Goal: Task Accomplishment & Management: Manage account settings

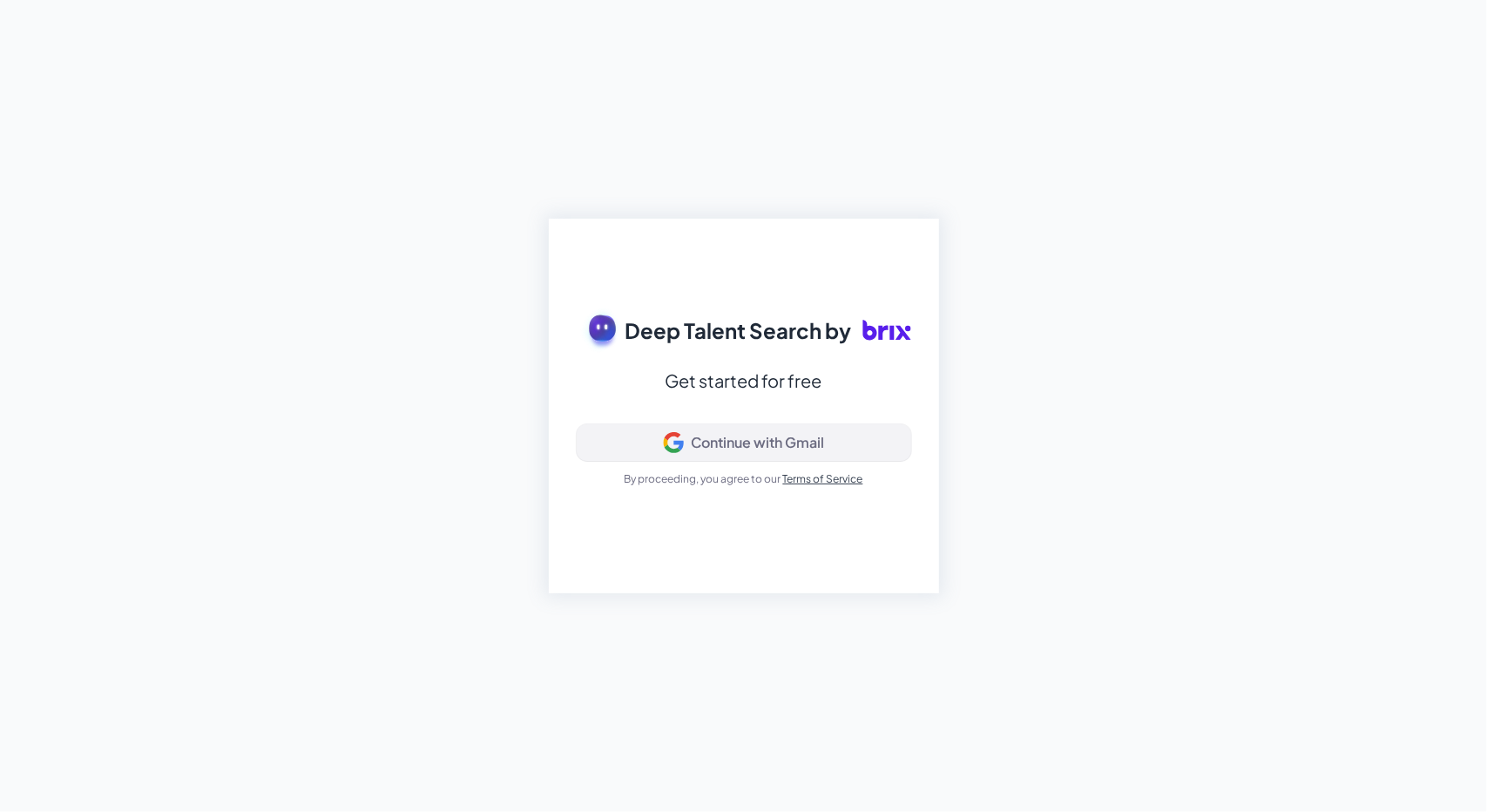
click at [657, 444] on div "Continue with Gmail" at bounding box center [744, 442] width 305 height 20
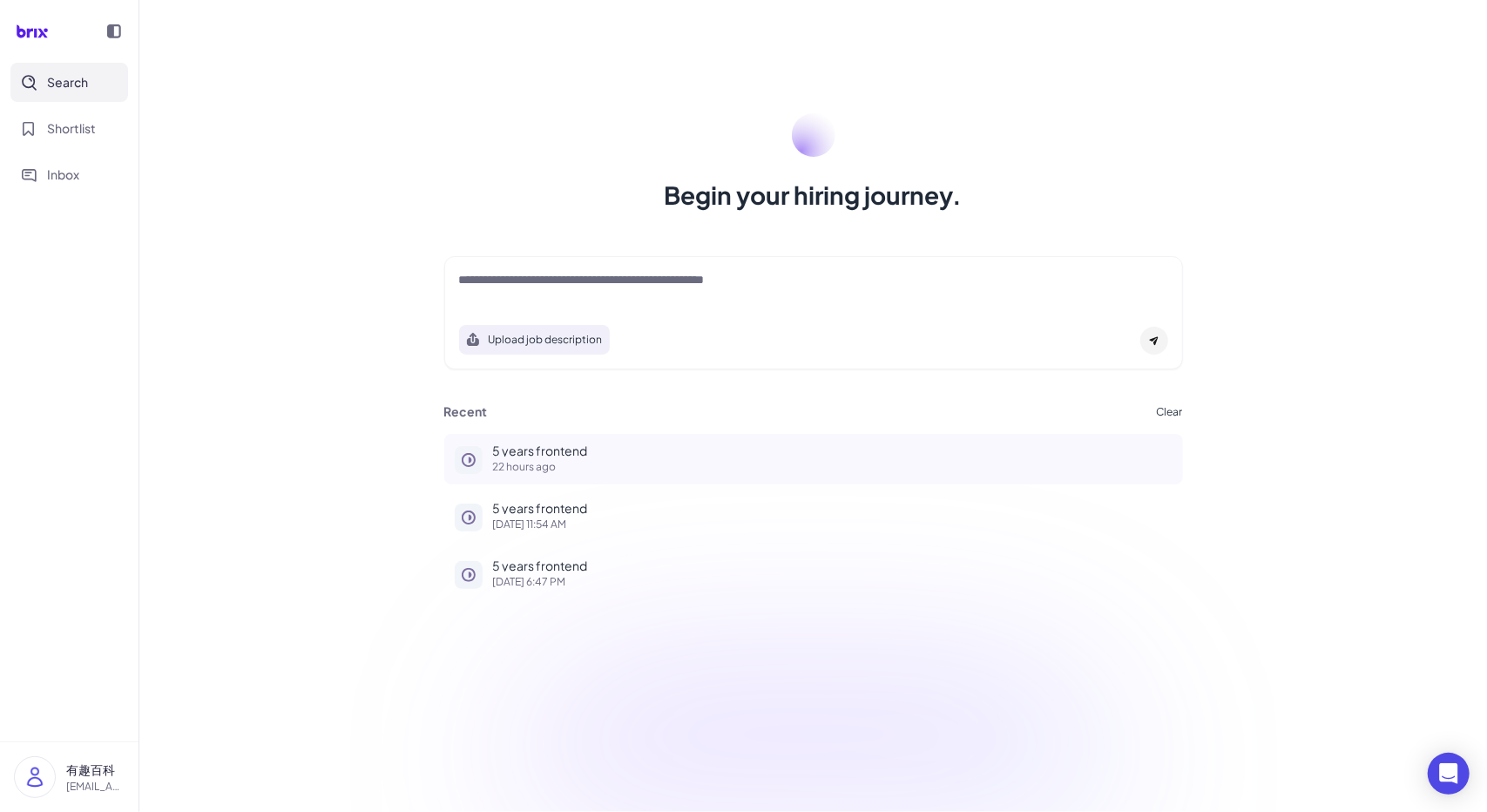
click at [582, 463] on p "22 hours ago" at bounding box center [833, 467] width 680 height 11
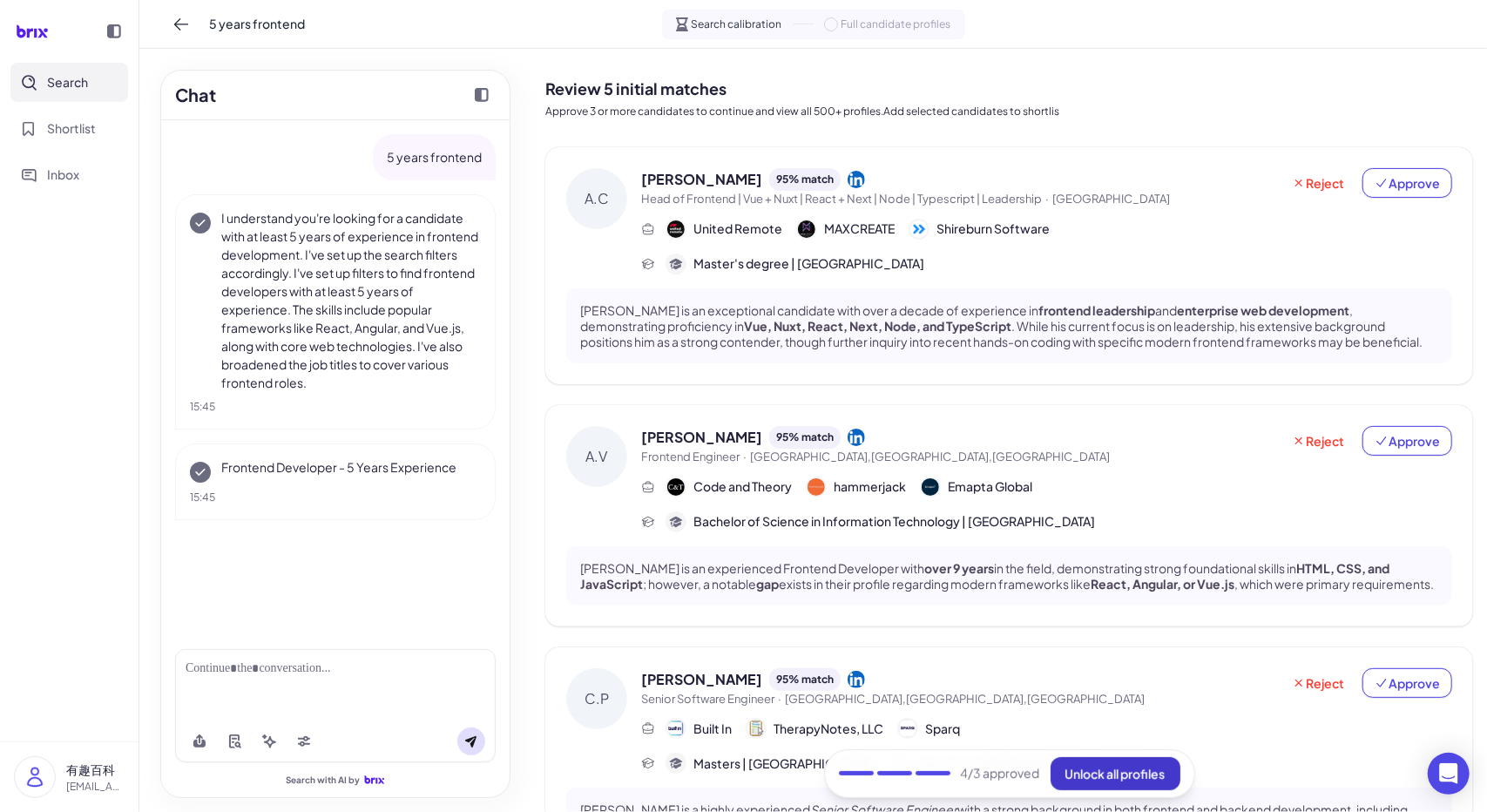
click at [1114, 767] on span "Unlock all profiles" at bounding box center [1115, 774] width 100 height 16
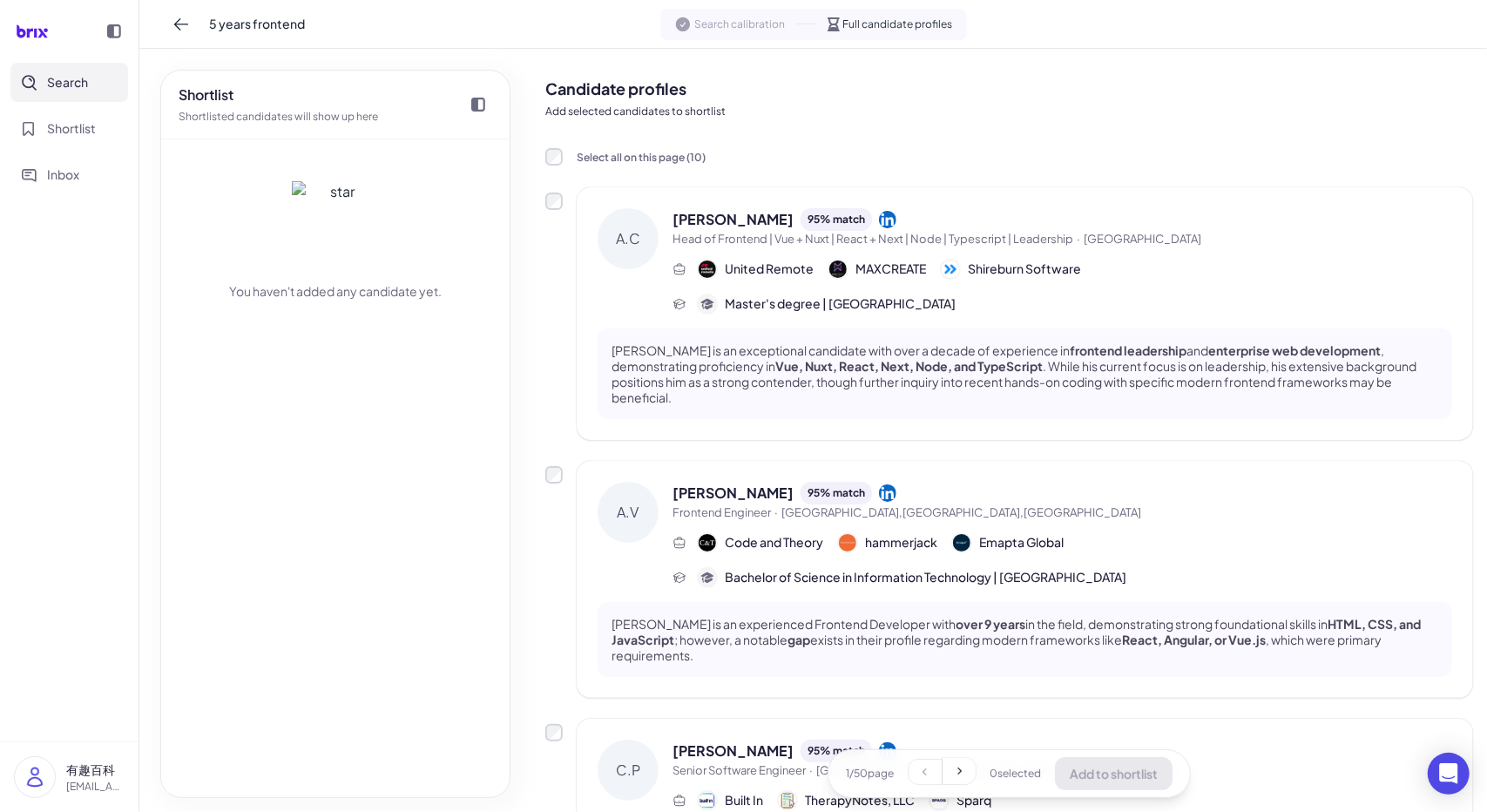
click at [1114, 767] on div "1 / 50 page 0 selected Add to shortlist" at bounding box center [1009, 774] width 364 height 49
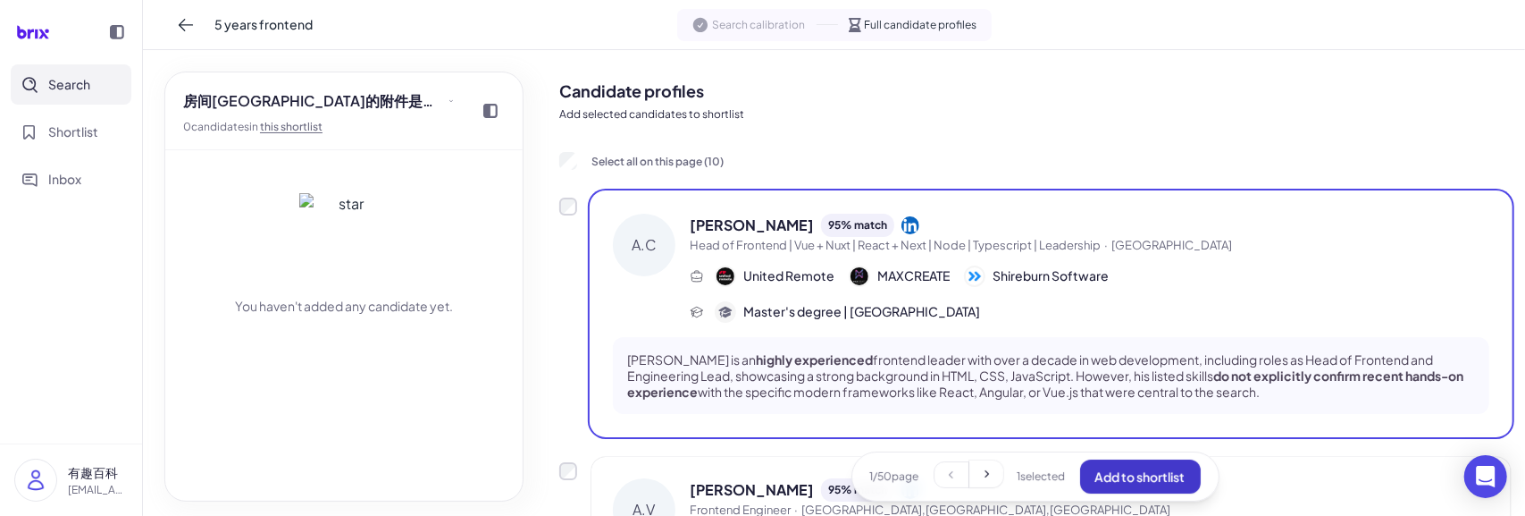
click at [1138, 469] on span "Add to shortlist" at bounding box center [1141, 476] width 90 height 16
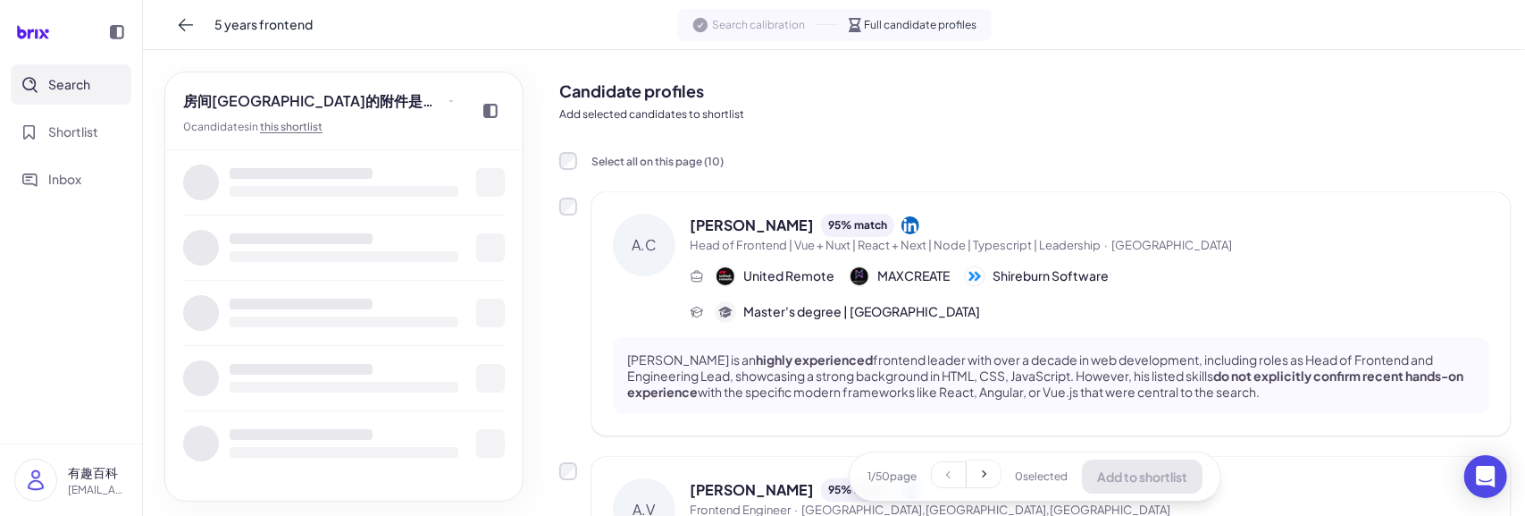
click at [378, 346] on div at bounding box center [344, 378] width 322 height 65
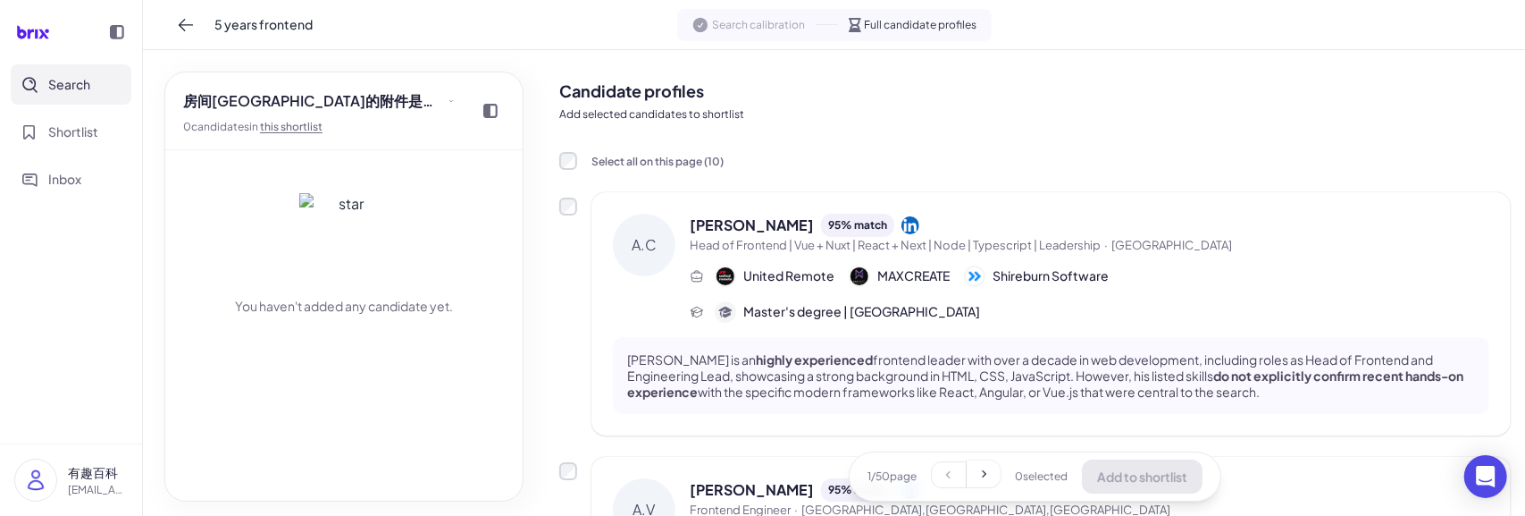
click at [391, 334] on div "You haven't added any candidate yet." at bounding box center [343, 325] width 357 height 350
click at [298, 105] on span "房间[GEOGRAPHIC_DATA]的附件是打开了发生的接口方式发射点发射点方法" at bounding box center [313, 100] width 261 height 21
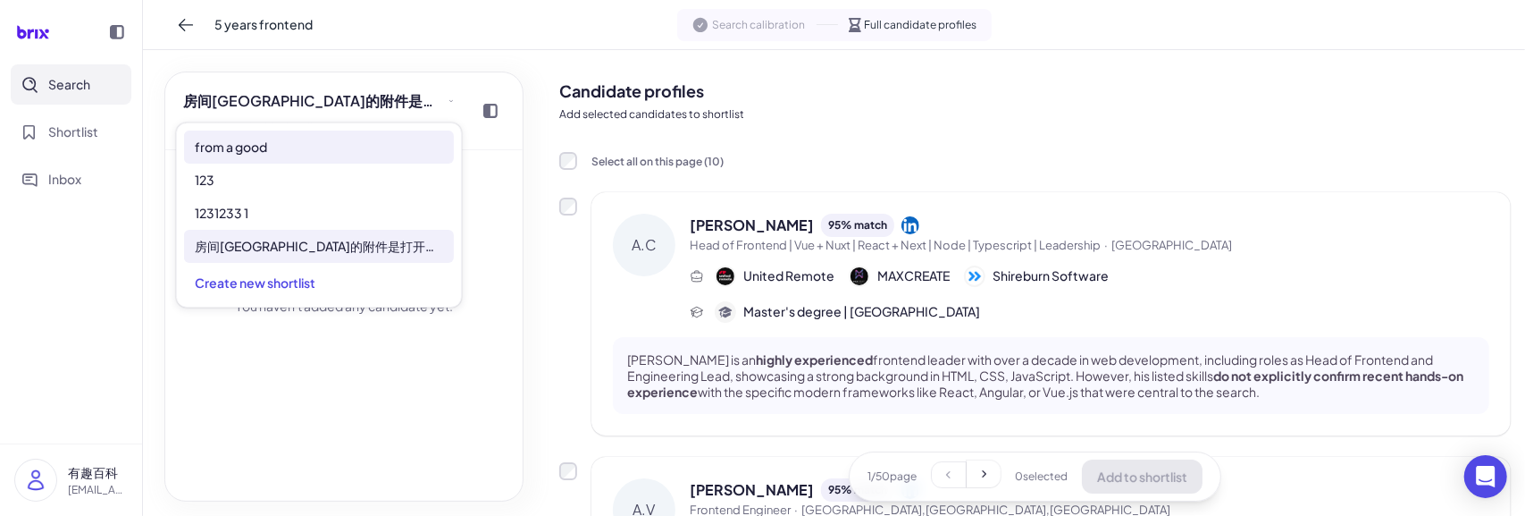
click at [318, 154] on div "from a good" at bounding box center [319, 146] width 270 height 33
click at [315, 149] on div "from a good" at bounding box center [319, 146] width 270 height 33
click at [296, 147] on div "from a good" at bounding box center [319, 146] width 270 height 33
click at [327, 151] on div "from a good" at bounding box center [319, 146] width 270 height 33
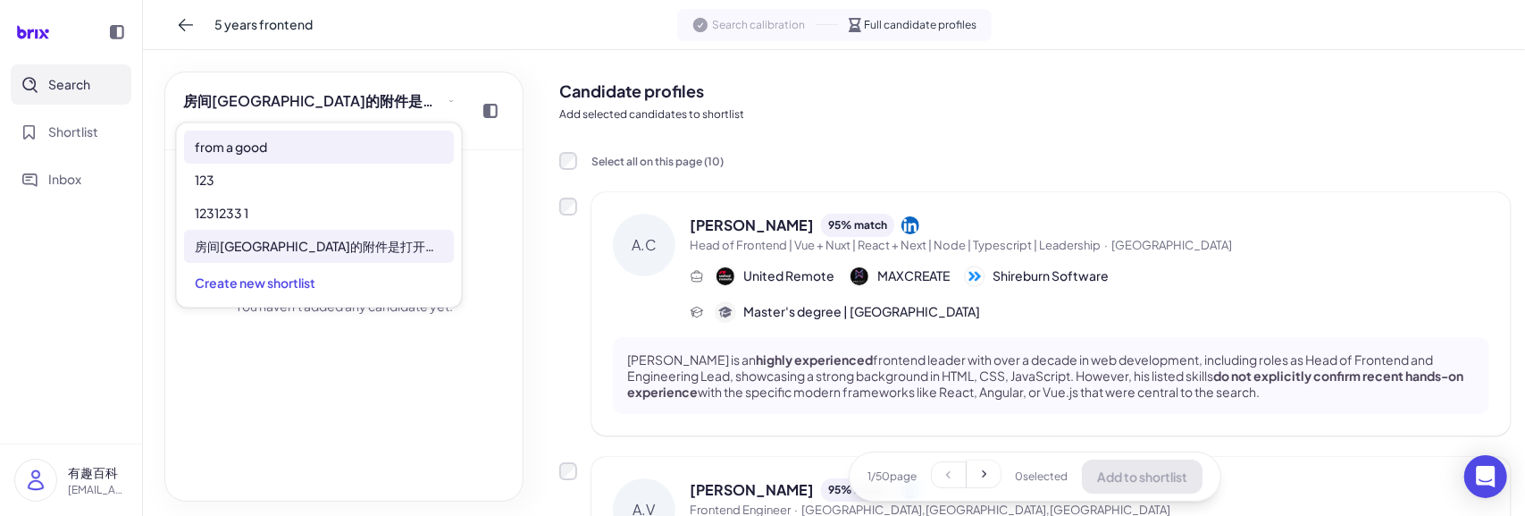
click at [312, 153] on div "from a good" at bounding box center [319, 146] width 270 height 33
click at [348, 135] on div "from a good" at bounding box center [319, 146] width 270 height 33
drag, startPoint x: 381, startPoint y: 136, endPoint x: 384, endPoint y: 127, distance: 9.6
click at [381, 136] on div "from a good" at bounding box center [319, 146] width 270 height 33
click at [402, 144] on div "from a good" at bounding box center [319, 146] width 270 height 33
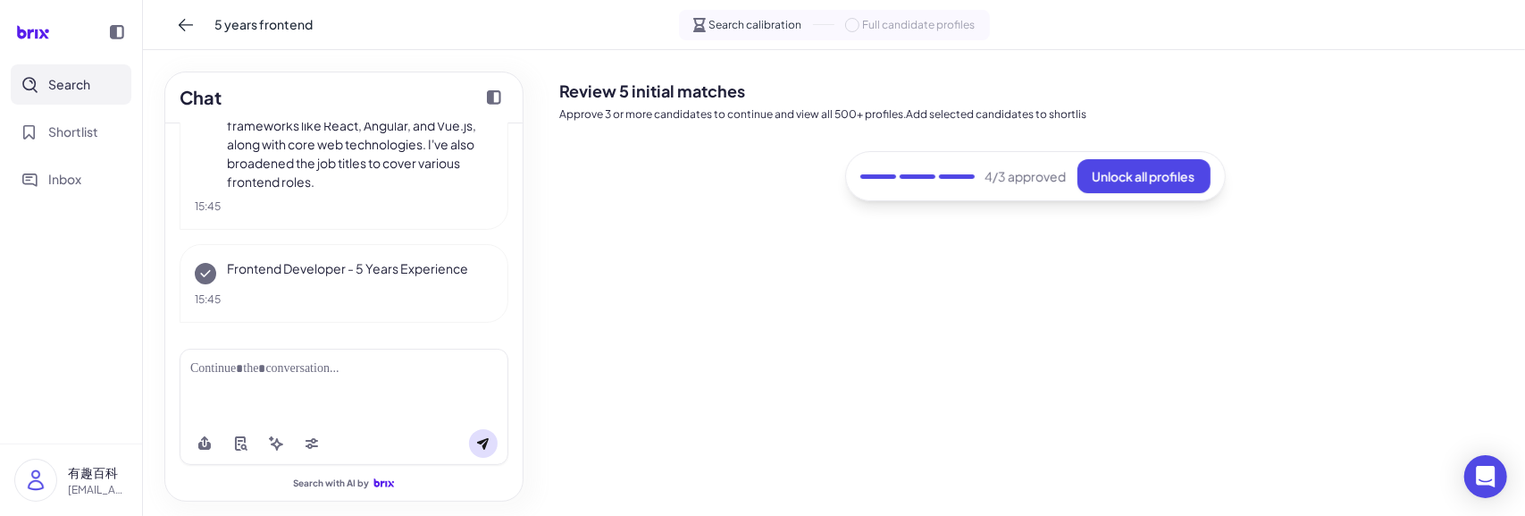
scroll to position [211, 0]
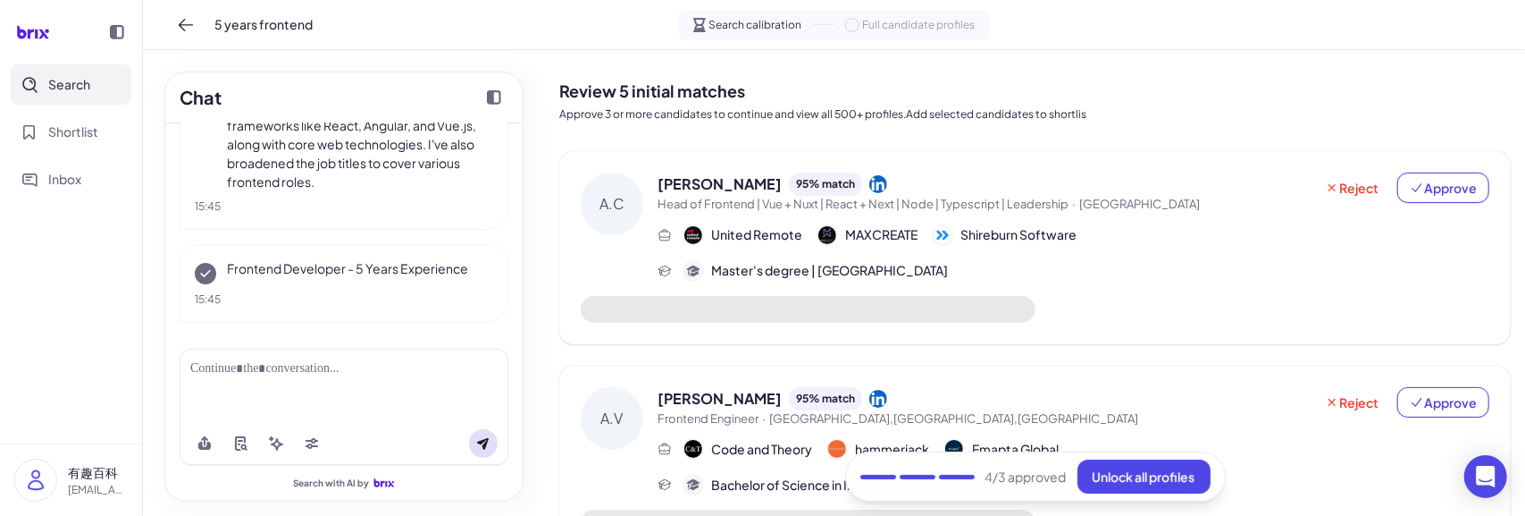
click at [1130, 478] on span "Unlock all profiles" at bounding box center [1144, 476] width 103 height 16
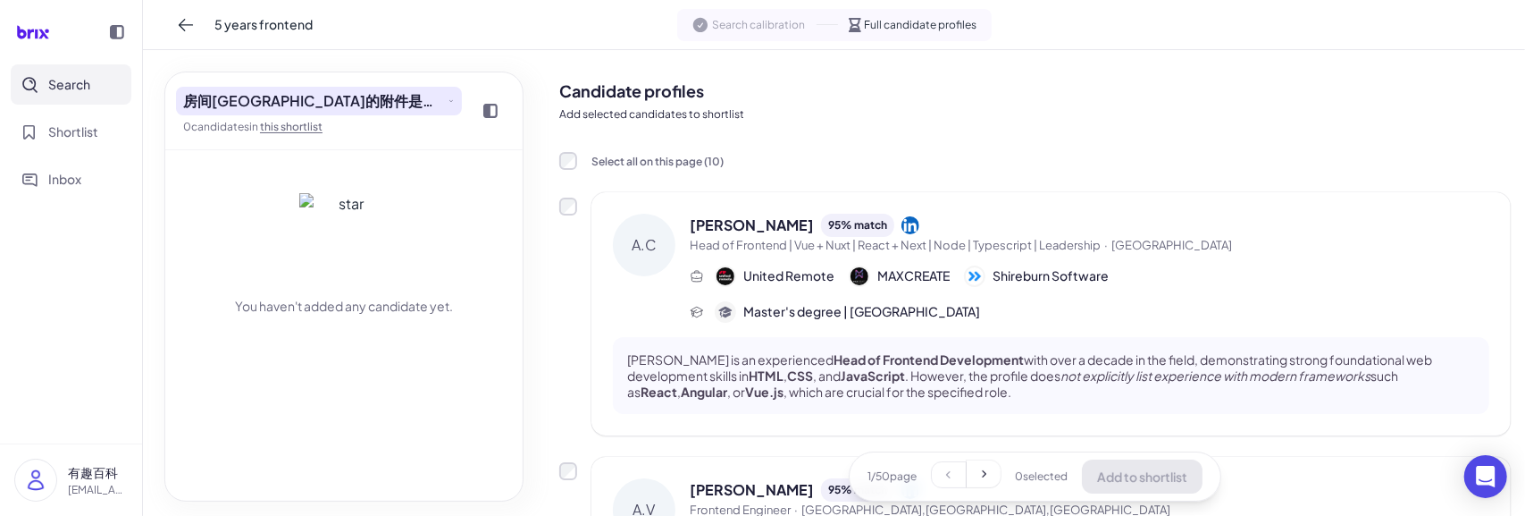
drag, startPoint x: 324, startPoint y: 114, endPoint x: 335, endPoint y: 103, distance: 16.4
click at [324, 113] on button "房间[GEOGRAPHIC_DATA]的附件是打开了发生的接口方式发射点发射点方法" at bounding box center [319, 101] width 286 height 29
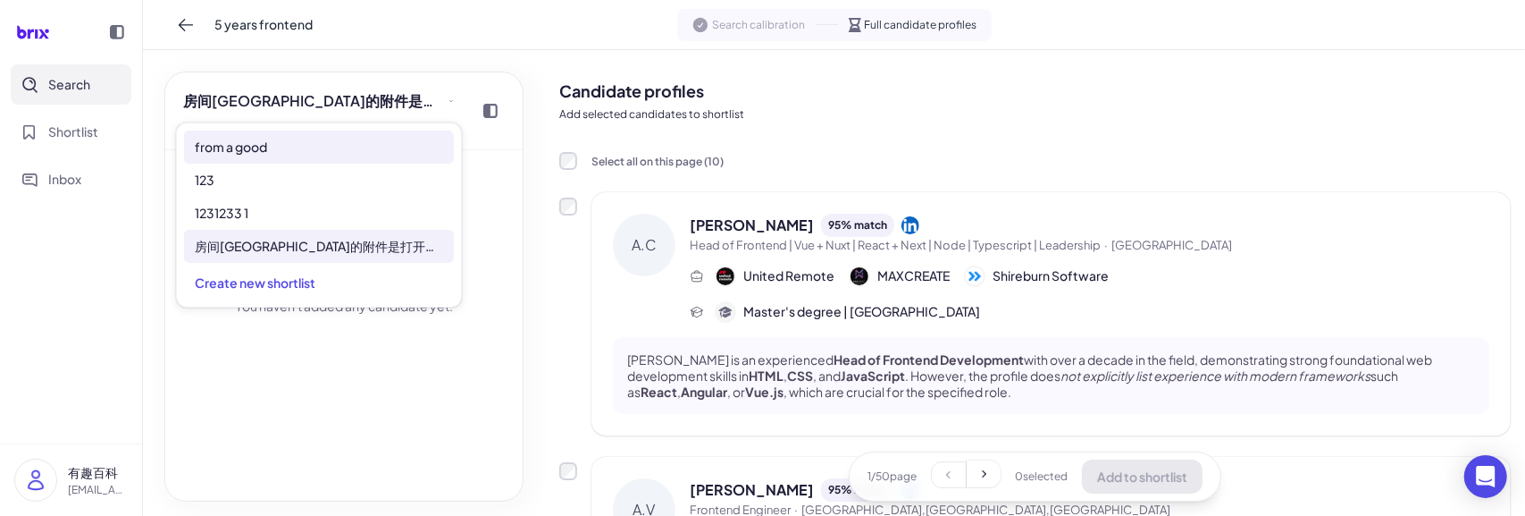
click at [270, 137] on div "from a good" at bounding box center [319, 146] width 270 height 33
click at [232, 146] on span "from a good" at bounding box center [231, 147] width 72 height 19
click at [232, 147] on span "from a good" at bounding box center [231, 147] width 72 height 19
click at [232, 149] on span "from a good" at bounding box center [231, 147] width 72 height 19
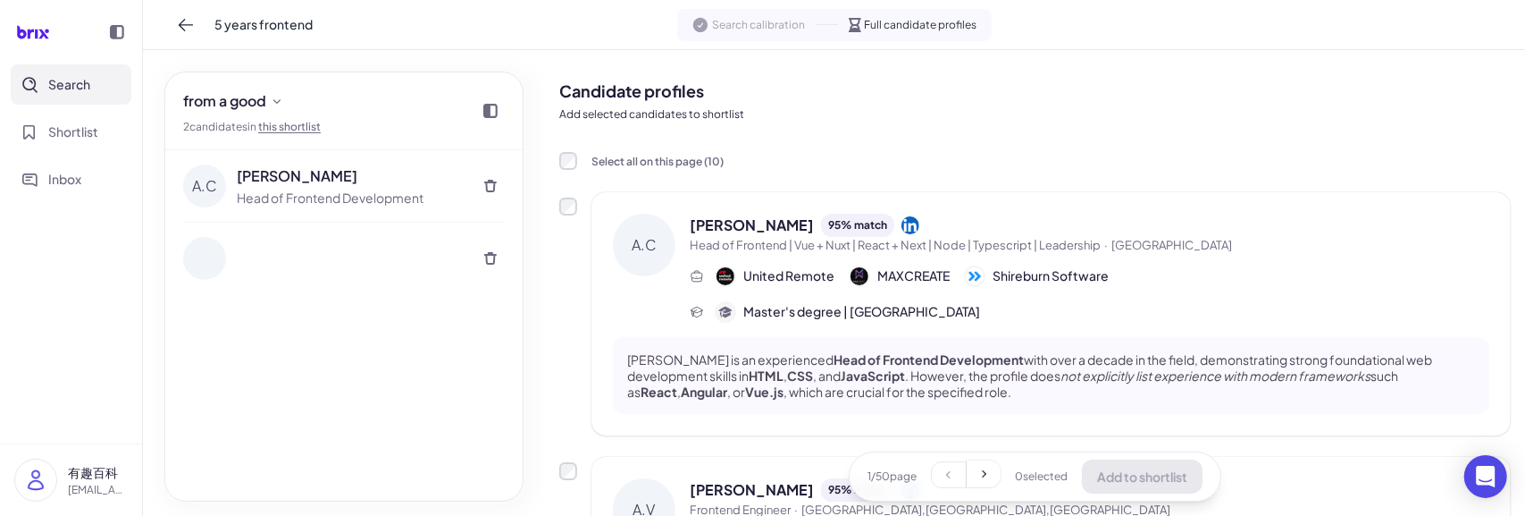
click at [320, 372] on div "A.C Alessio Cristiano Head of Frontend Development" at bounding box center [343, 325] width 357 height 350
click at [479, 258] on button at bounding box center [490, 258] width 29 height 29
click at [441, 267] on button "Ok" at bounding box center [429, 276] width 41 height 30
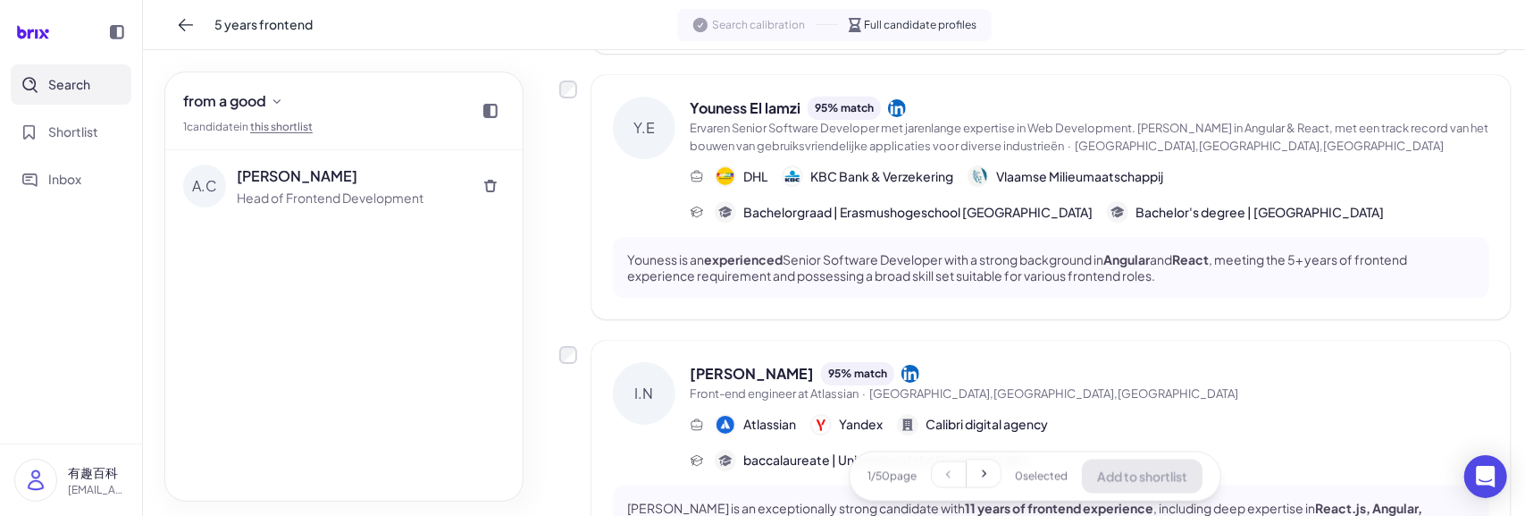
scroll to position [2012, 0]
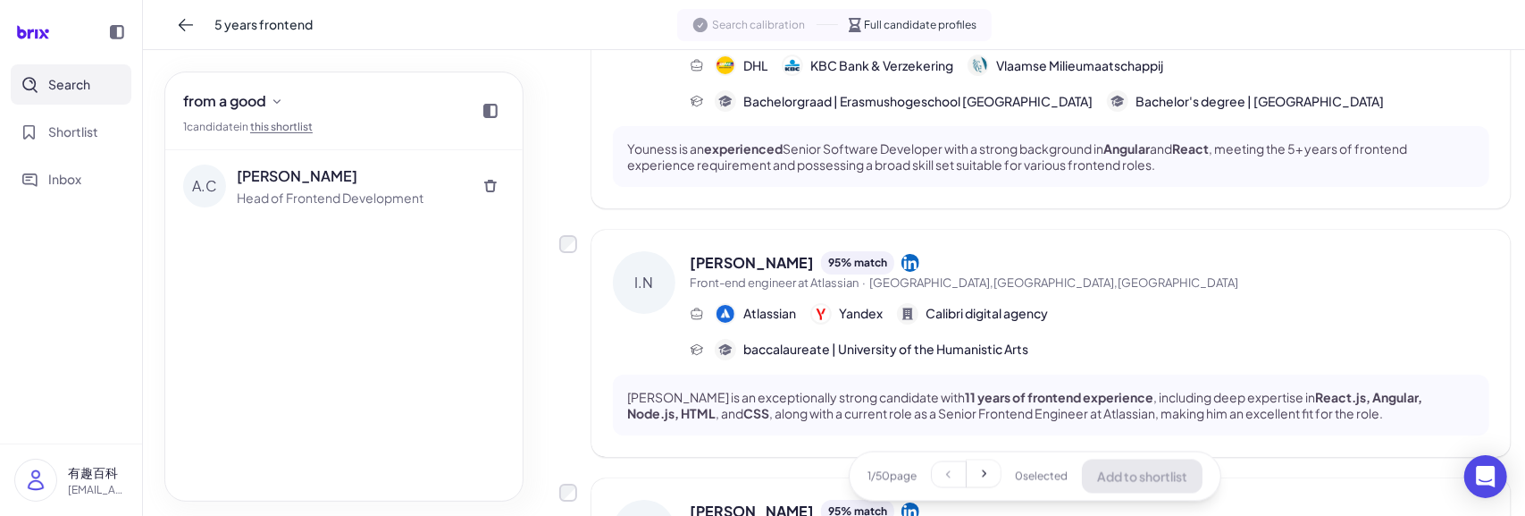
click at [983, 466] on button at bounding box center [984, 473] width 34 height 27
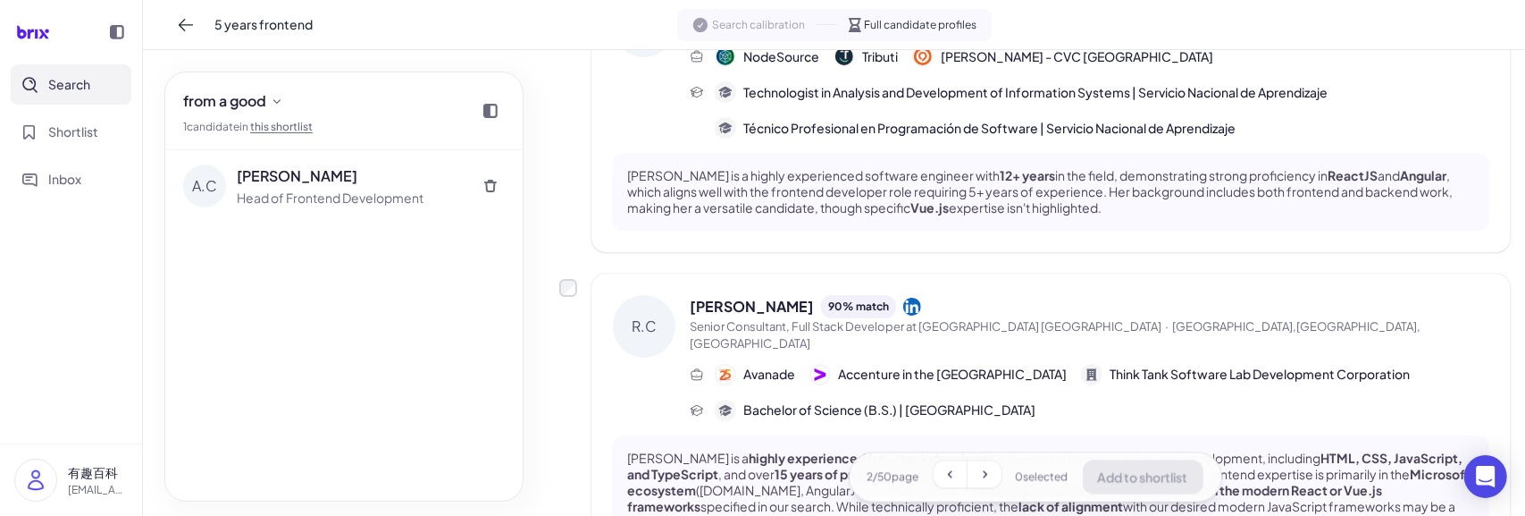
scroll to position [2469, 0]
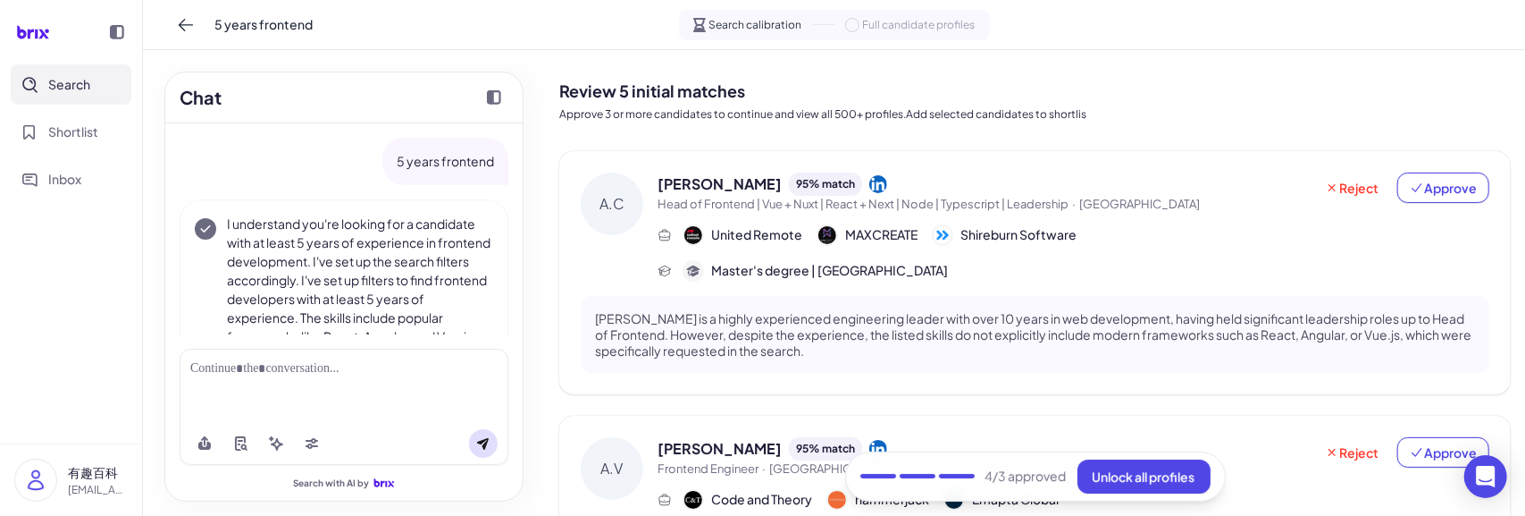
scroll to position [211, 0]
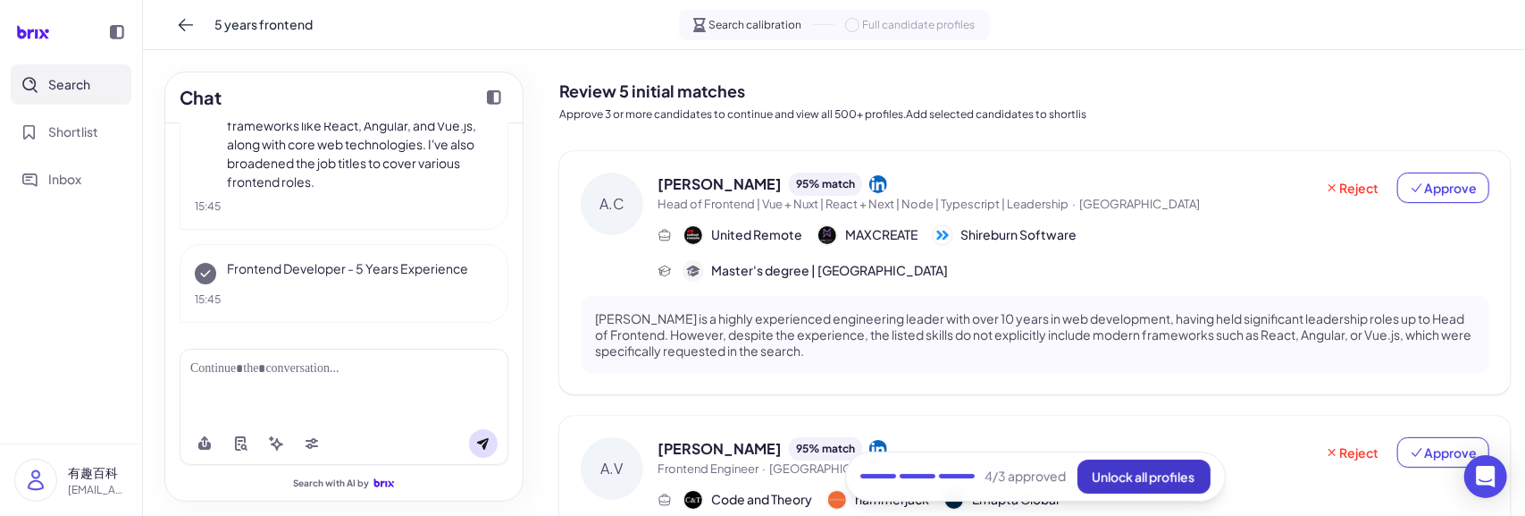
click at [1123, 467] on button "Unlock all profiles" at bounding box center [1144, 476] width 133 height 34
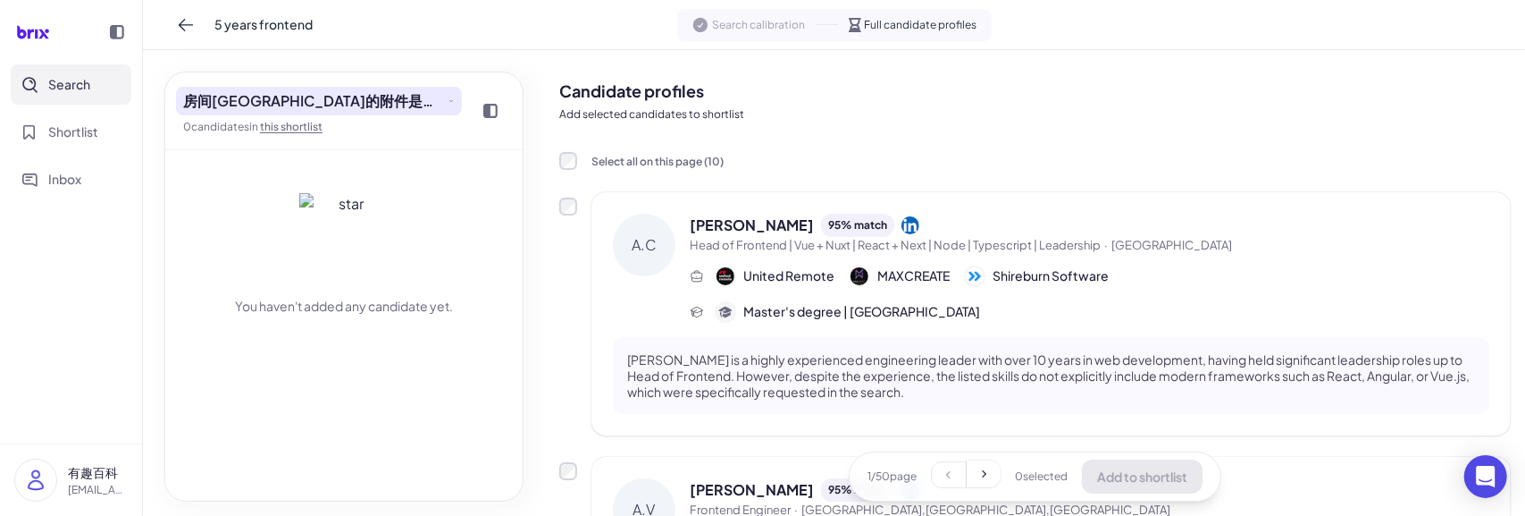
click at [378, 95] on span "房间[GEOGRAPHIC_DATA]的附件是打开了发生的接口方式发射点发射点方法" at bounding box center [313, 100] width 261 height 21
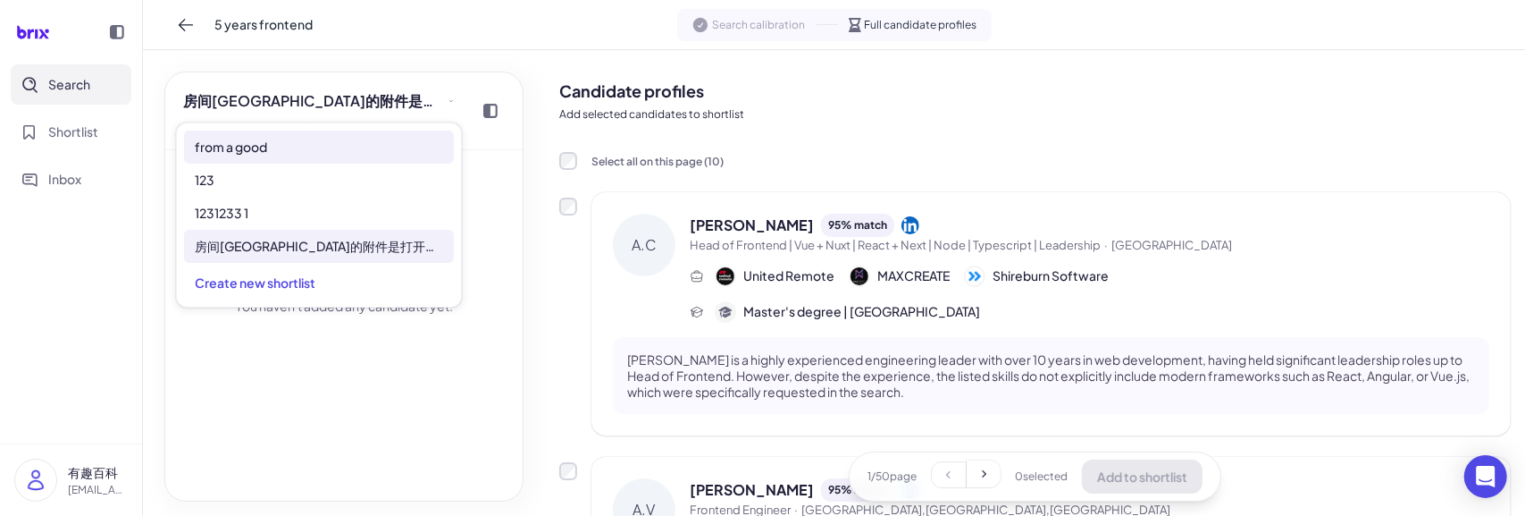
click at [302, 147] on div "from a good" at bounding box center [319, 146] width 270 height 33
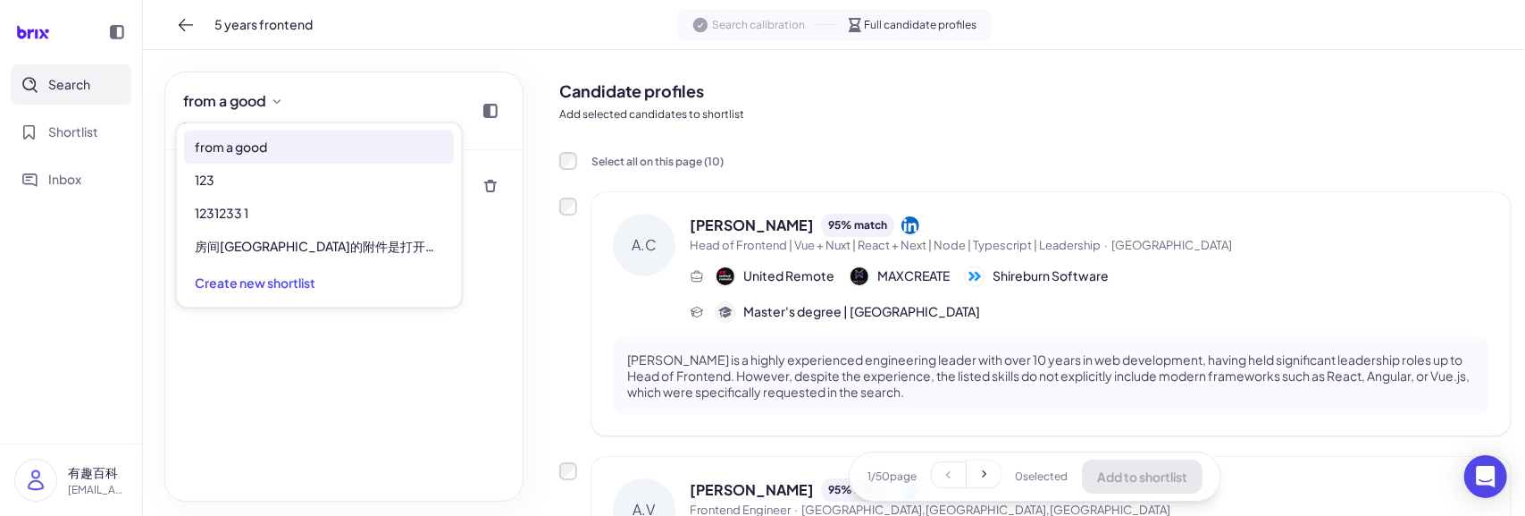
click at [324, 349] on div "A.C Alessio Cristiano Head of Frontend Development" at bounding box center [343, 325] width 357 height 350
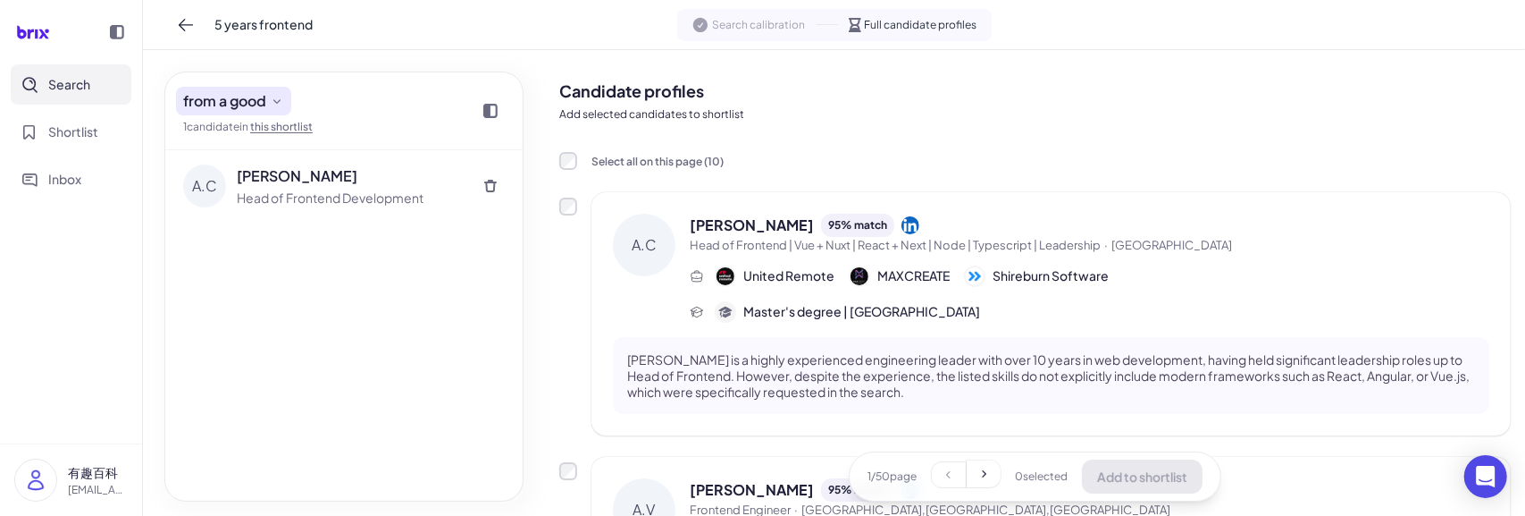
click at [269, 104] on button "from a good" at bounding box center [233, 101] width 115 height 29
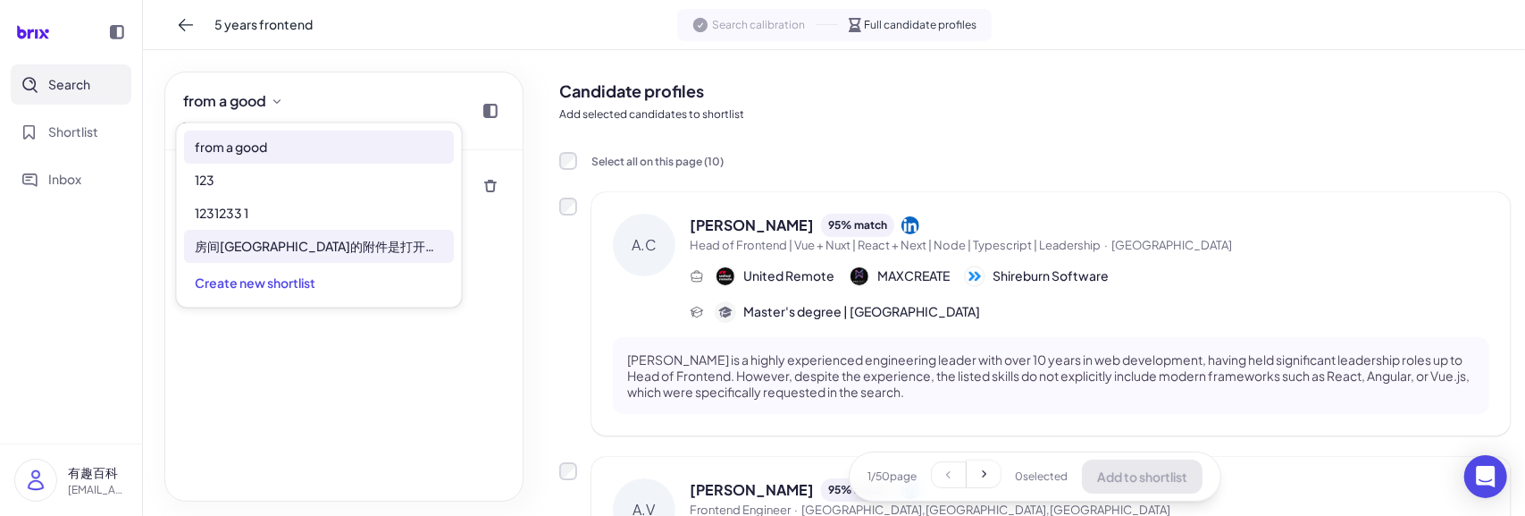
click at [265, 240] on span "房间[GEOGRAPHIC_DATA]的附件是打开了发生的接口方式发射点发射点方法" at bounding box center [319, 246] width 248 height 19
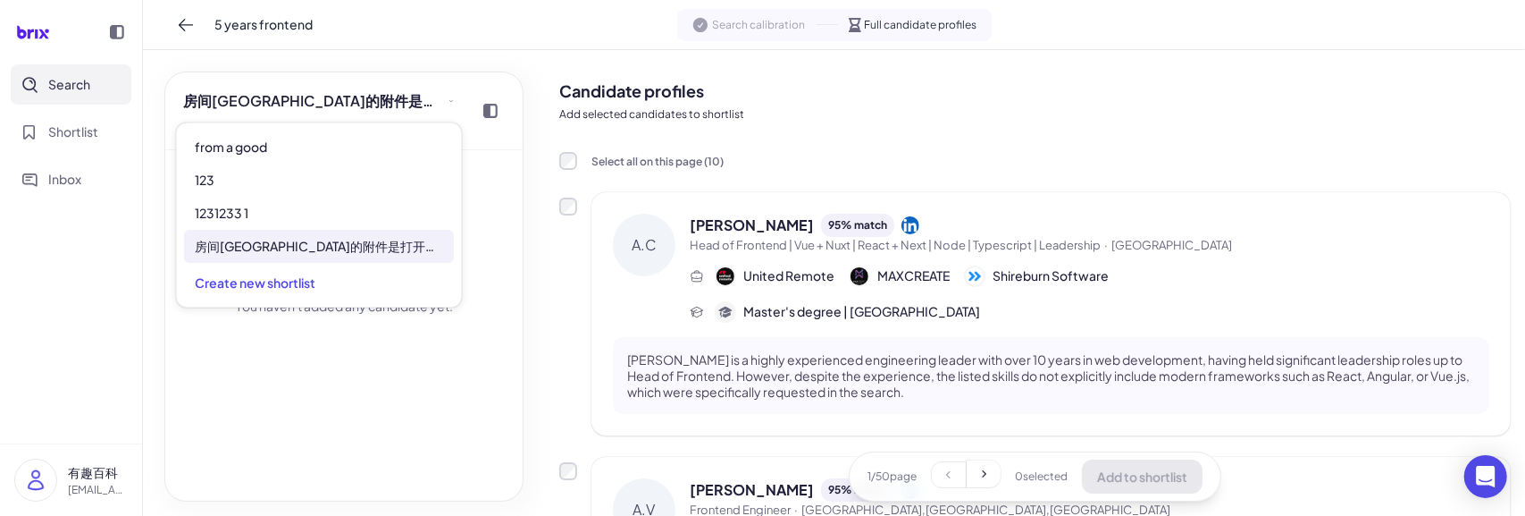
click at [399, 381] on div "You haven't added any candidate yet." at bounding box center [343, 325] width 357 height 350
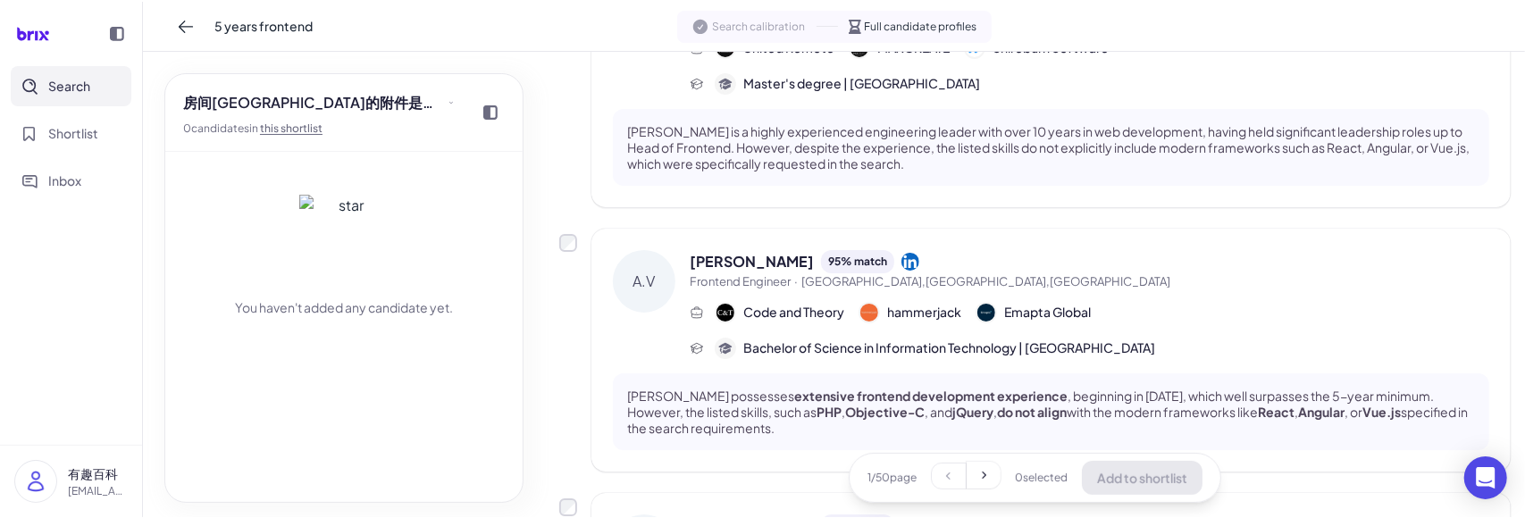
scroll to position [231, 0]
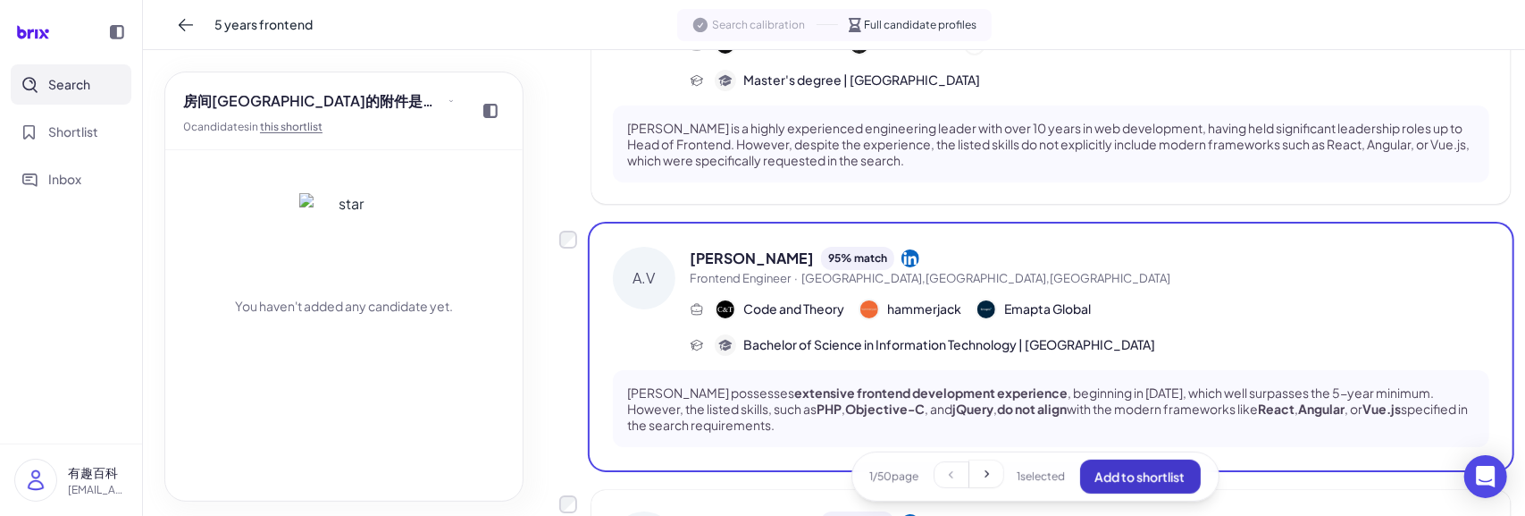
click at [1123, 489] on button "Add to shortlist" at bounding box center [1140, 476] width 121 height 34
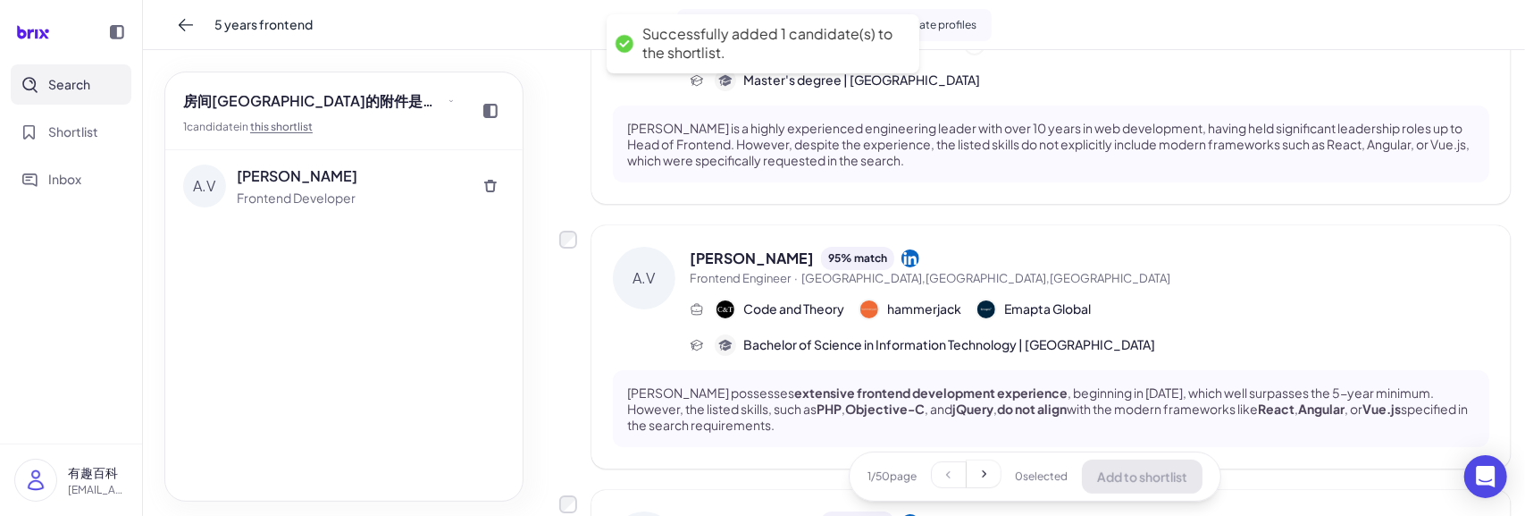
click at [402, 333] on div "A.V Arvin Viar Frontend Developer" at bounding box center [343, 325] width 357 height 350
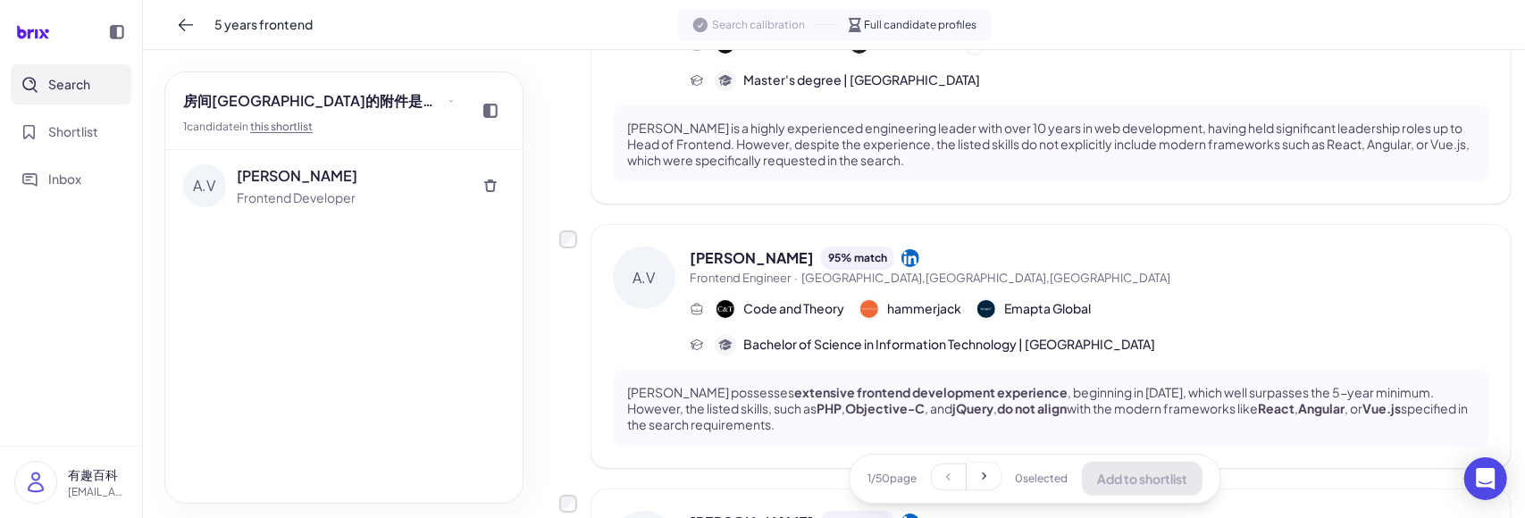
click at [581, 374] on div "A.V Arvin Viar 95 % match Frontend Engineer · Taguig,National Capital Region,Ph…" at bounding box center [1035, 346] width 952 height 243
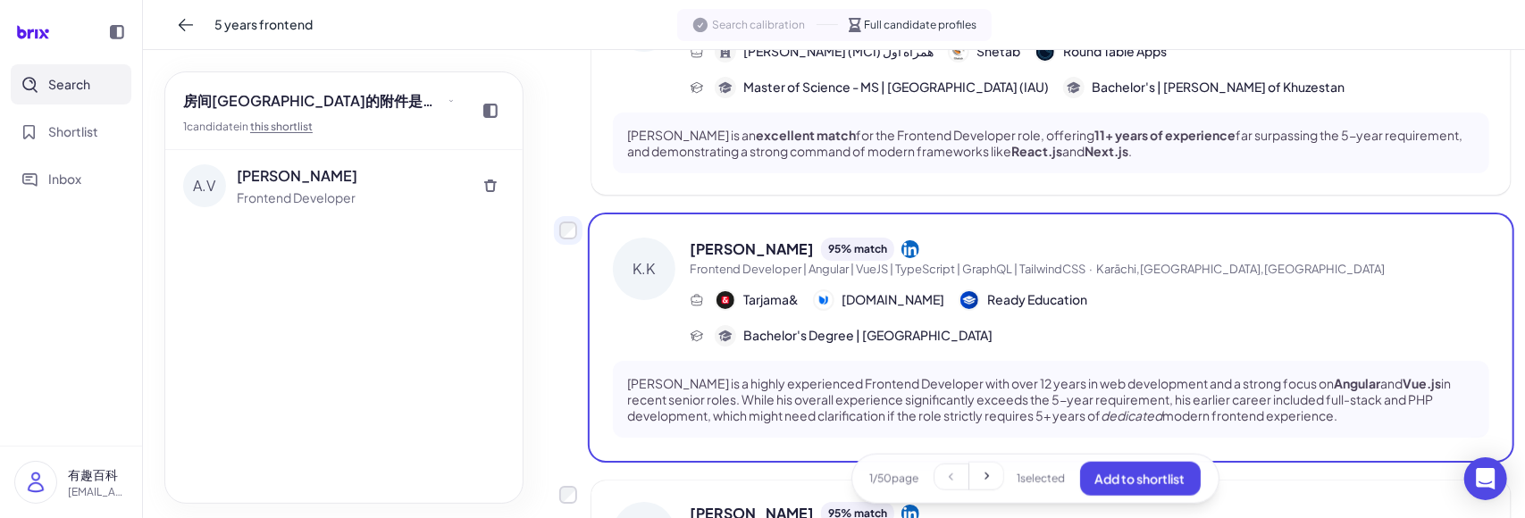
scroll to position [1265, 0]
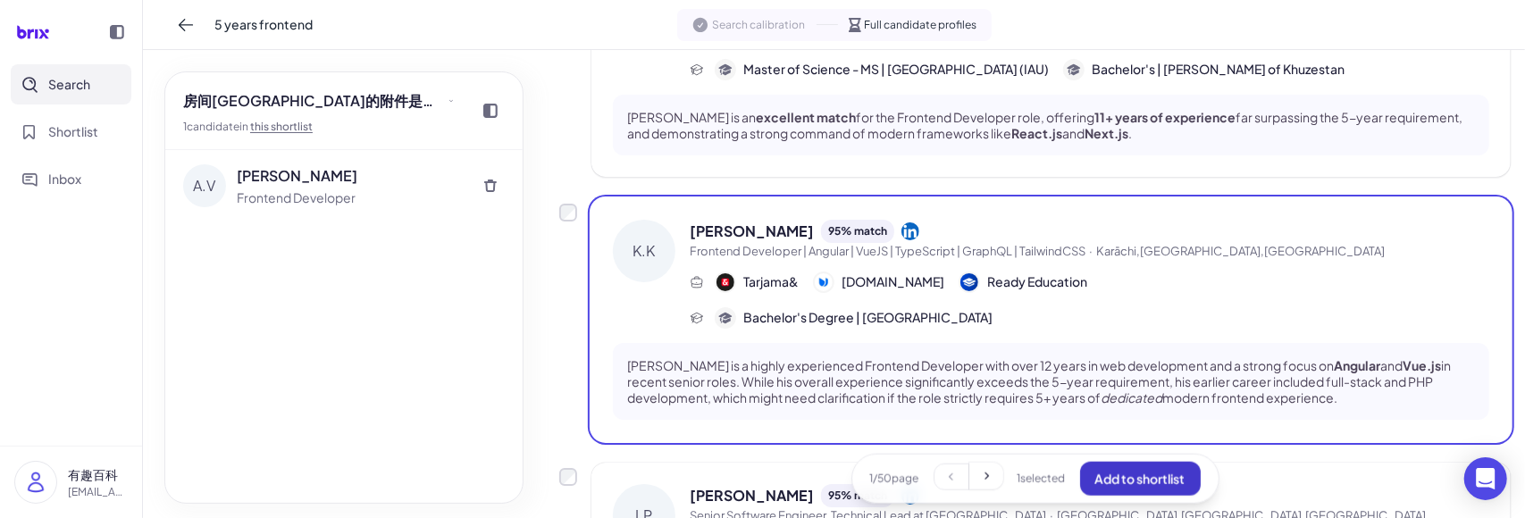
click at [1116, 480] on span "Add to shortlist" at bounding box center [1141, 479] width 90 height 16
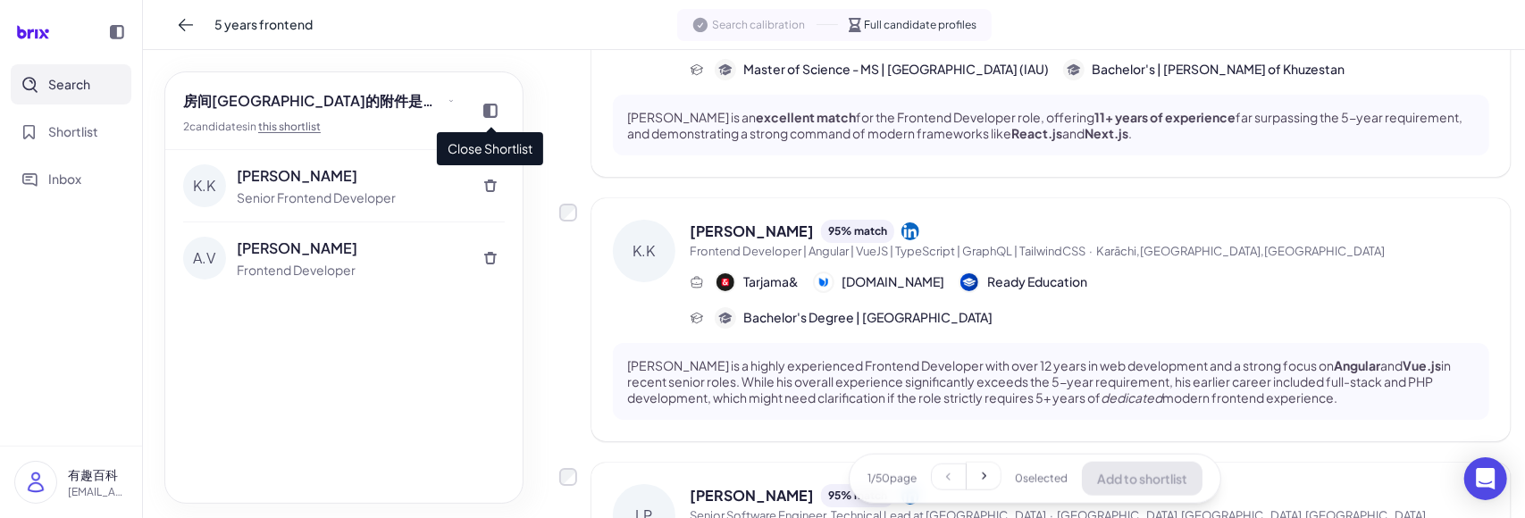
click at [486, 110] on icon at bounding box center [490, 111] width 14 height 14
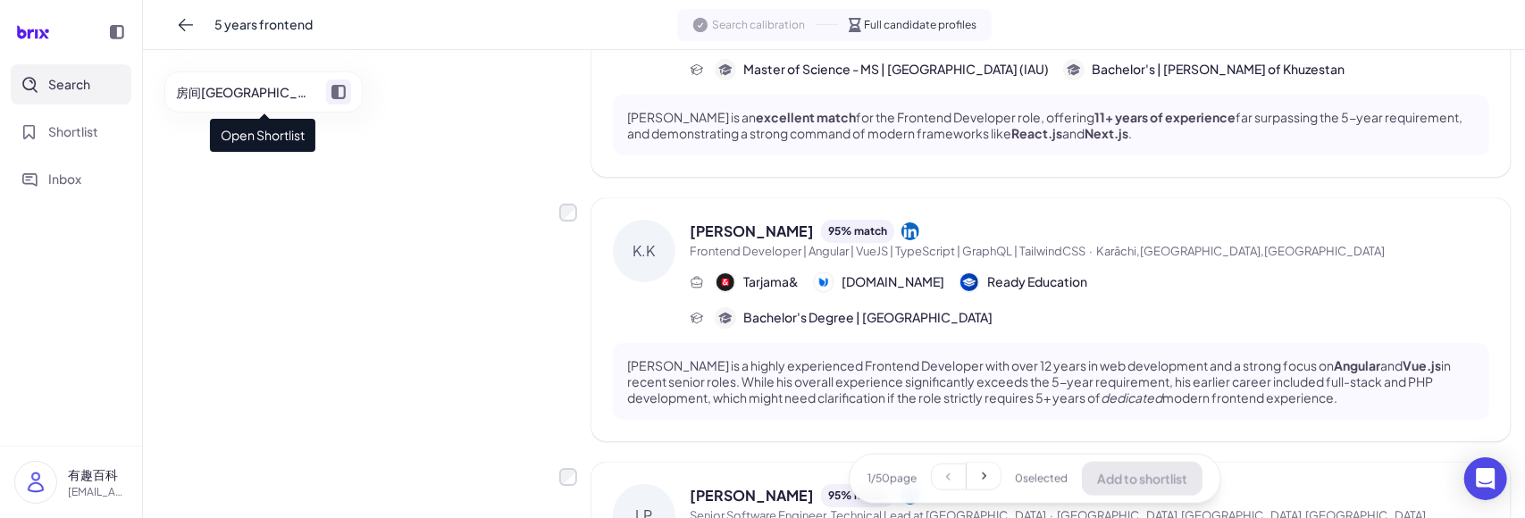
click at [337, 90] on icon at bounding box center [339, 92] width 14 height 14
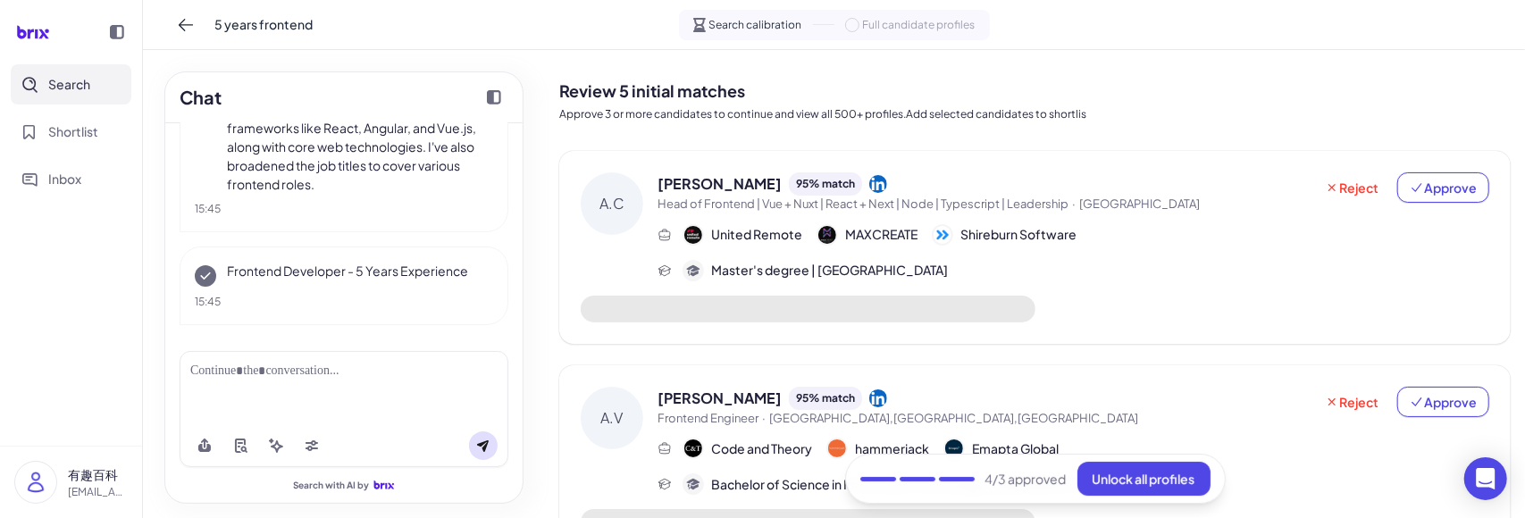
scroll to position [209, 0]
click at [489, 90] on icon "Collapse chat" at bounding box center [494, 97] width 14 height 14
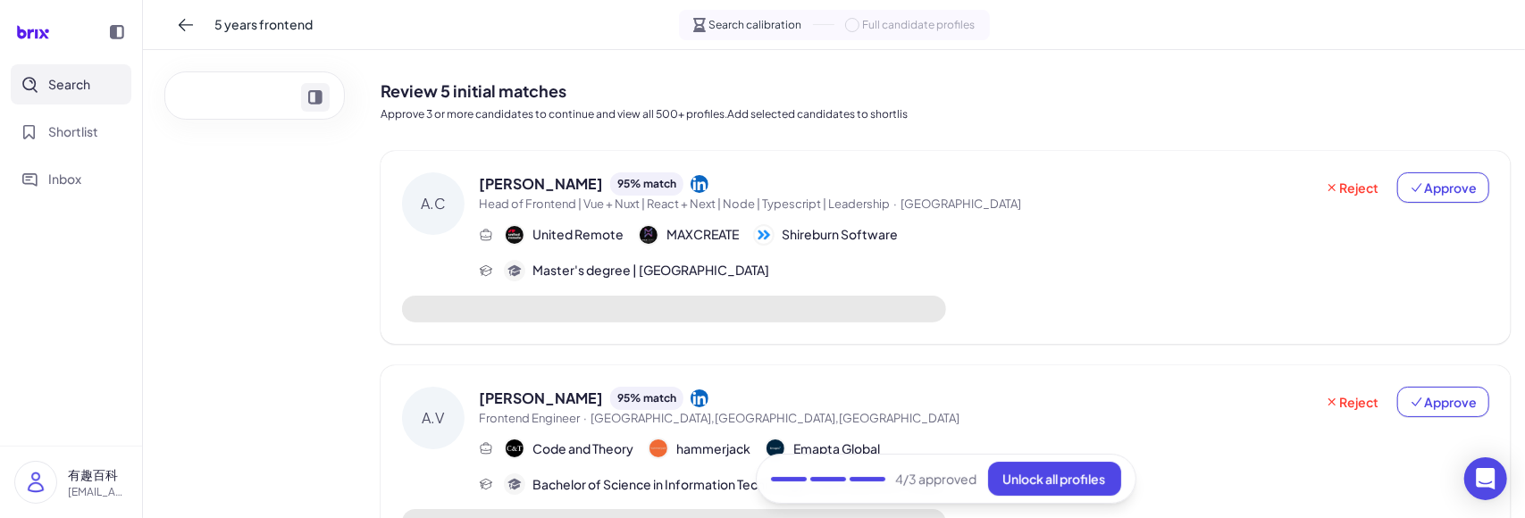
scroll to position [227, 0]
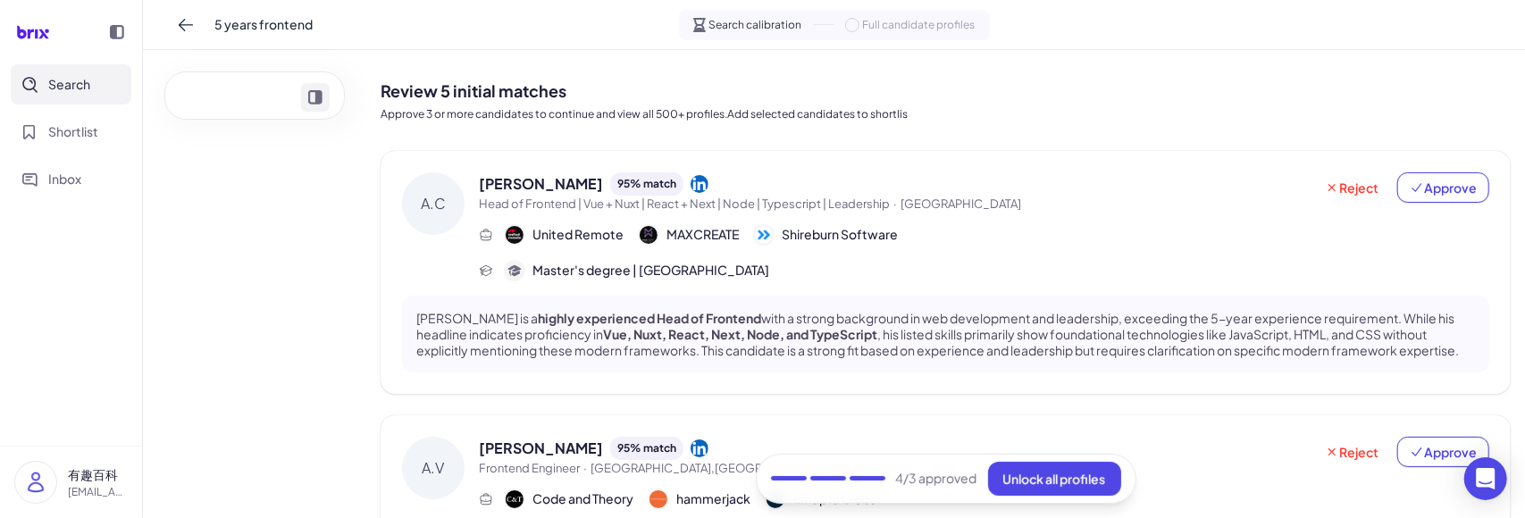
click at [319, 97] on icon "Expand chat" at bounding box center [315, 97] width 14 height 14
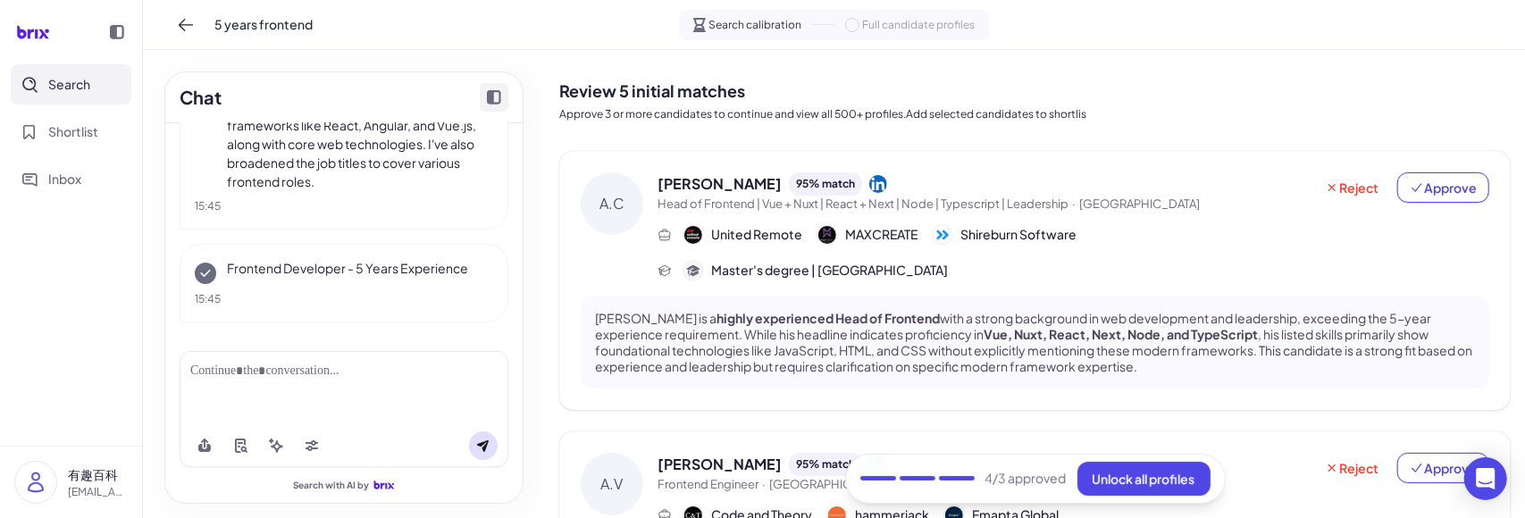
scroll to position [209, 0]
click at [1106, 482] on span "Unlock all profiles" at bounding box center [1144, 479] width 103 height 16
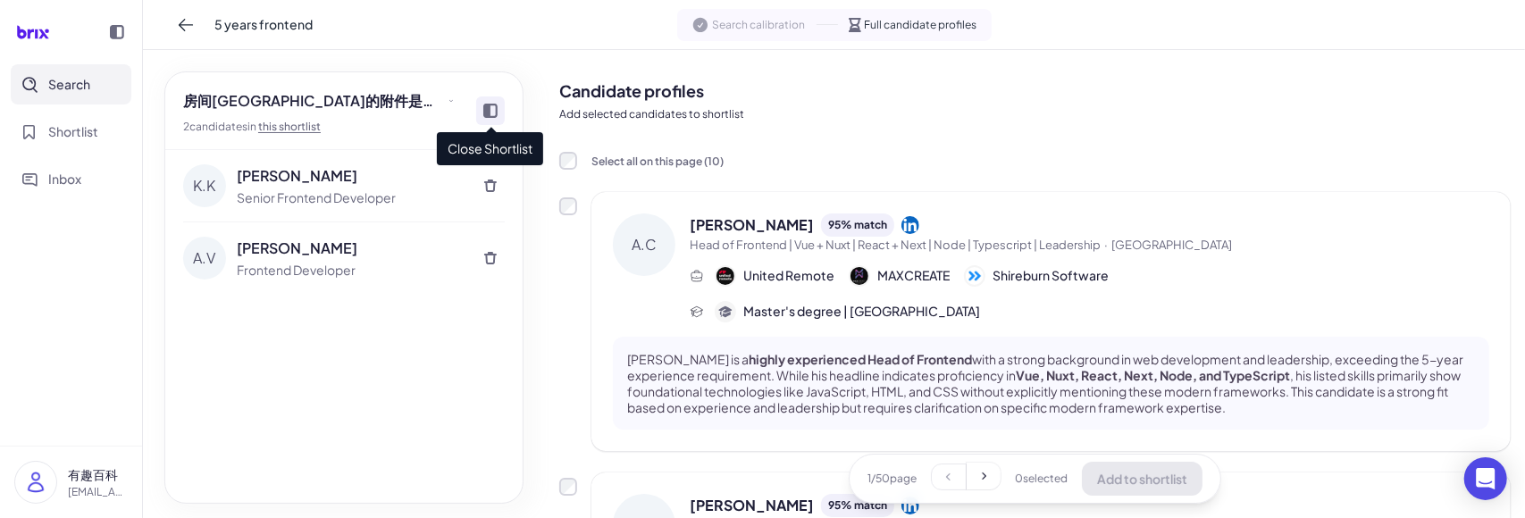
click at [486, 119] on div at bounding box center [490, 111] width 29 height 29
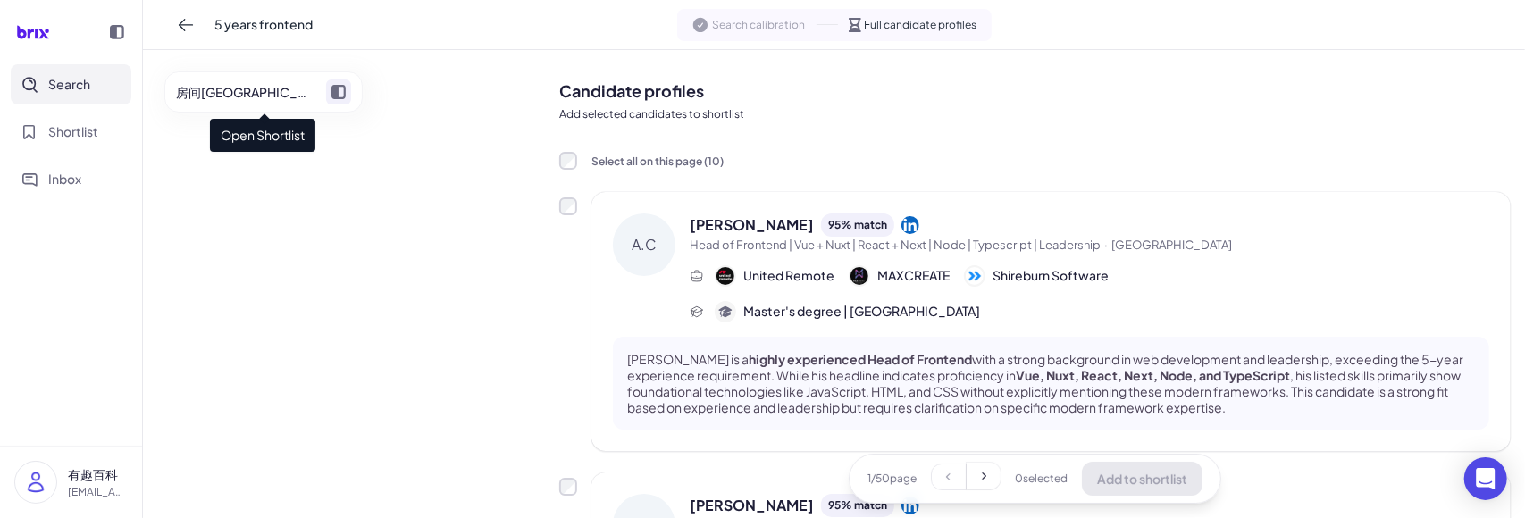
click at [341, 105] on button "房间[GEOGRAPHIC_DATA]的附件是打开了发生的接口方式发射点发射点方法" at bounding box center [263, 91] width 198 height 41
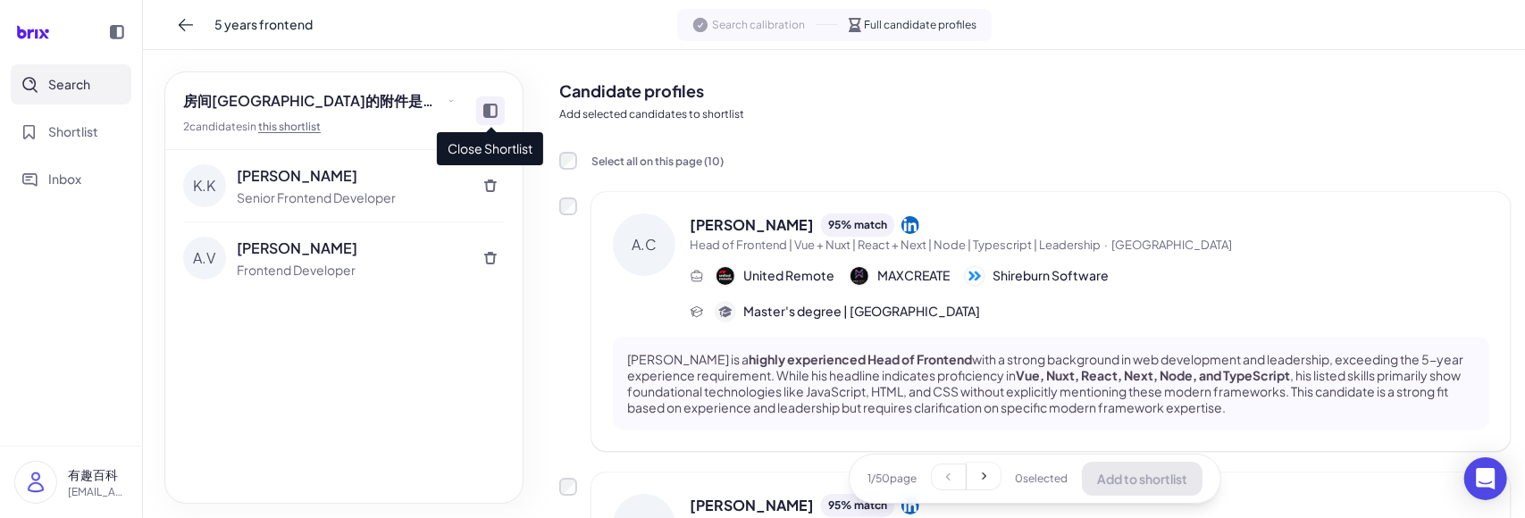
click at [498, 111] on div at bounding box center [490, 111] width 29 height 29
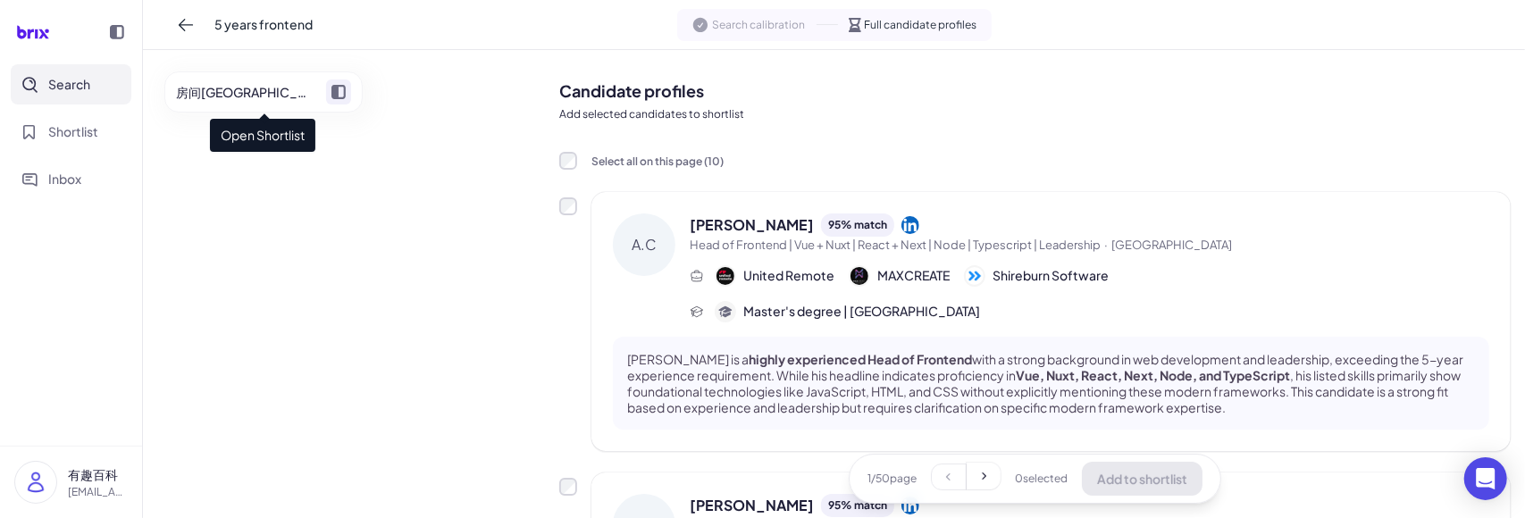
click at [351, 93] on button "房间[GEOGRAPHIC_DATA]的附件是打开了发生的接口方式发射点发射点方法" at bounding box center [263, 91] width 198 height 41
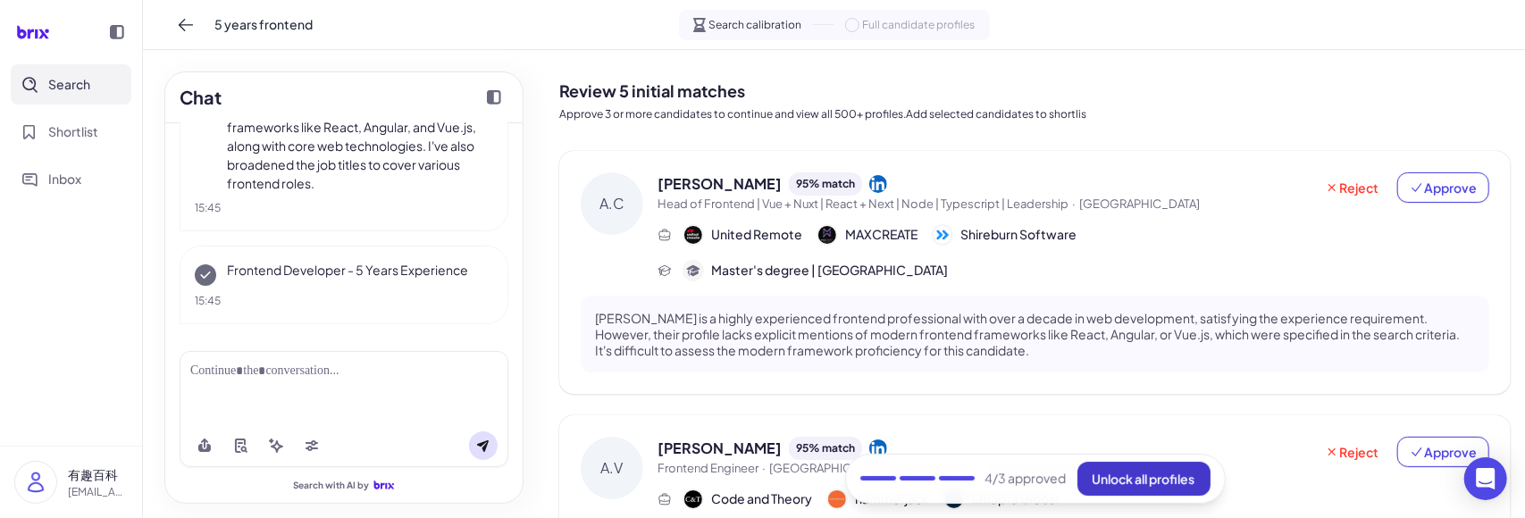
click at [1099, 475] on span "Unlock all profiles" at bounding box center [1144, 479] width 103 height 16
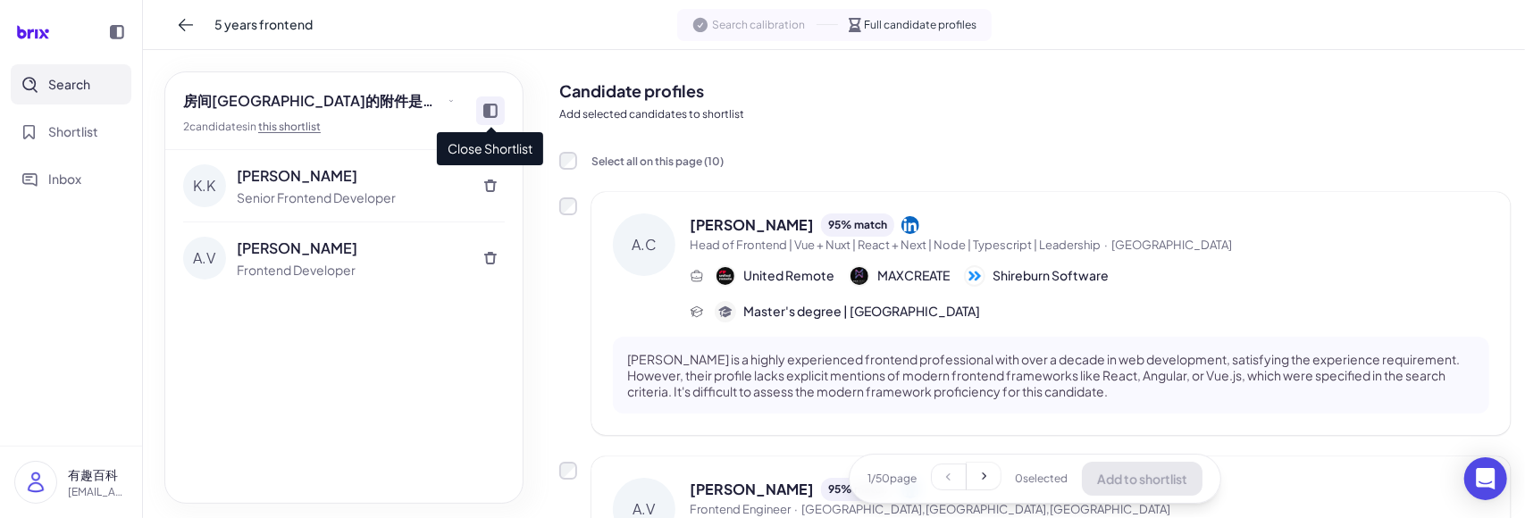
click at [492, 110] on icon at bounding box center [490, 111] width 14 height 14
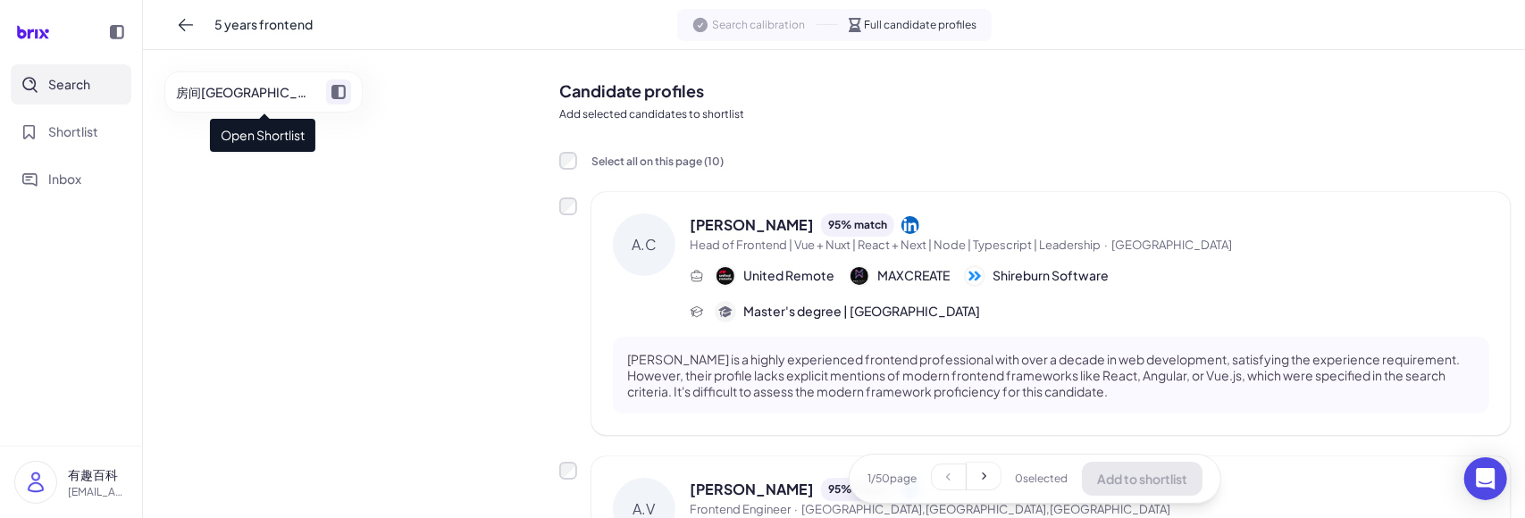
click at [341, 93] on icon at bounding box center [339, 92] width 14 height 14
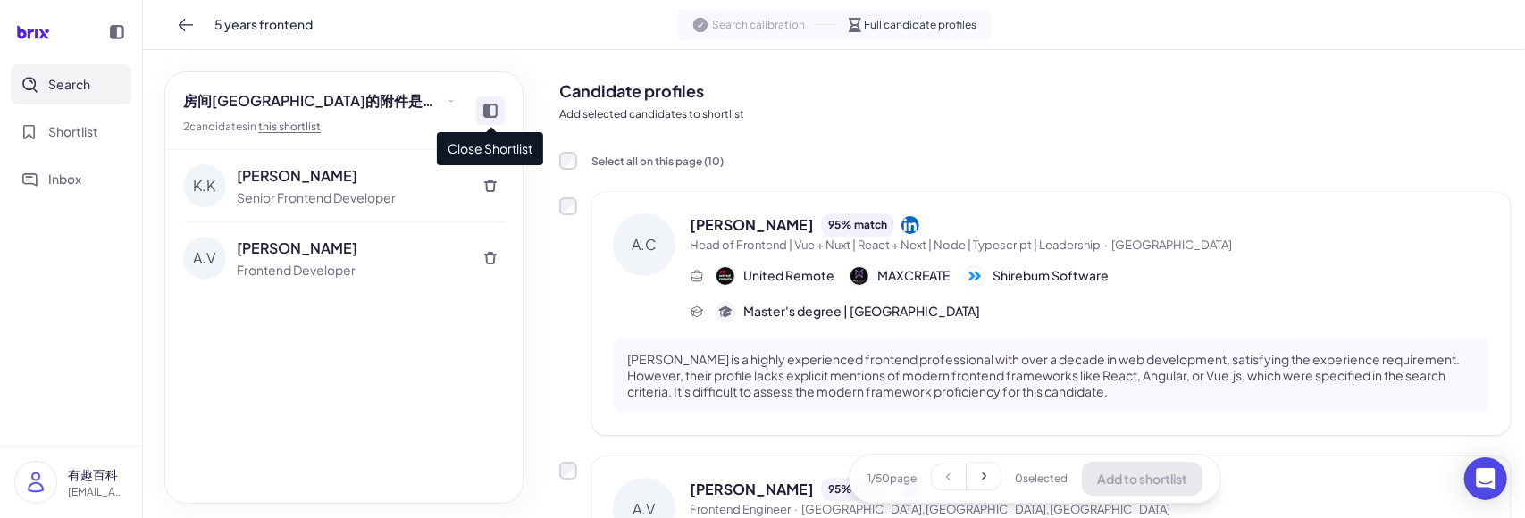
click at [493, 122] on div at bounding box center [490, 111] width 29 height 29
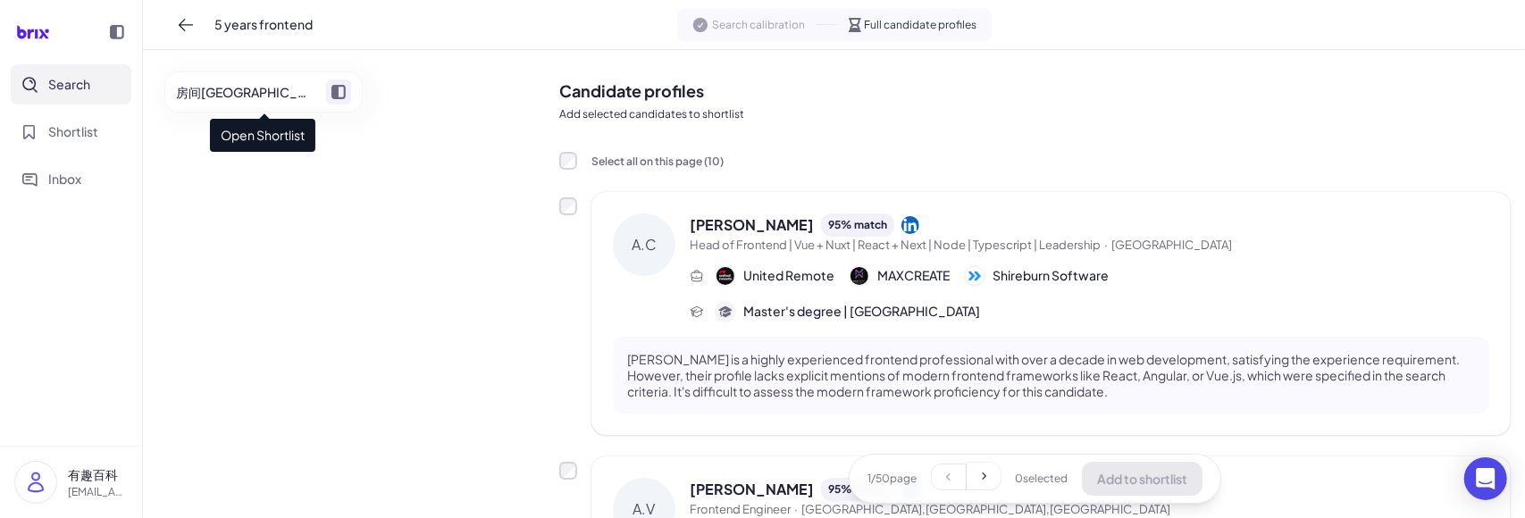
click at [346, 100] on span at bounding box center [338, 92] width 25 height 25
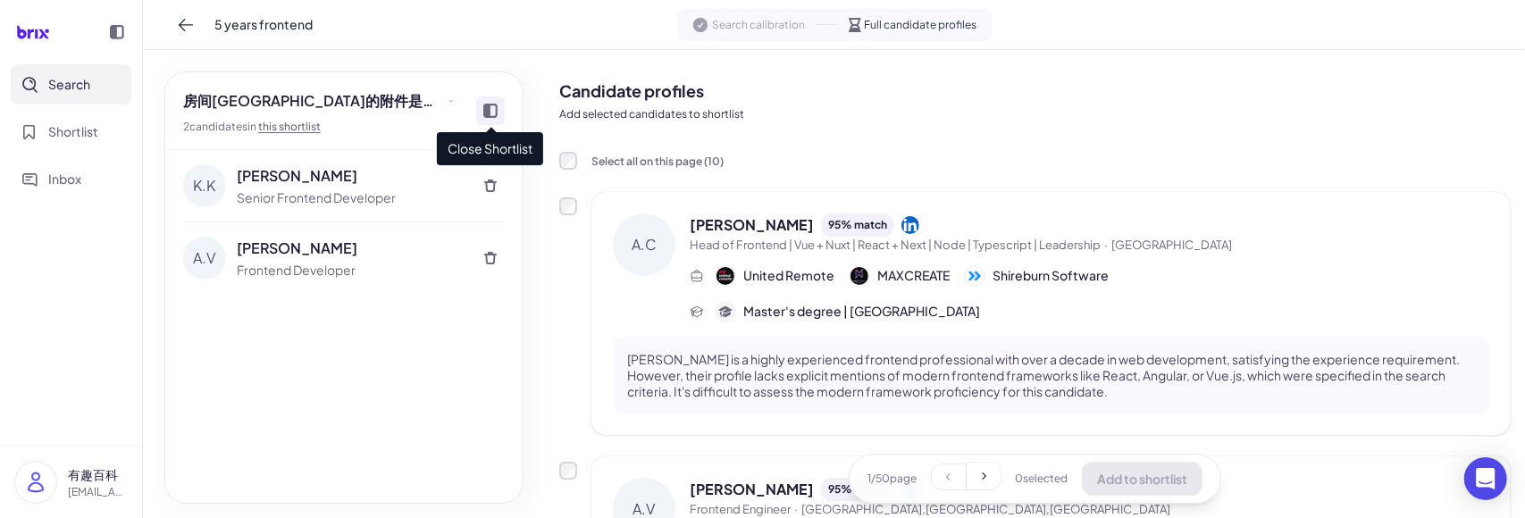
click at [492, 115] on icon at bounding box center [490, 111] width 14 height 14
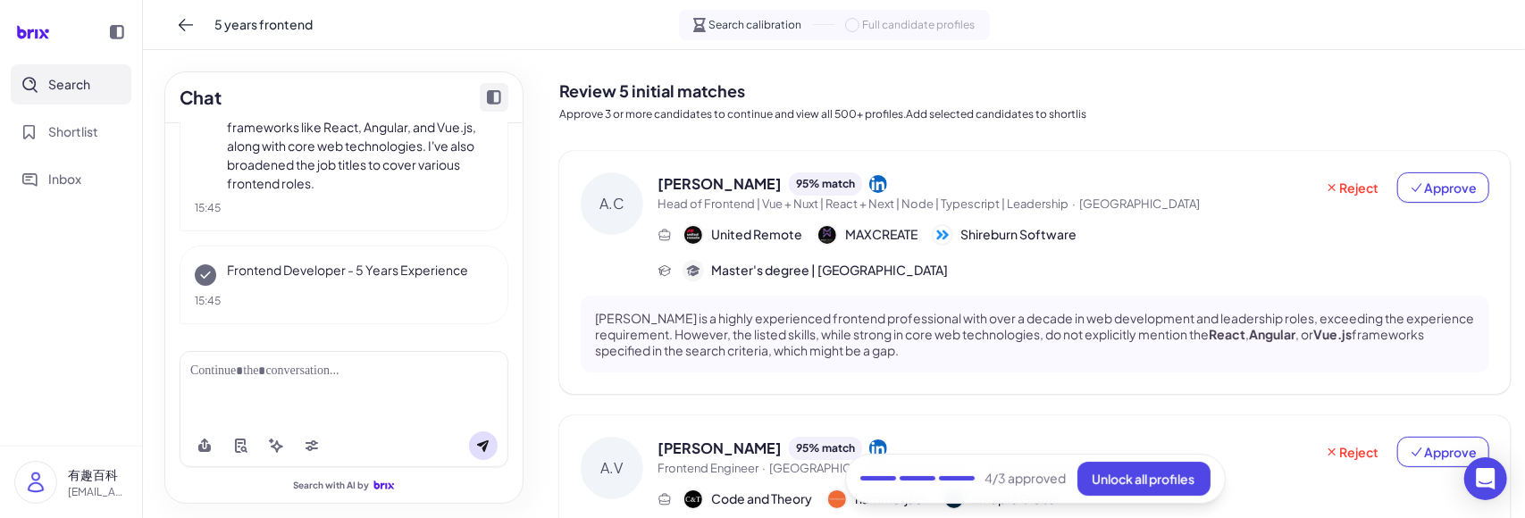
click at [494, 98] on icon "Collapse chat" at bounding box center [494, 97] width 14 height 14
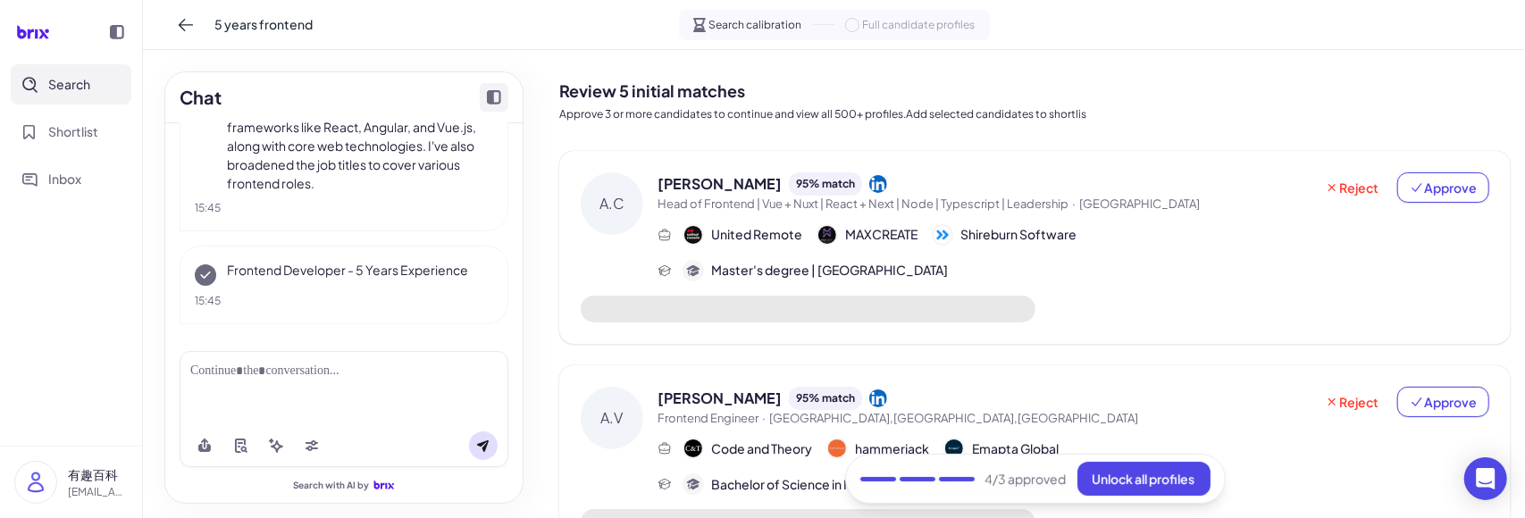
click at [500, 97] on icon "Collapse chat" at bounding box center [494, 97] width 14 height 14
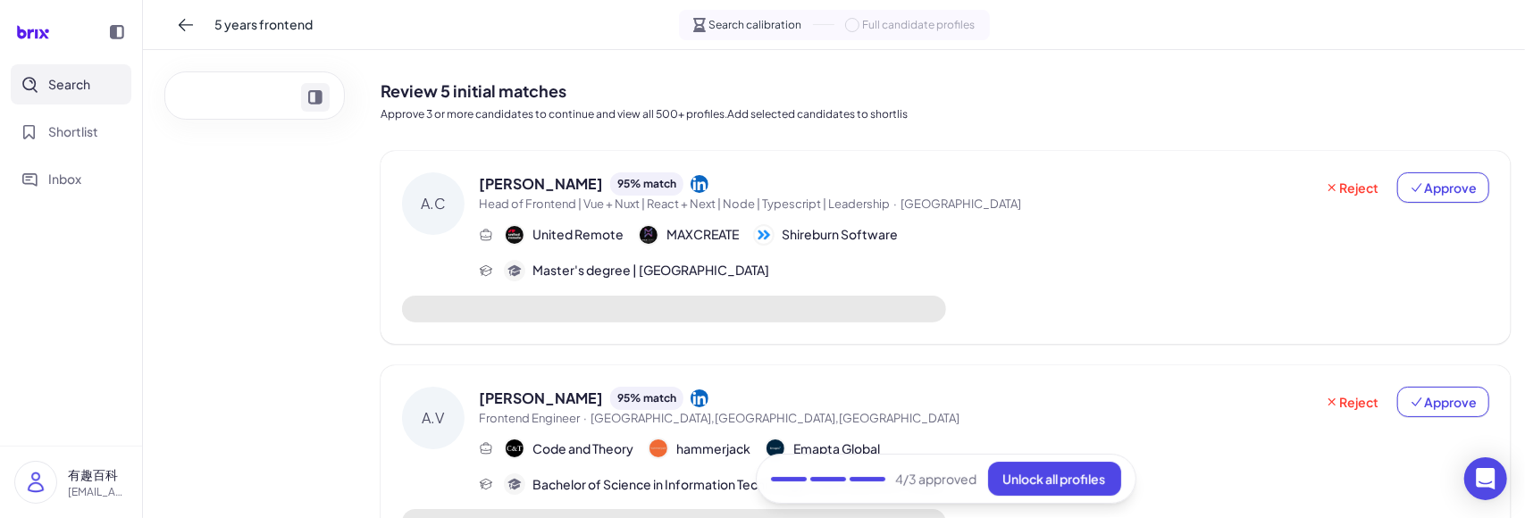
scroll to position [227, 0]
click at [326, 94] on button "Expand chat" at bounding box center [315, 97] width 29 height 29
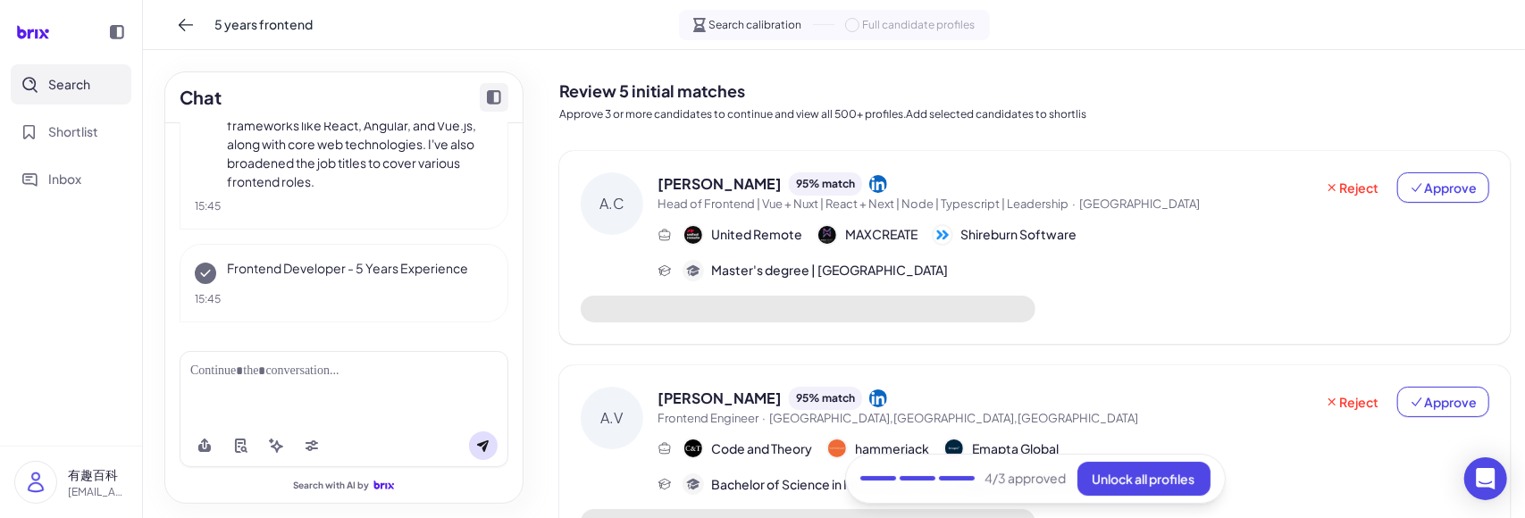
scroll to position [209, 0]
click at [1111, 481] on span "Unlock all profiles" at bounding box center [1144, 479] width 103 height 16
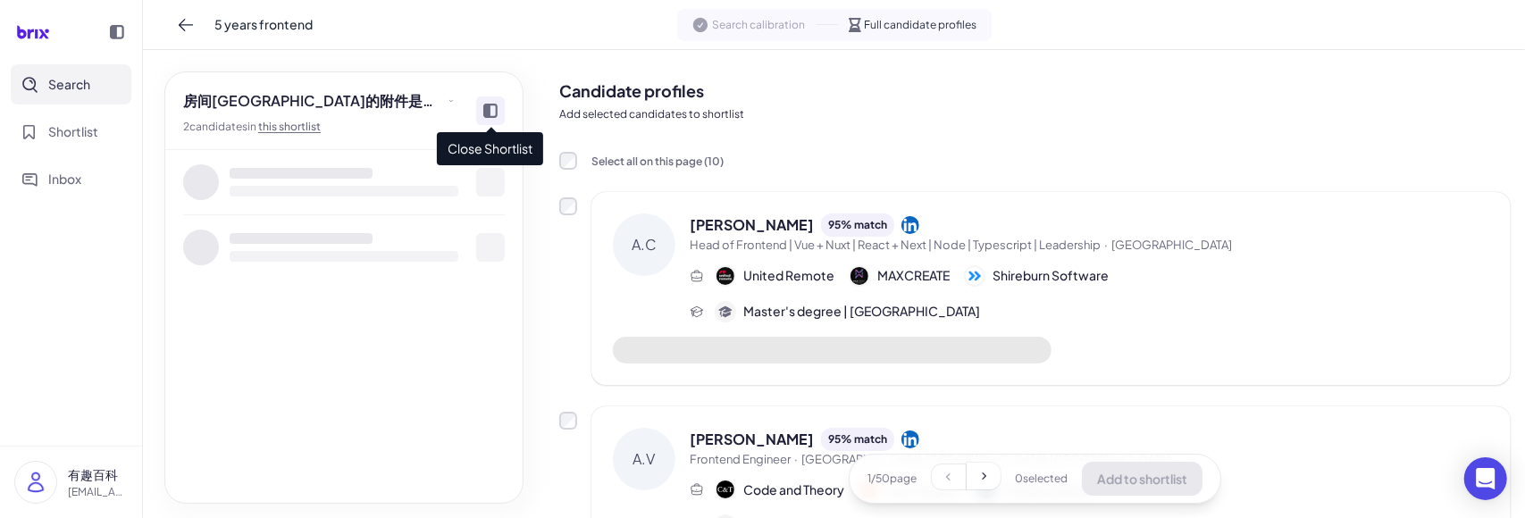
click at [500, 106] on div at bounding box center [490, 111] width 29 height 29
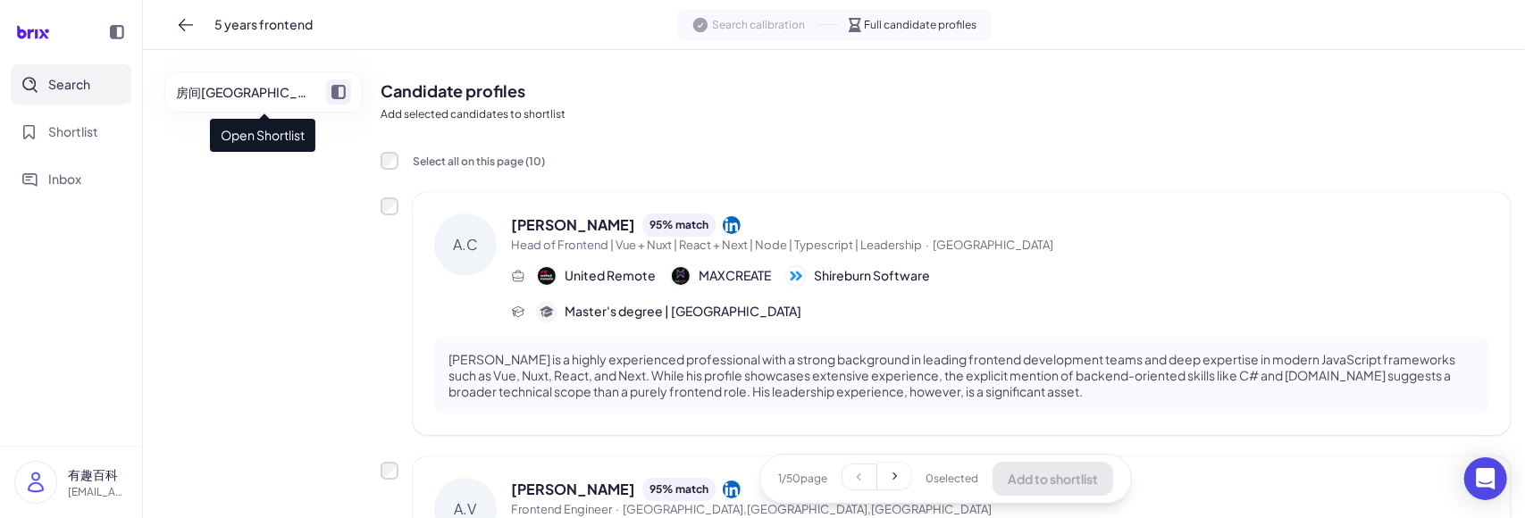
click at [349, 92] on span at bounding box center [338, 92] width 25 height 25
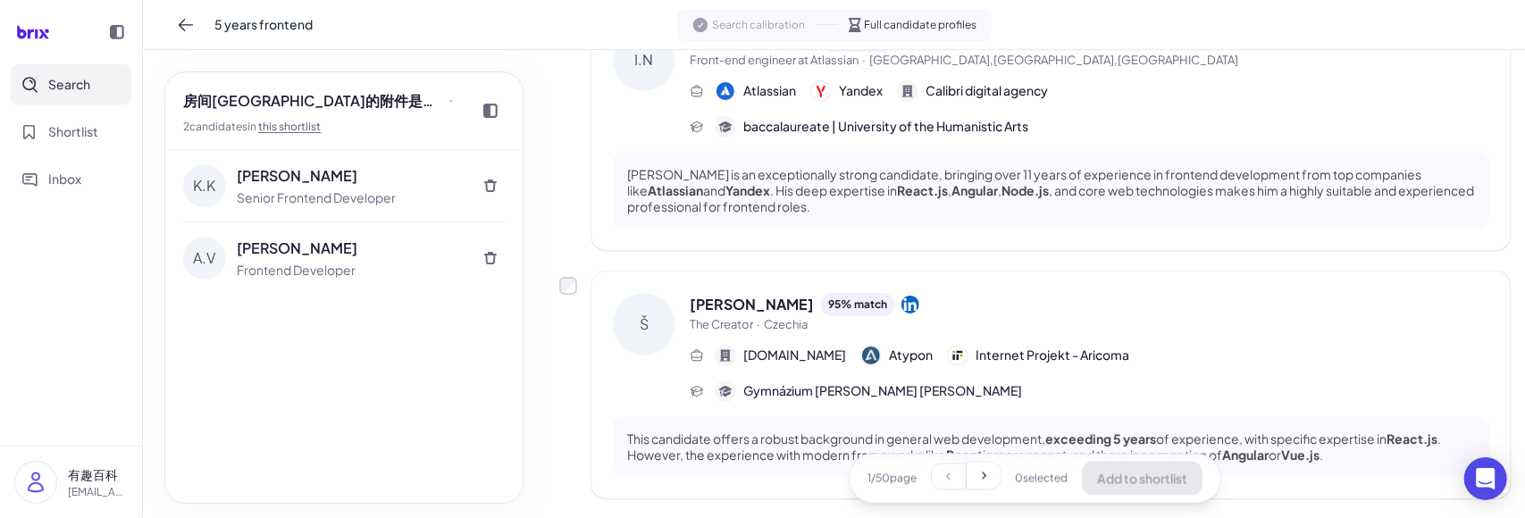
scroll to position [2397, 0]
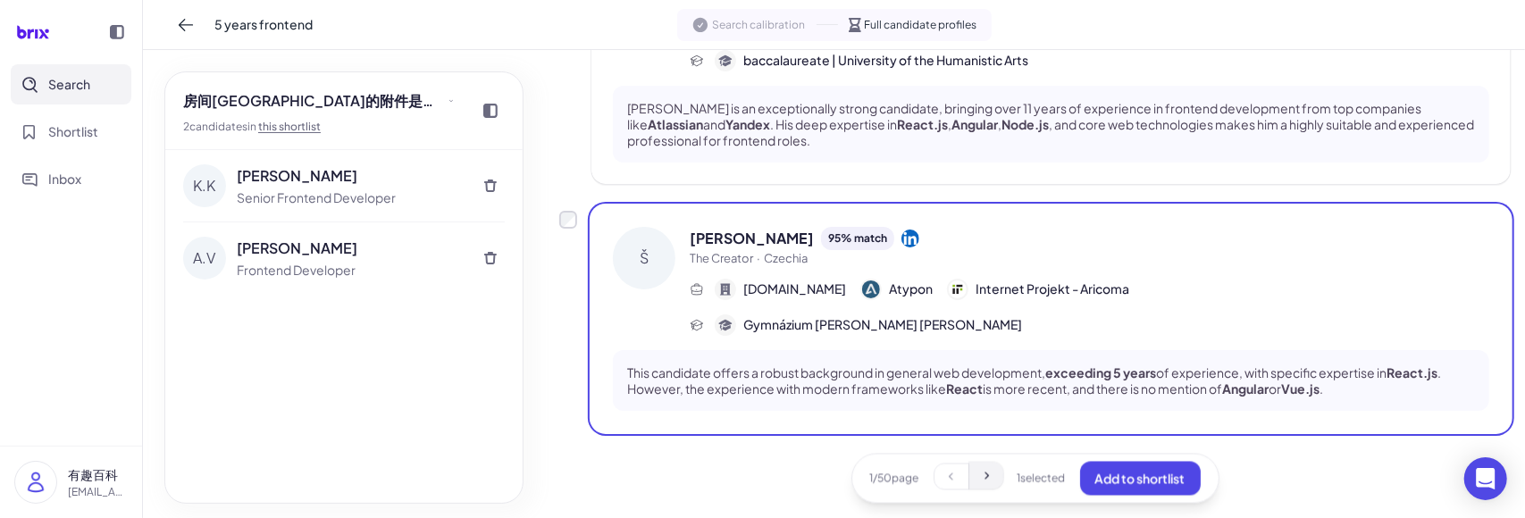
click at [983, 479] on icon at bounding box center [986, 476] width 14 height 14
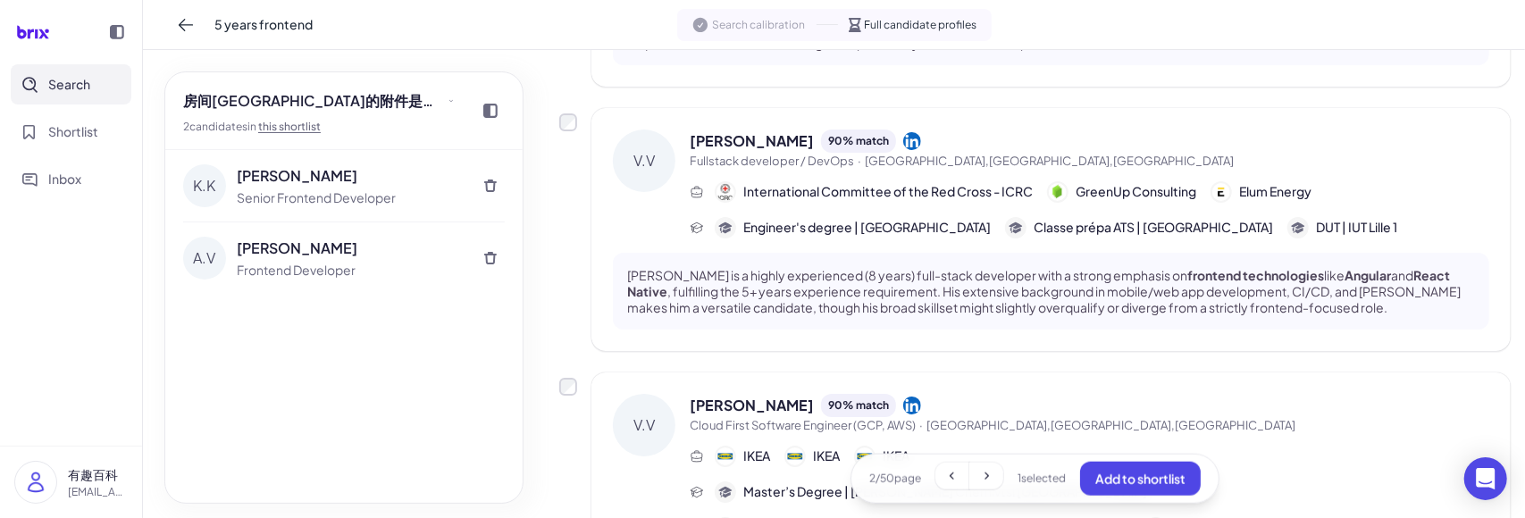
scroll to position [1142, 0]
click at [578, 122] on div "V.V Victor Vaccaro 90 % match Fullstack developer / DevOps · Geneva,GE,Switzerl…" at bounding box center [1035, 229] width 952 height 243
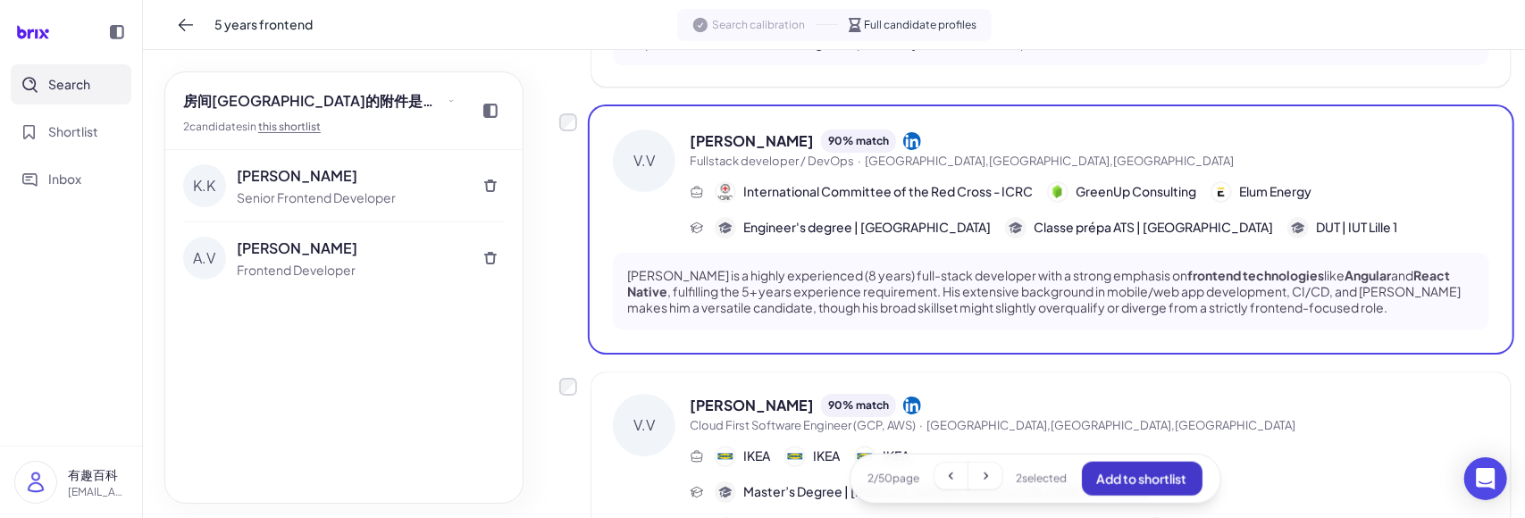
click at [1121, 486] on span "Add to shortlist" at bounding box center [1142, 479] width 90 height 16
click at [1122, 480] on span "Add to shortlist" at bounding box center [1141, 479] width 90 height 16
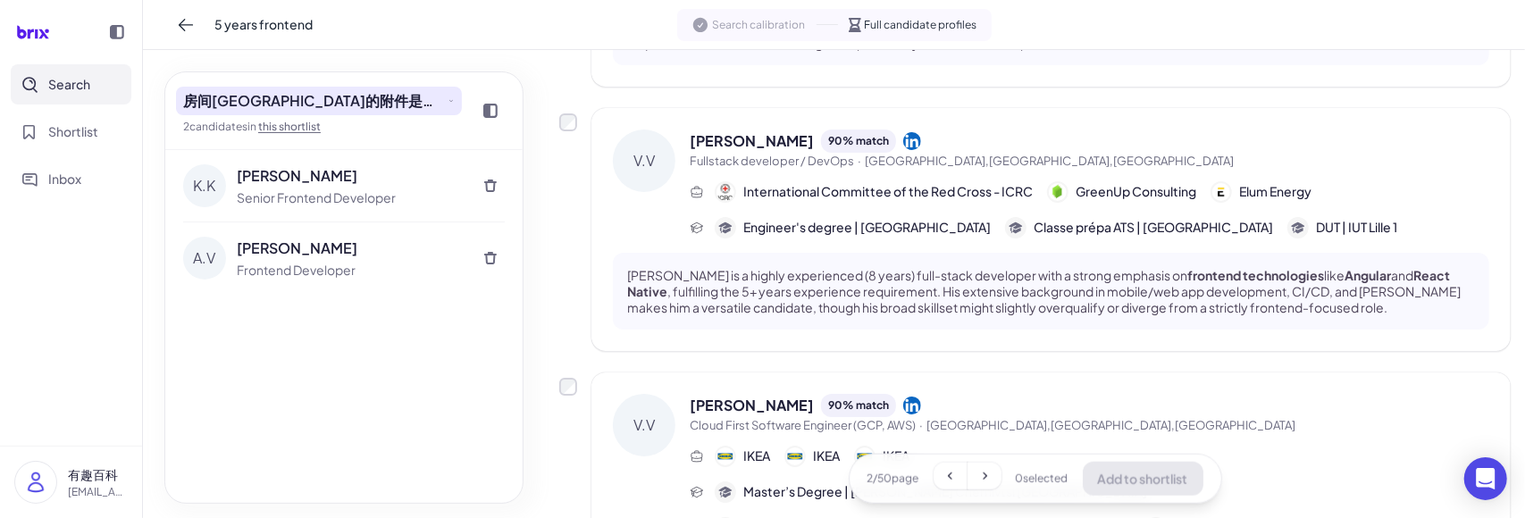
click at [391, 105] on span "房间[GEOGRAPHIC_DATA]的附件是打开了发生的接口方式发射点发射点方法" at bounding box center [313, 100] width 261 height 21
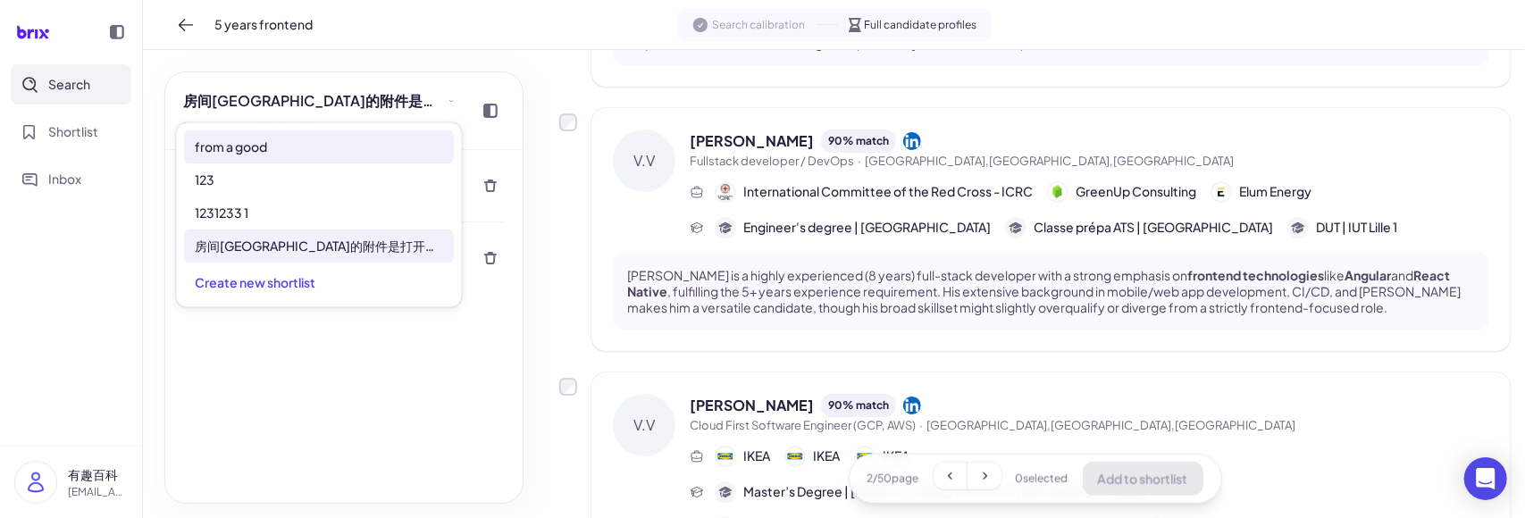
click at [317, 147] on div "from a good" at bounding box center [319, 146] width 270 height 33
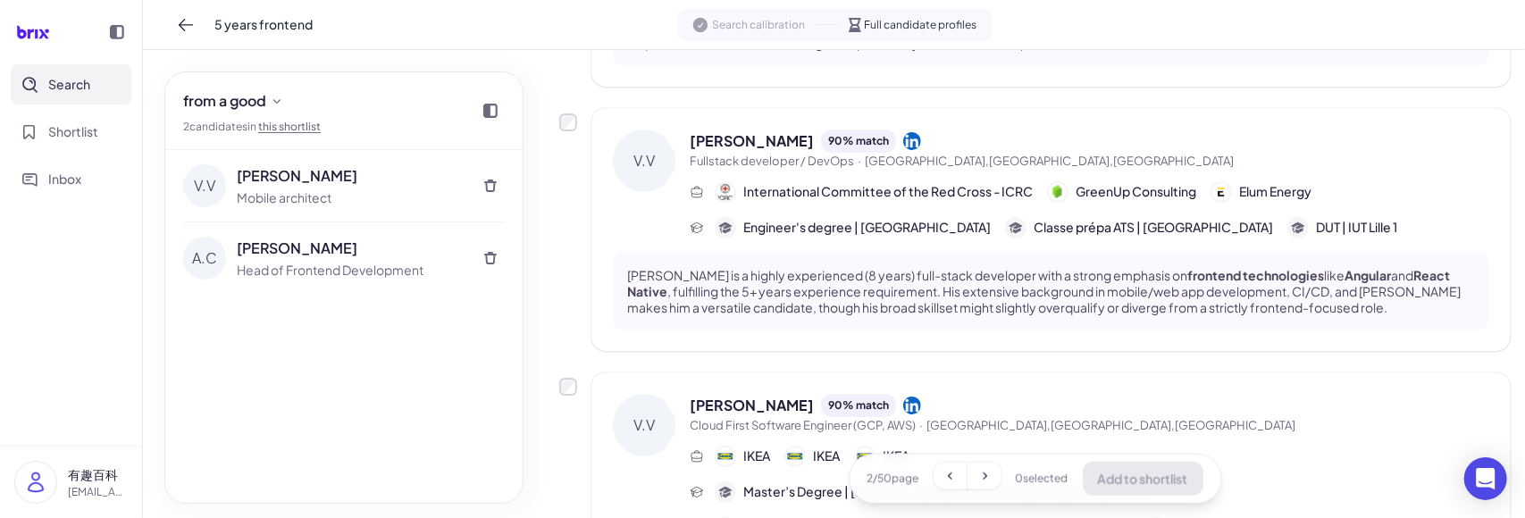
click at [334, 385] on div "V.V Victor Vaccaro Mobile architect A.C Alessio Cristiano Head of Frontend Deve…" at bounding box center [343, 326] width 357 height 353
click at [266, 111] on span "from a good" at bounding box center [224, 100] width 83 height 21
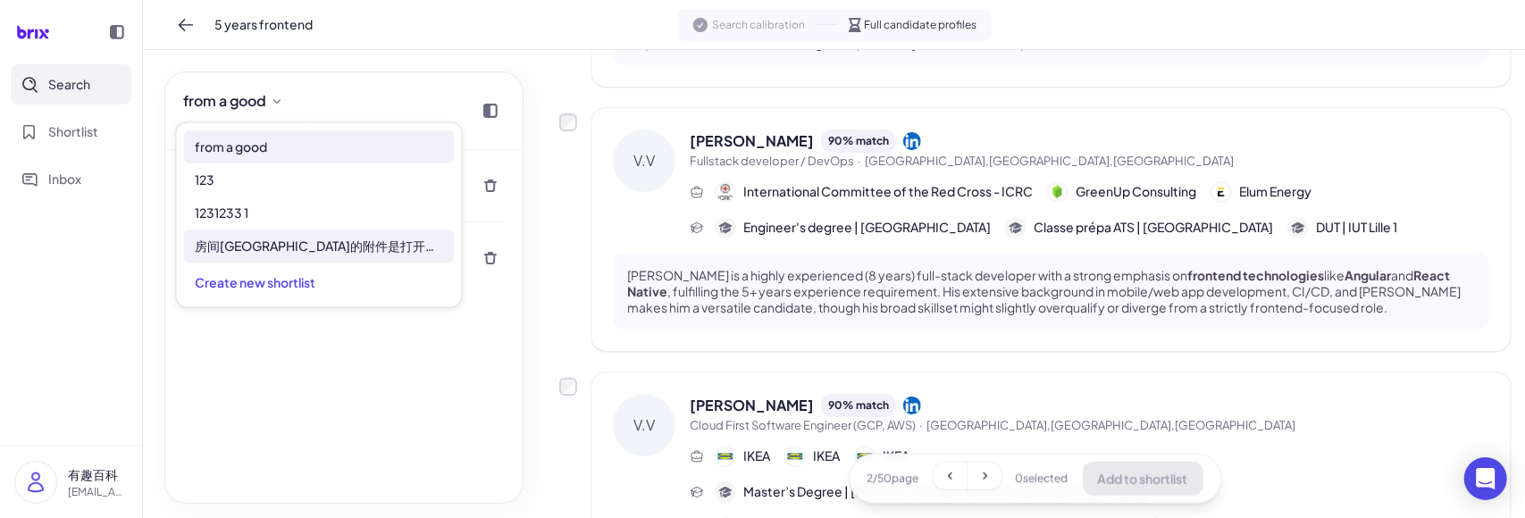
click at [241, 237] on span "房间[GEOGRAPHIC_DATA]的附件是打开了发生的接口方式发射点发射点方法" at bounding box center [319, 246] width 248 height 19
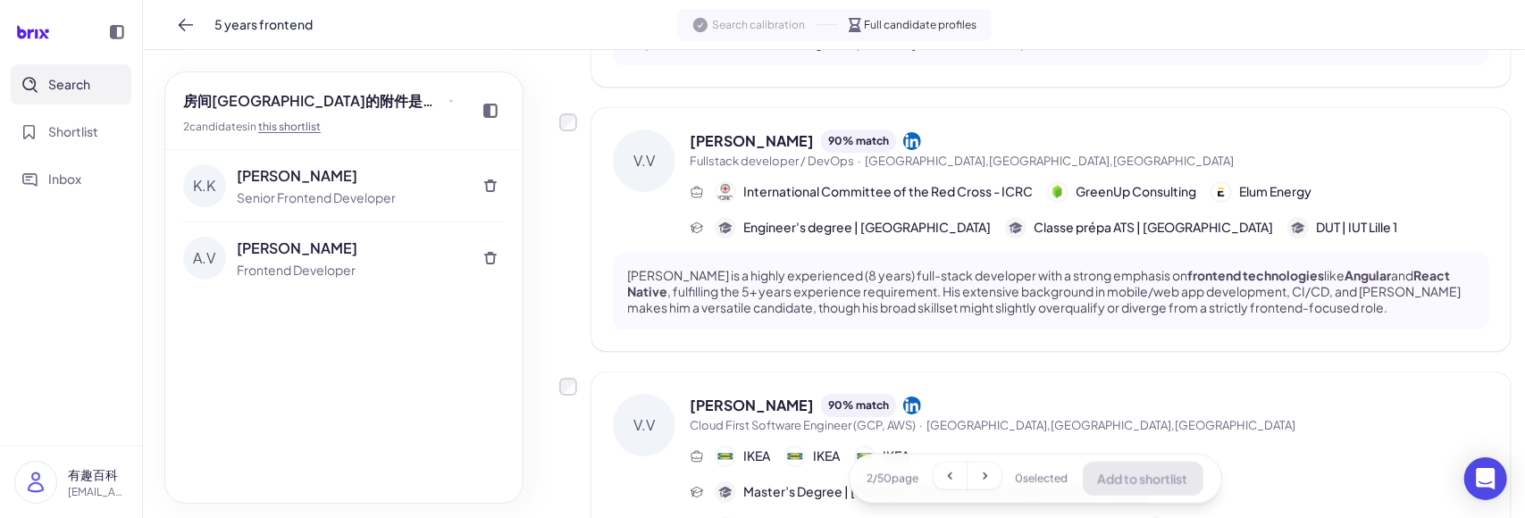
click at [317, 391] on div "K.K Kamran Khatti Senior Frontend Developer A.V Arvin Viar Frontend Developer" at bounding box center [343, 326] width 357 height 353
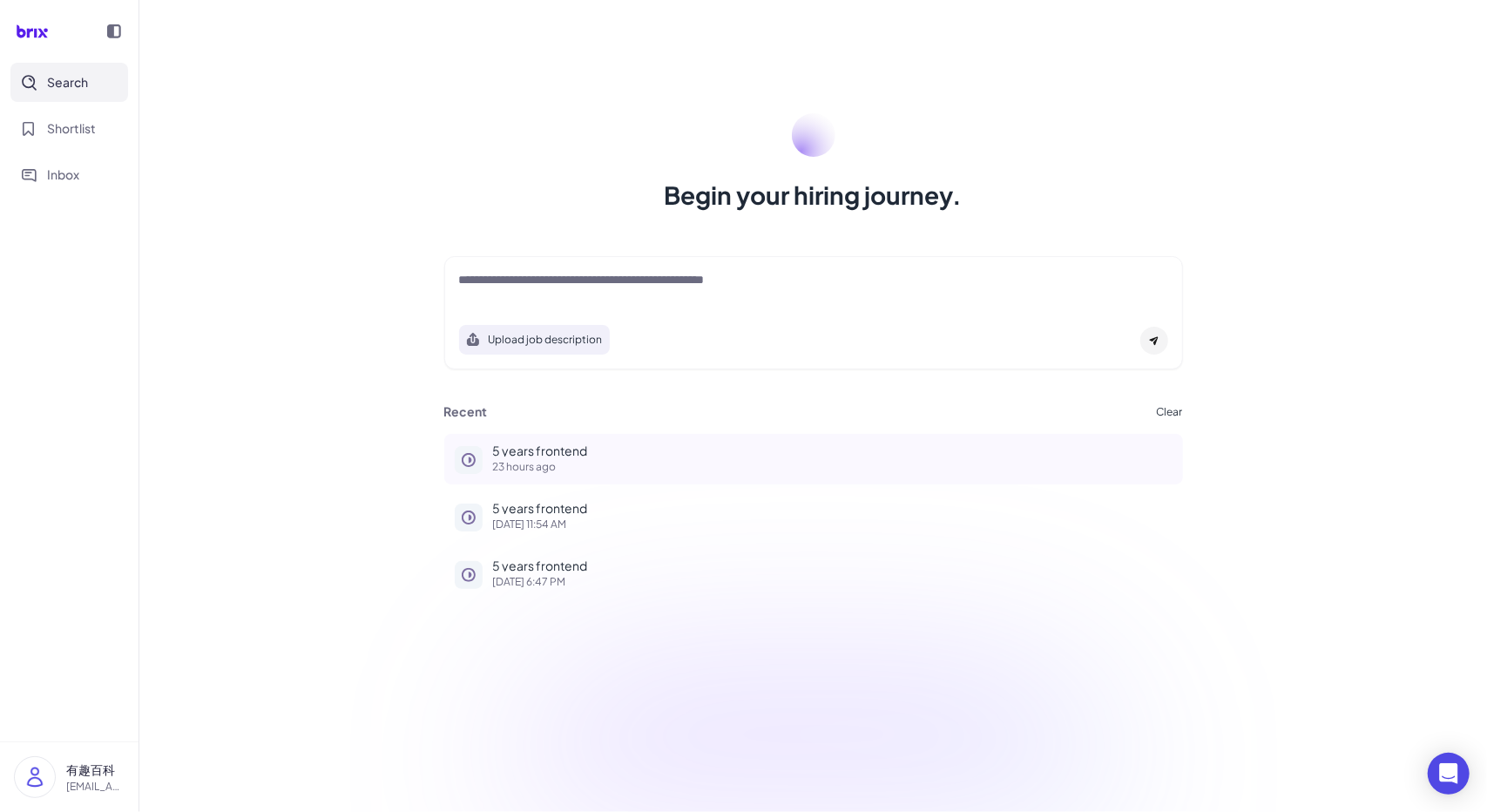
click at [561, 472] on button "5 years frontend 23 hours ago" at bounding box center [814, 459] width 739 height 51
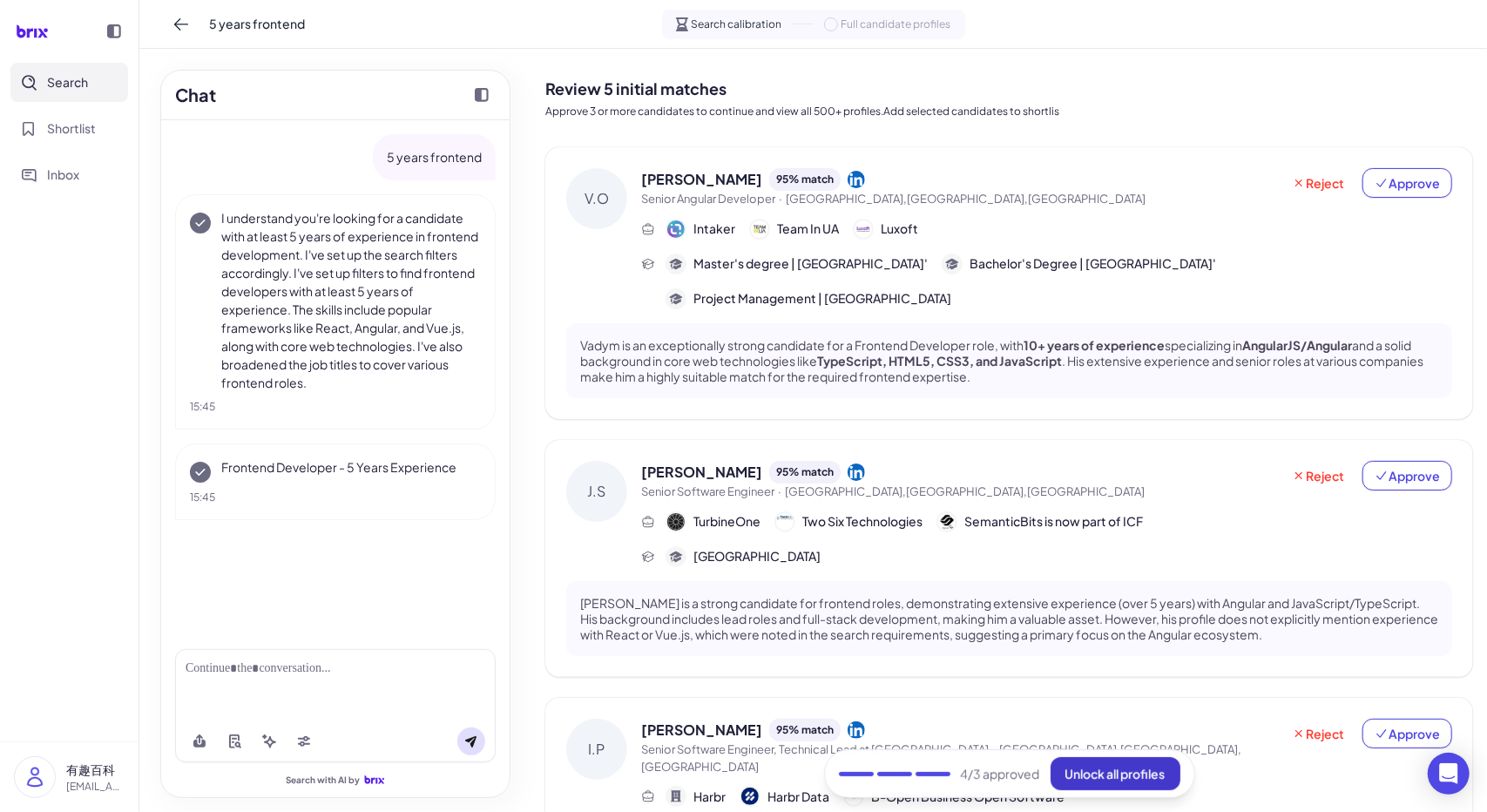
click at [1112, 761] on button "Unlock all profiles" at bounding box center [1115, 774] width 130 height 33
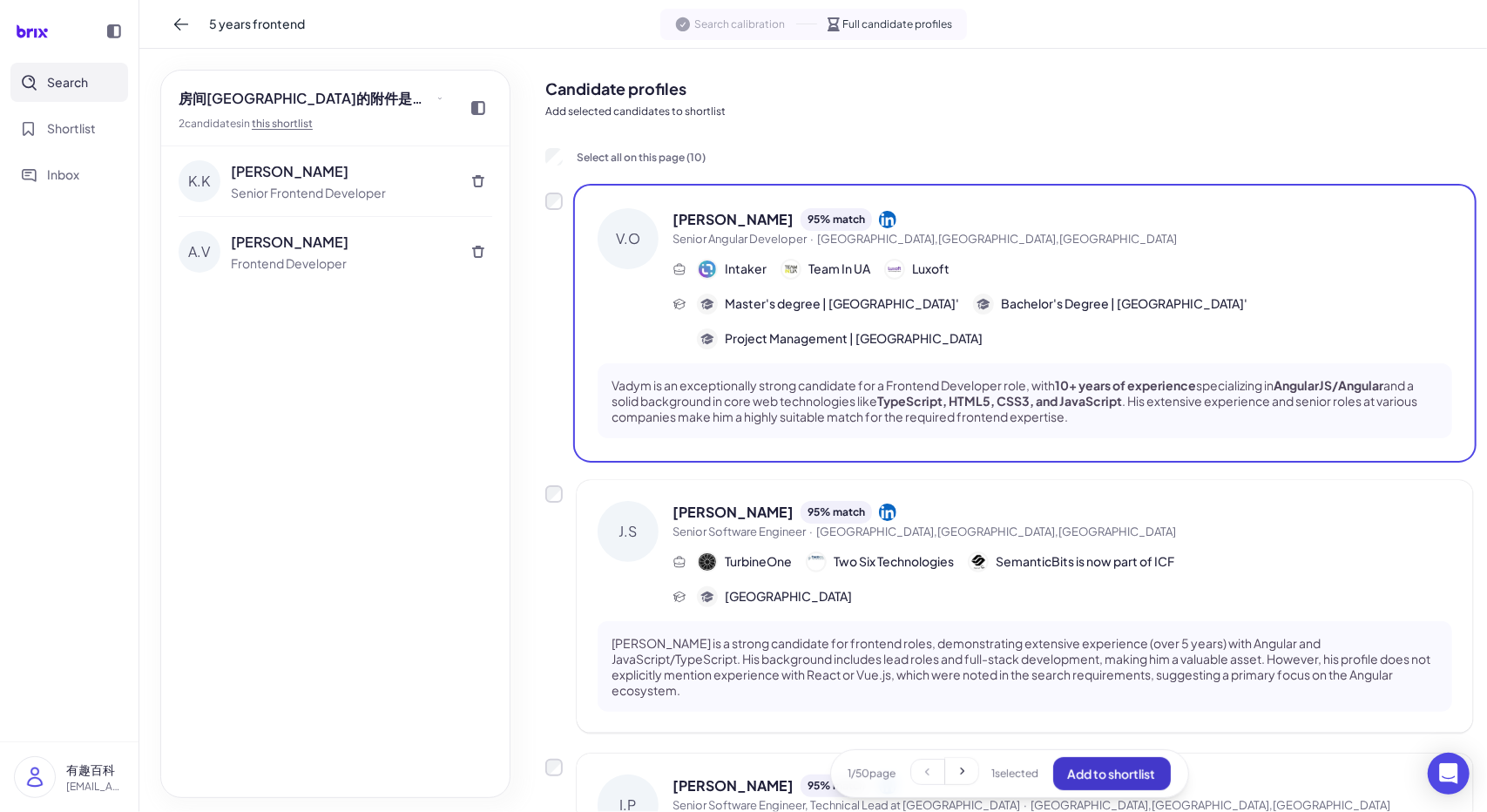
click at [1126, 778] on span "Add to shortlist" at bounding box center [1113, 774] width 88 height 16
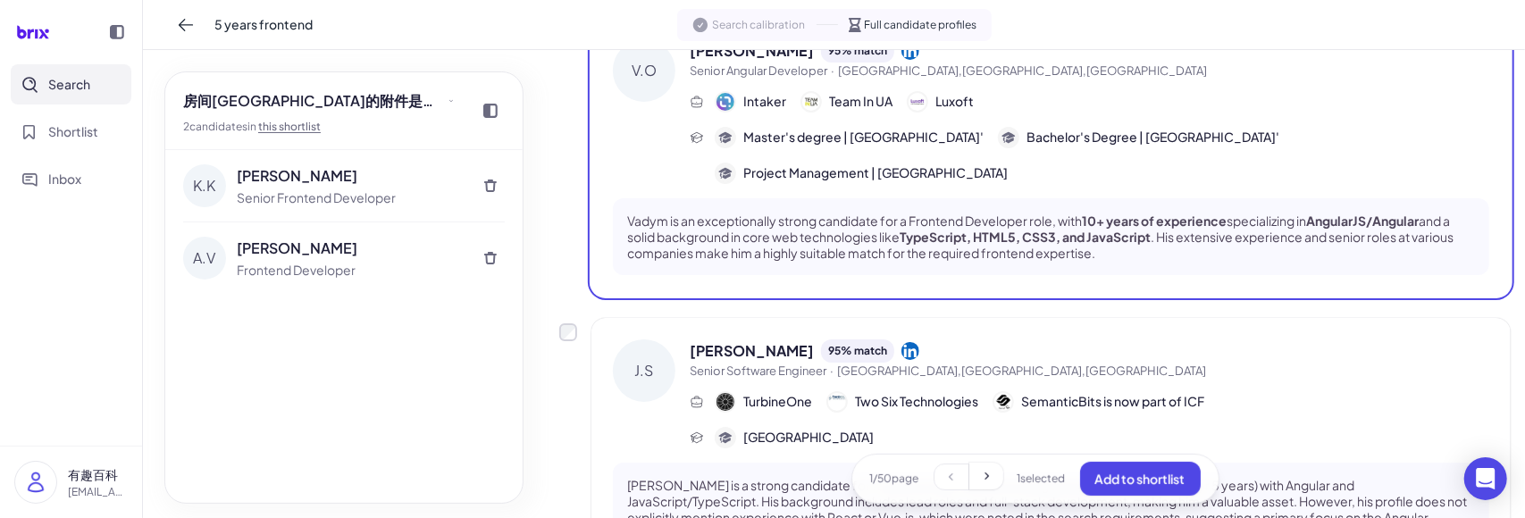
scroll to position [173, 0]
click at [1097, 473] on span "Add to shortlist" at bounding box center [1141, 479] width 90 height 16
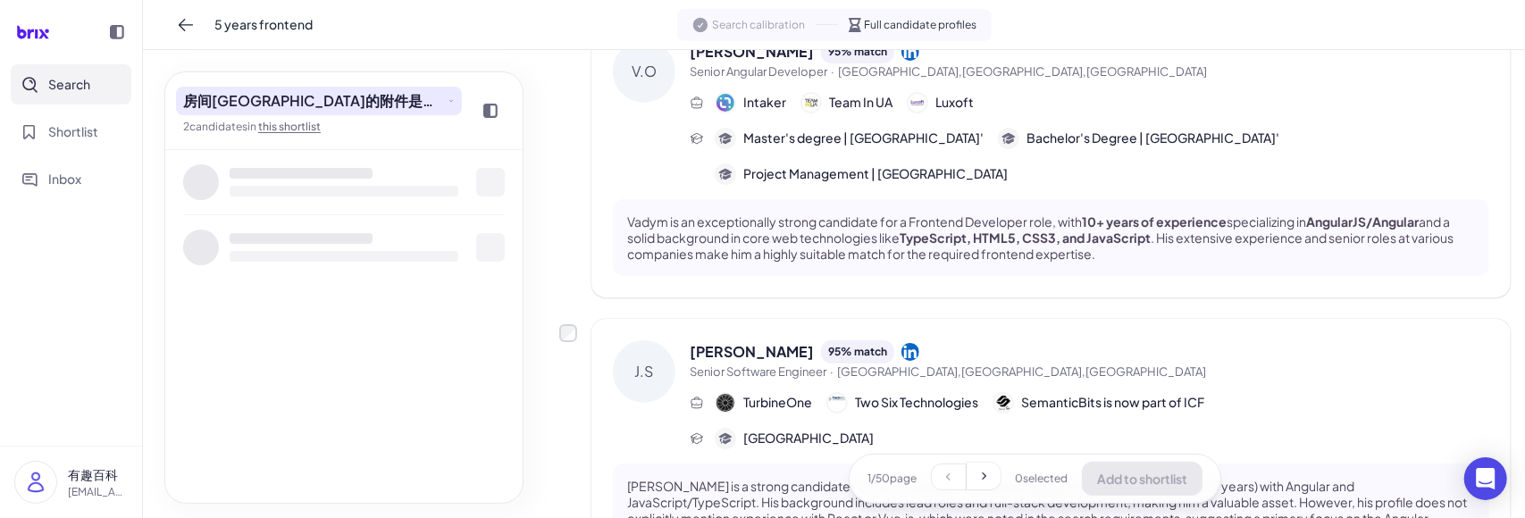
click at [281, 88] on button "房间[GEOGRAPHIC_DATA]的附件是打开了发生的接口方式发射点发射点方法" at bounding box center [319, 101] width 286 height 29
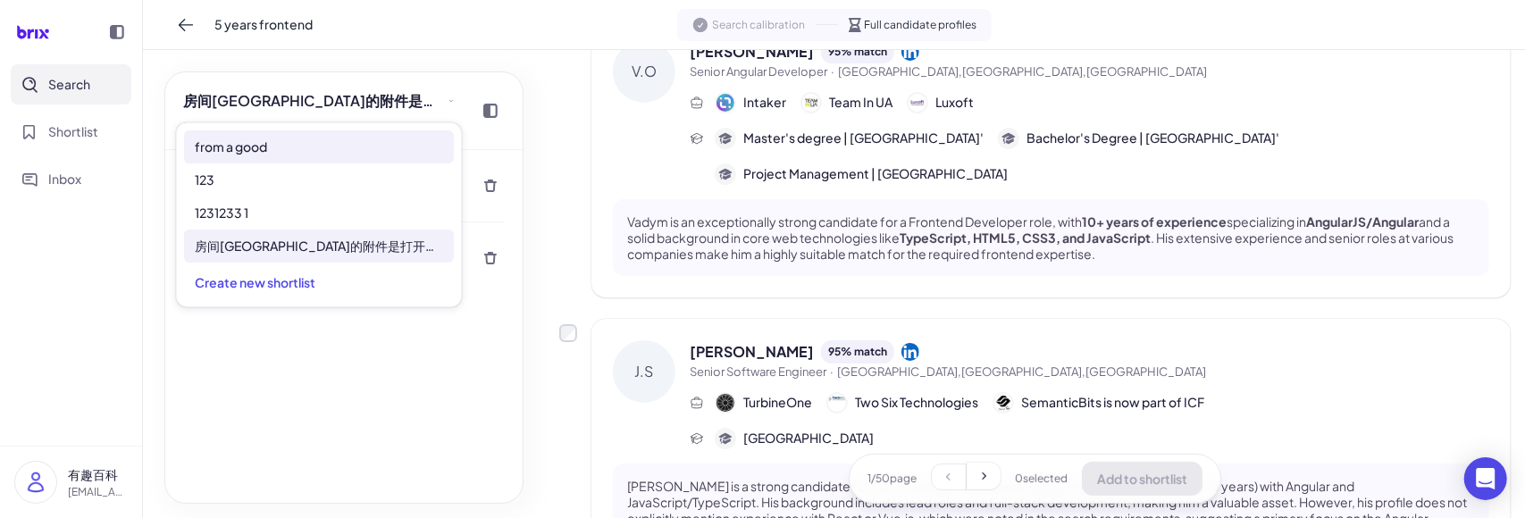
click at [277, 155] on div "from a good" at bounding box center [319, 146] width 270 height 33
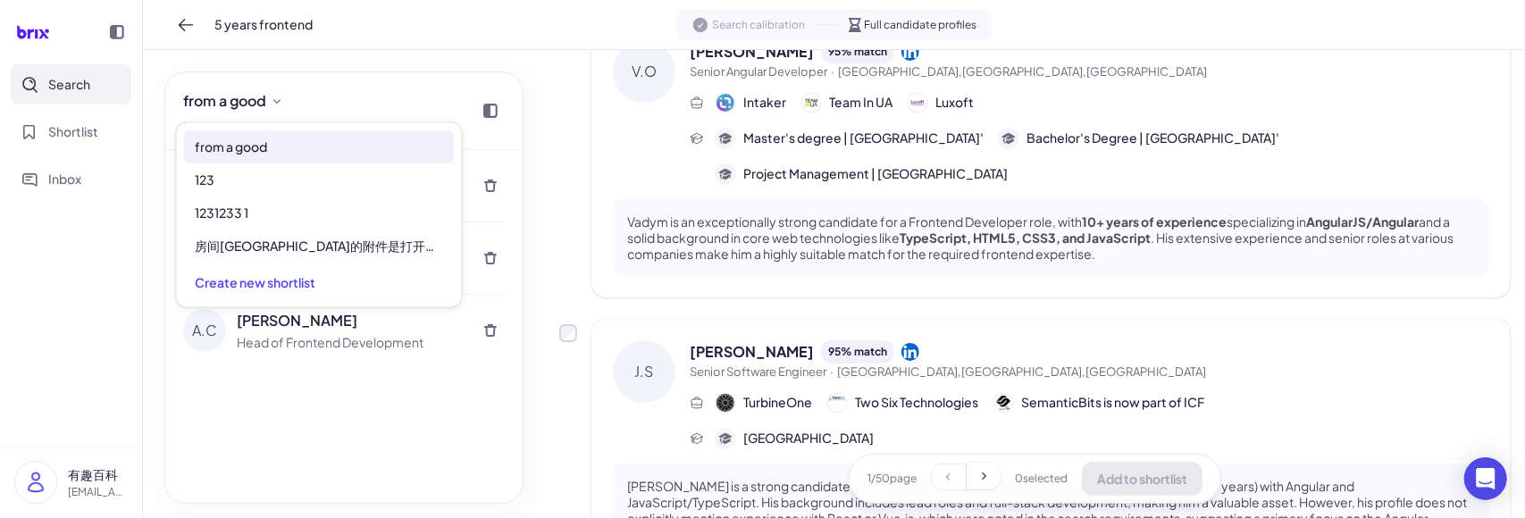
click at [302, 389] on div "V.O Vadym Ostapchuk Senior Angular Developer V.V Victor Vaccaro Mobile architec…" at bounding box center [343, 326] width 357 height 353
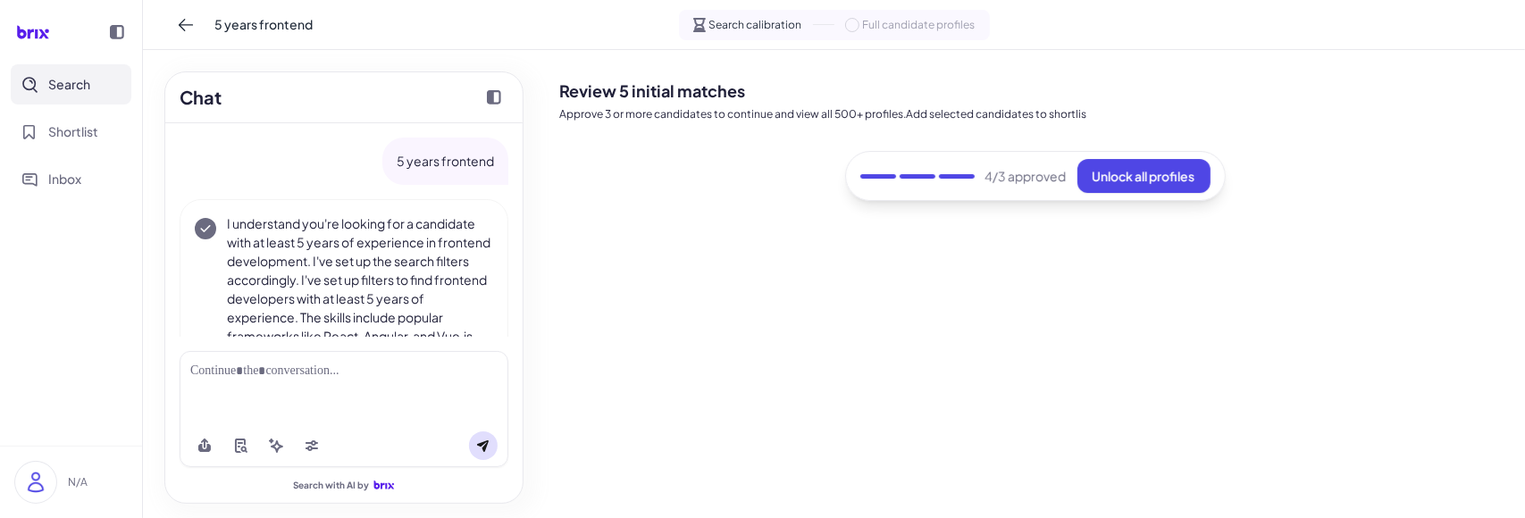
scroll to position [209, 0]
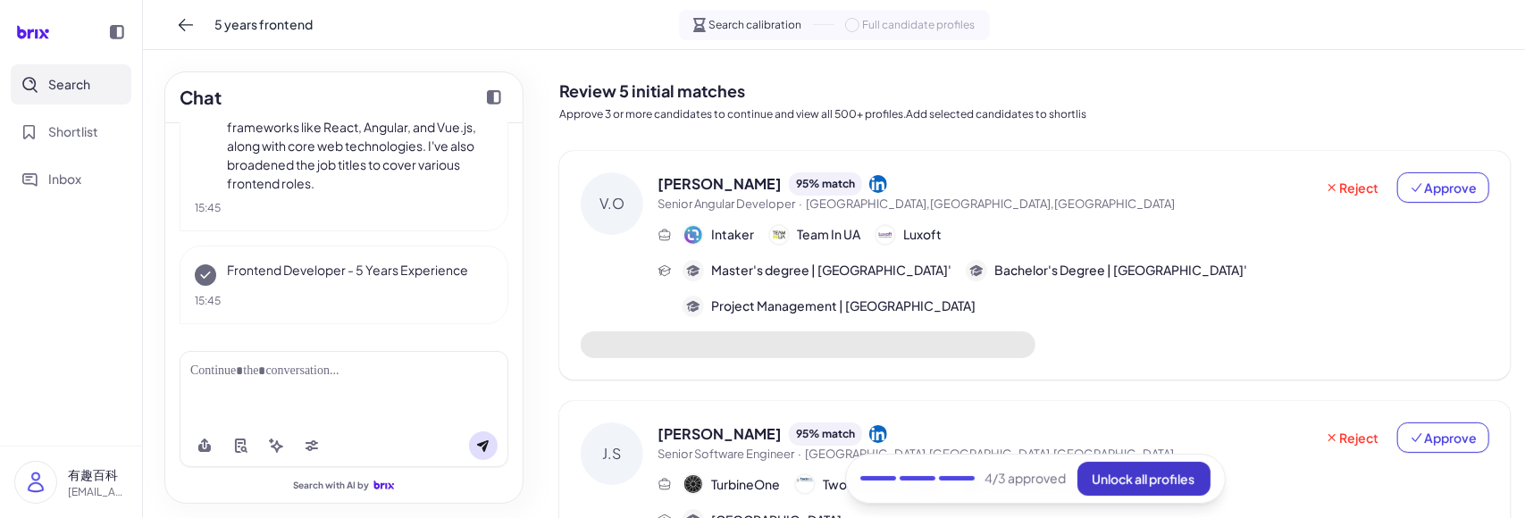
click at [1111, 471] on span "Unlock all profiles" at bounding box center [1144, 479] width 103 height 16
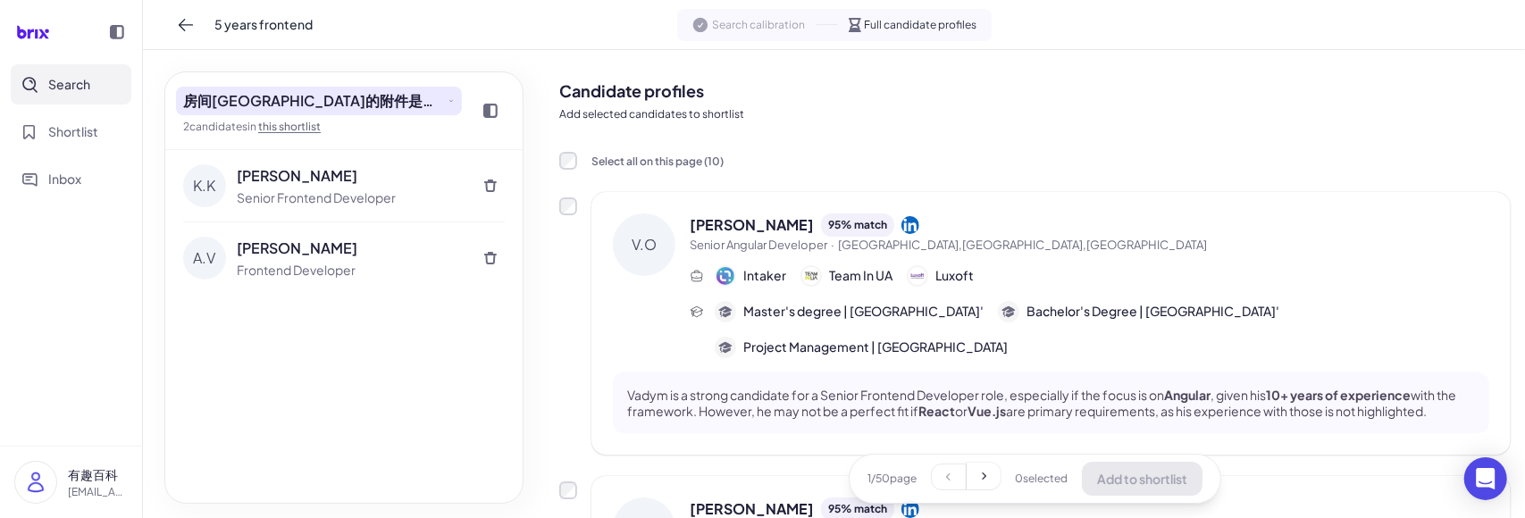
click at [372, 113] on button "房间[GEOGRAPHIC_DATA]的附件是打开了发生的接口方式发射点发射点方法" at bounding box center [319, 101] width 286 height 29
click at [366, 378] on div "[PERSON_NAME] Senior Frontend Developer A.V [PERSON_NAME] Frontend Developer" at bounding box center [343, 326] width 357 height 353
click at [572, 206] on div "[PERSON_NAME] [PERSON_NAME] 95 % match Senior Angular [PERSON_NAME],[GEOGRAPHIC…" at bounding box center [1035, 323] width 952 height 263
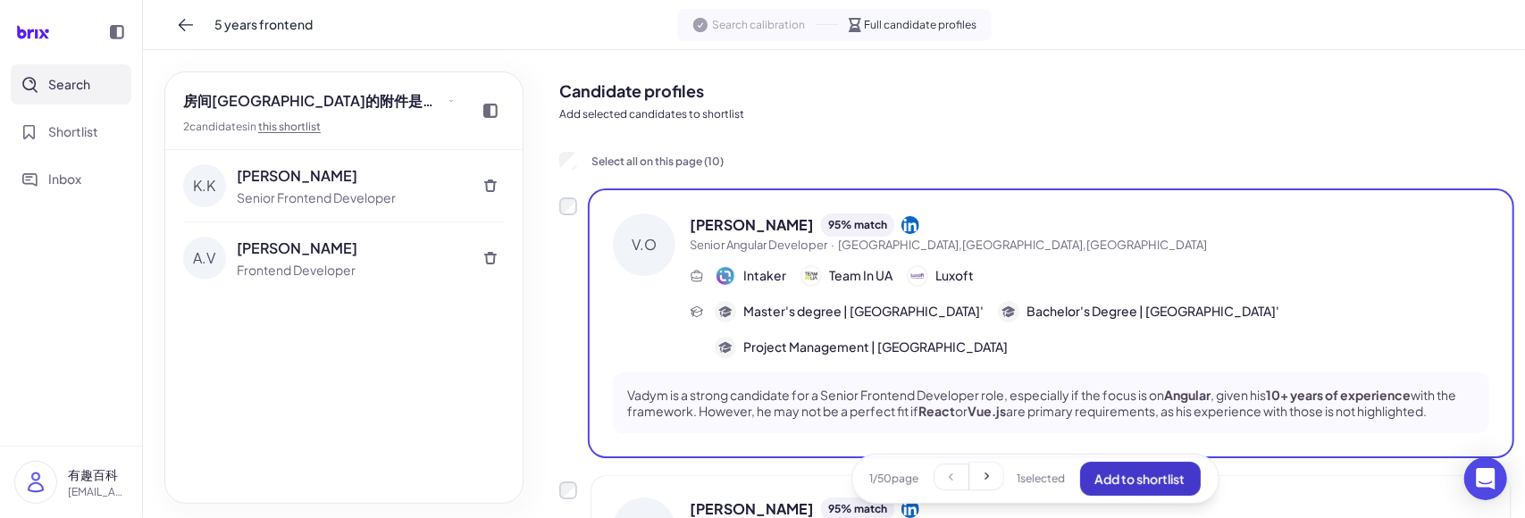
click at [1132, 487] on button "Add to shortlist" at bounding box center [1140, 479] width 121 height 34
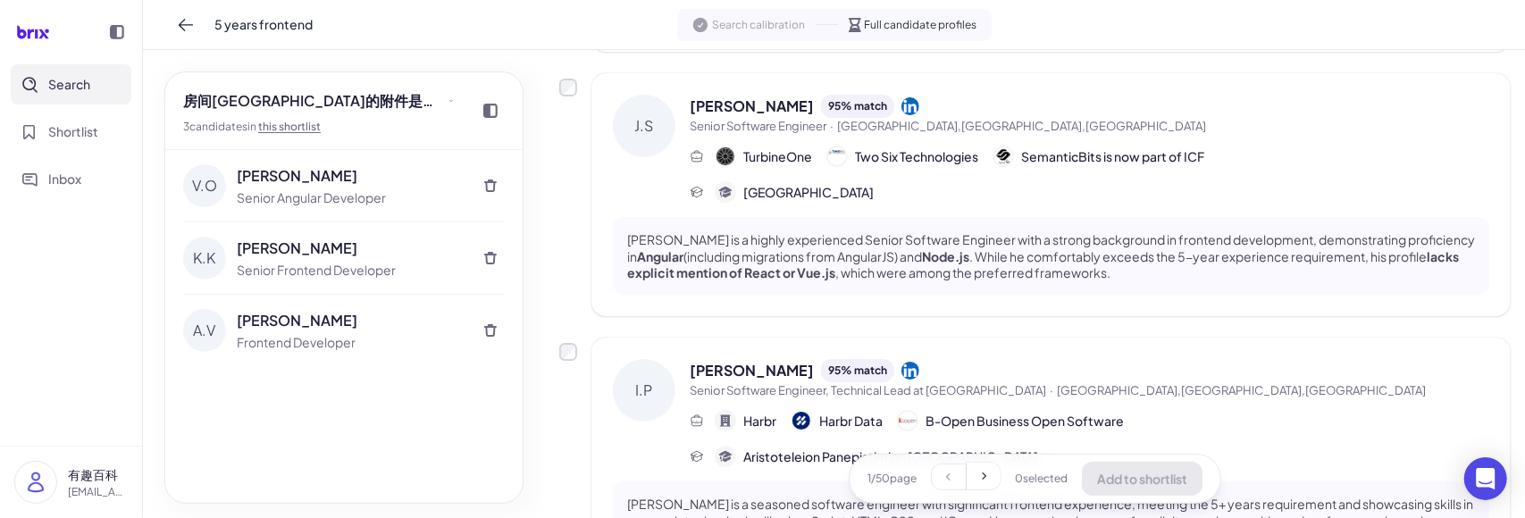
scroll to position [401, 0]
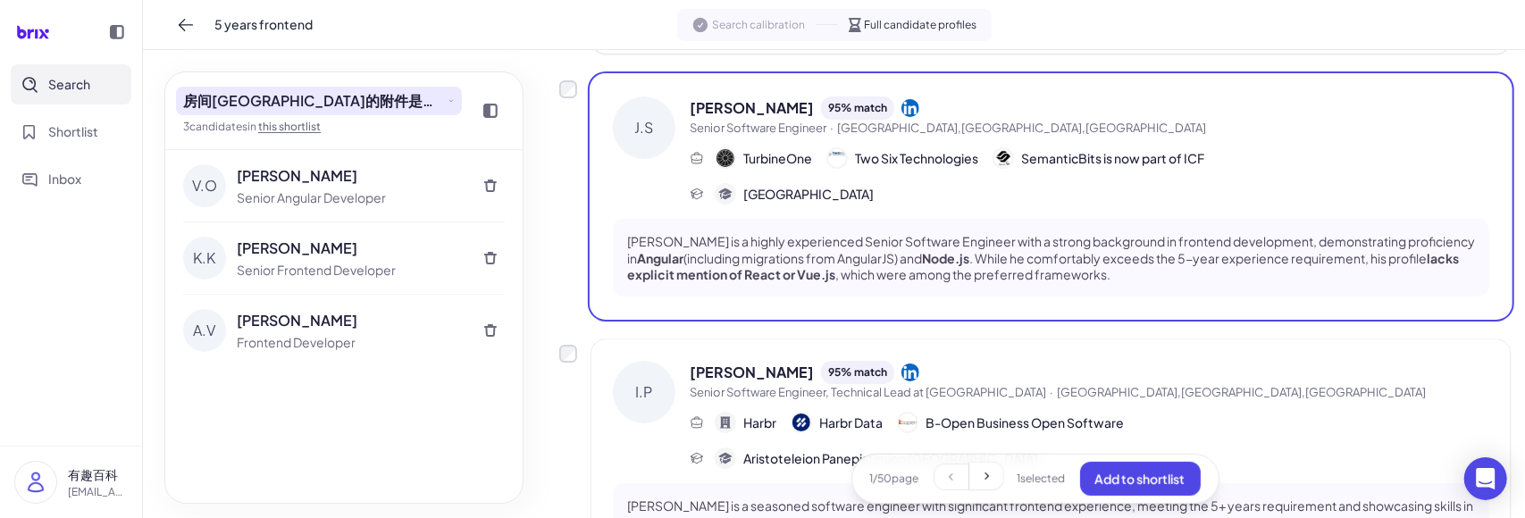
click at [370, 105] on span "房间[GEOGRAPHIC_DATA]的附件是打开了发生的接口方式发射点发射点方法" at bounding box center [313, 100] width 261 height 21
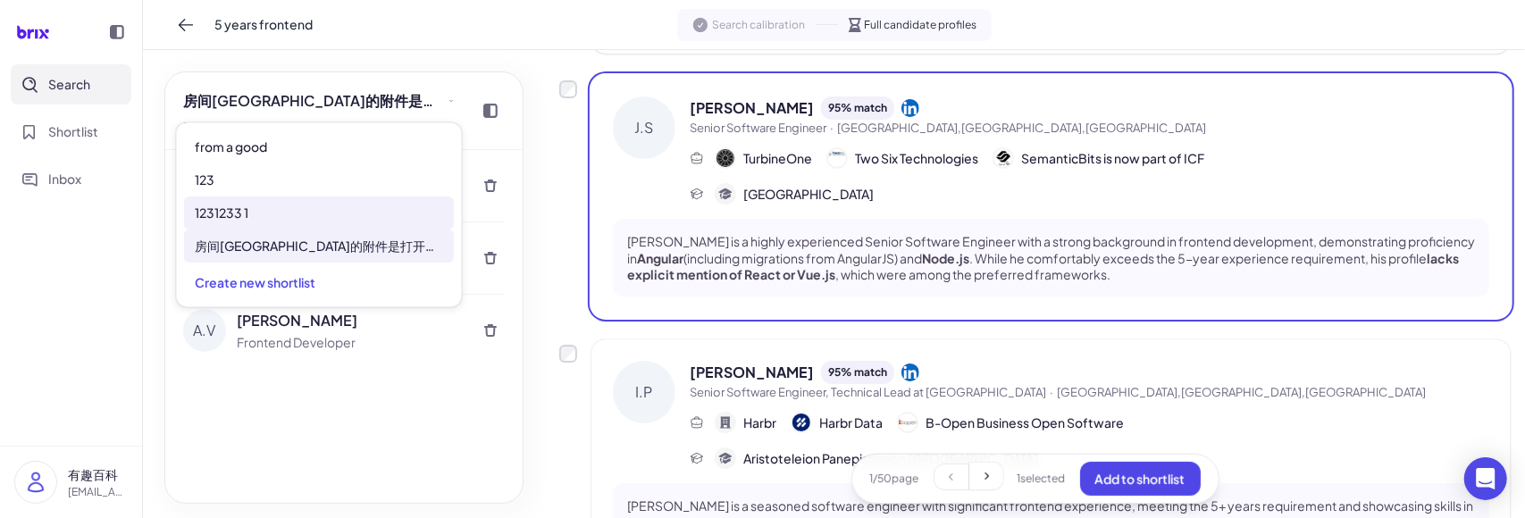
click at [332, 197] on div "1231233 1" at bounding box center [319, 213] width 270 height 33
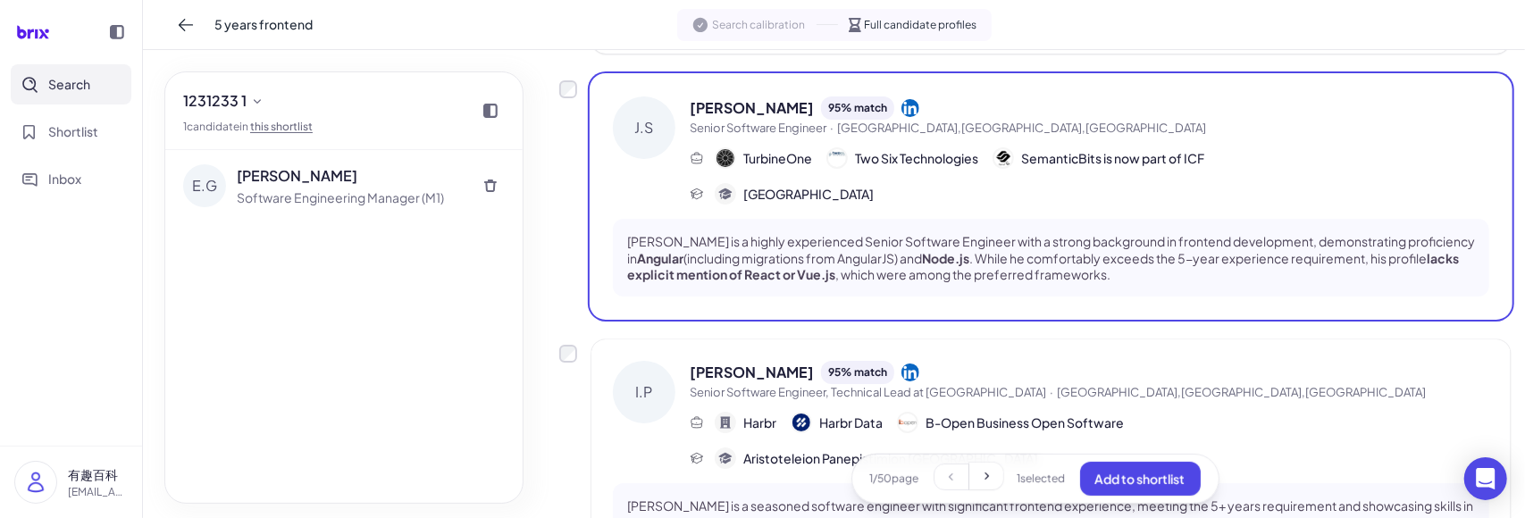
click at [430, 389] on div "E.G Edoardo Giovanni Colombo Software Engineering Manager (M1)" at bounding box center [343, 326] width 357 height 353
click at [1139, 478] on span "Add to shortlist" at bounding box center [1141, 479] width 90 height 16
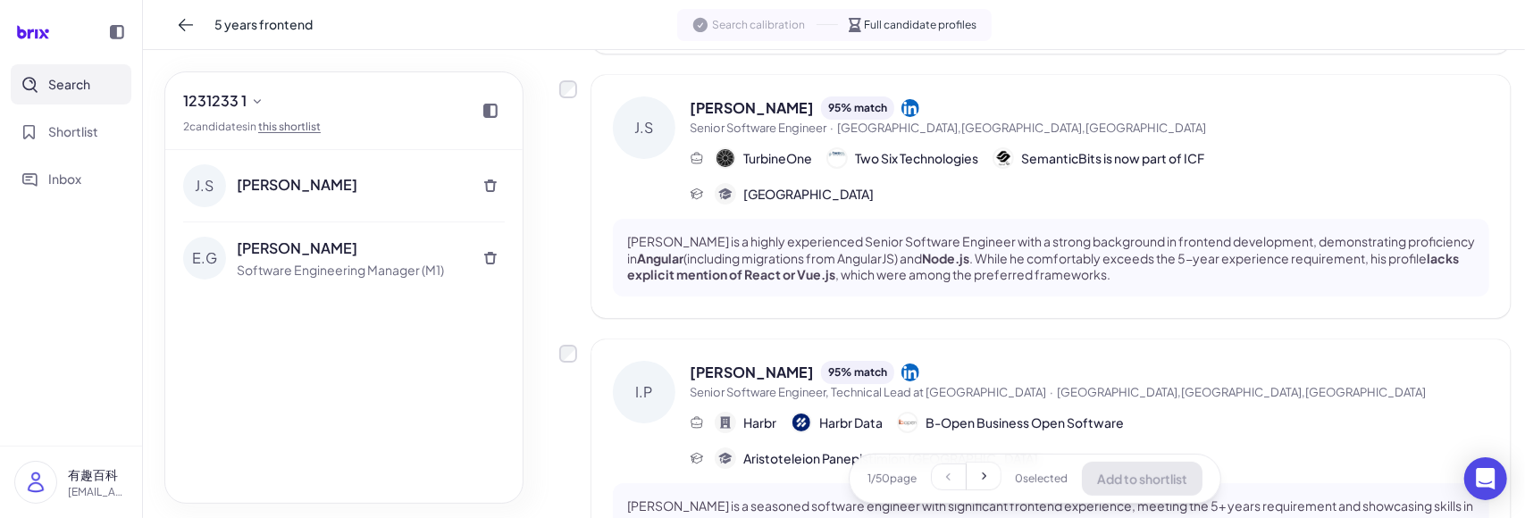
click at [413, 370] on div "J.S Joshua Sisley E.G Edoardo Giovanni Colombo Software Engineering Manager (M1)" at bounding box center [343, 326] width 357 height 353
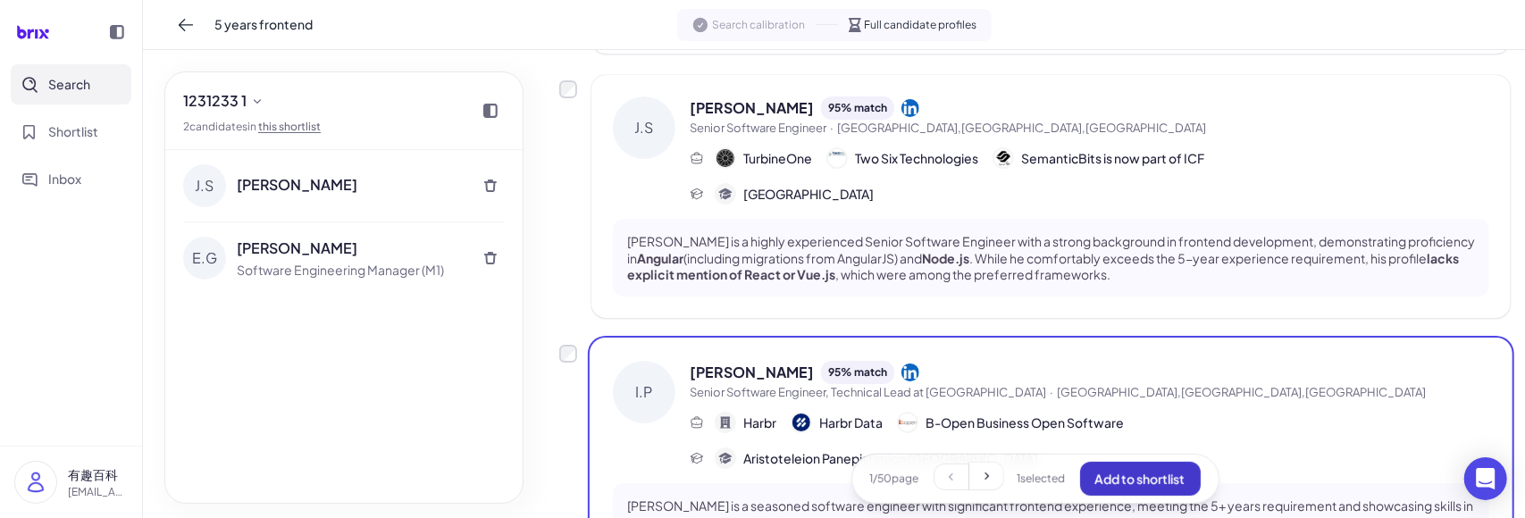
click at [1131, 470] on button "Add to shortlist" at bounding box center [1140, 479] width 121 height 34
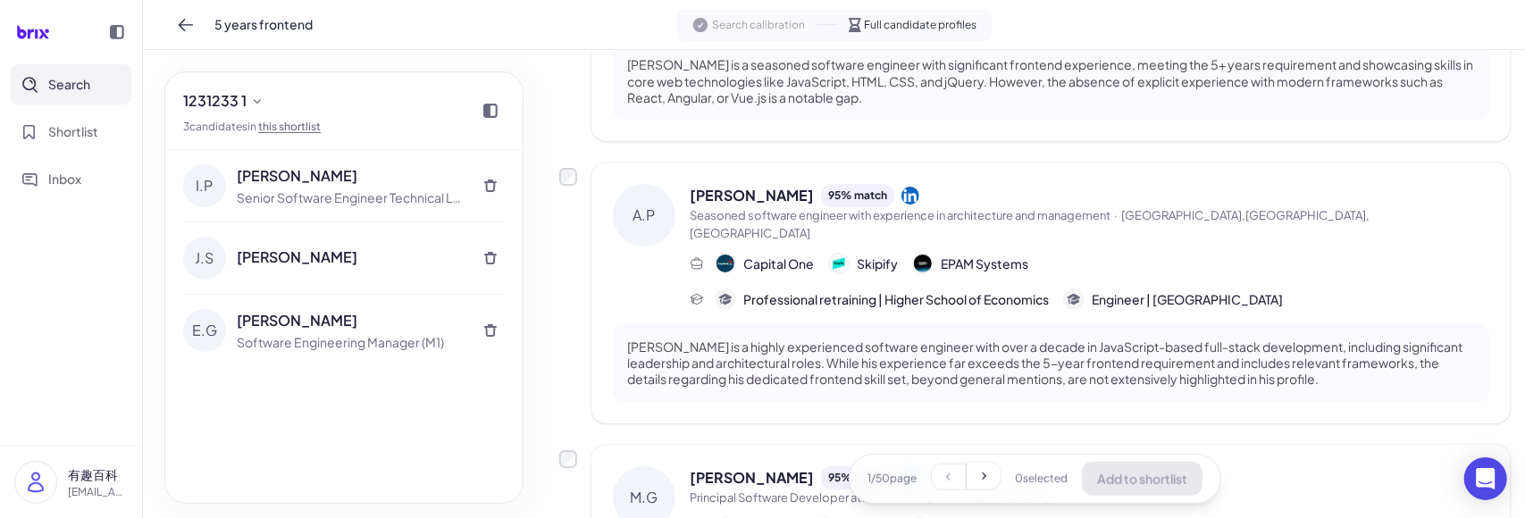
scroll to position [872, 0]
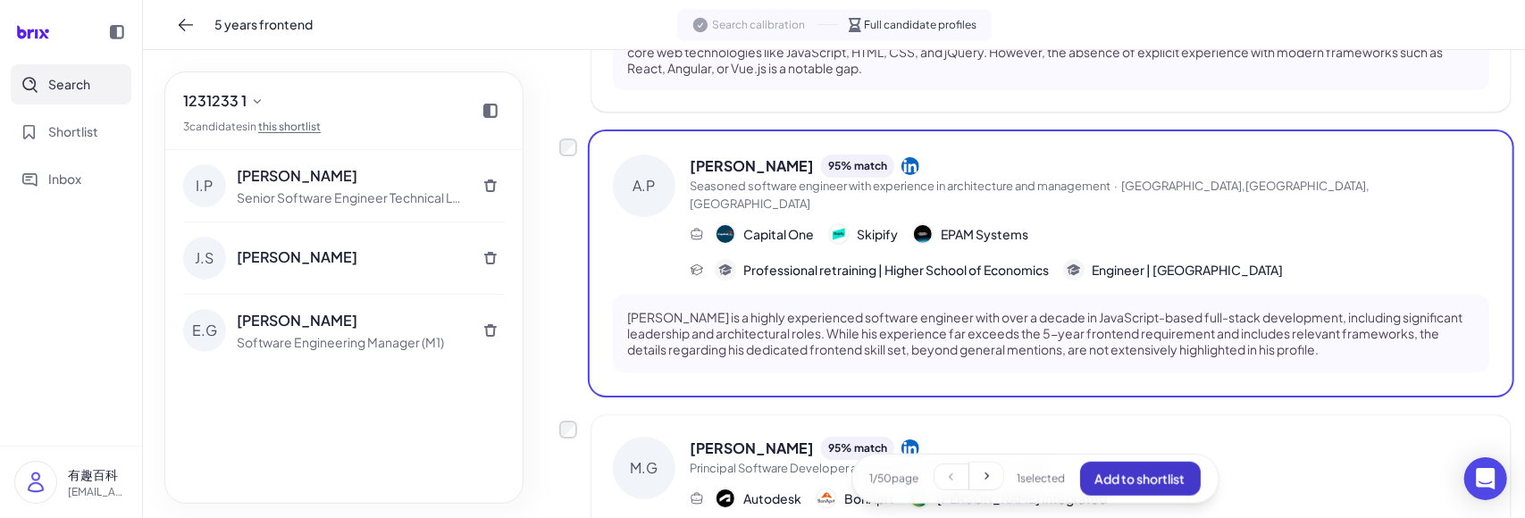
click at [1101, 480] on span "Add to shortlist" at bounding box center [1141, 479] width 90 height 16
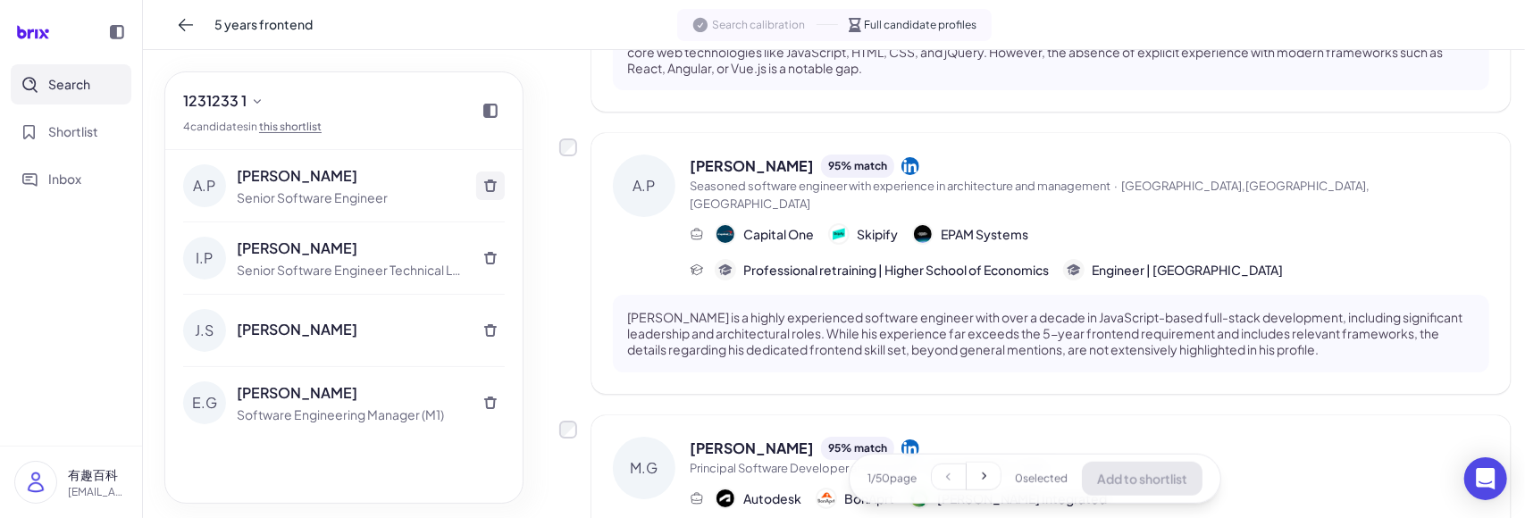
click at [486, 179] on icon at bounding box center [490, 186] width 14 height 14
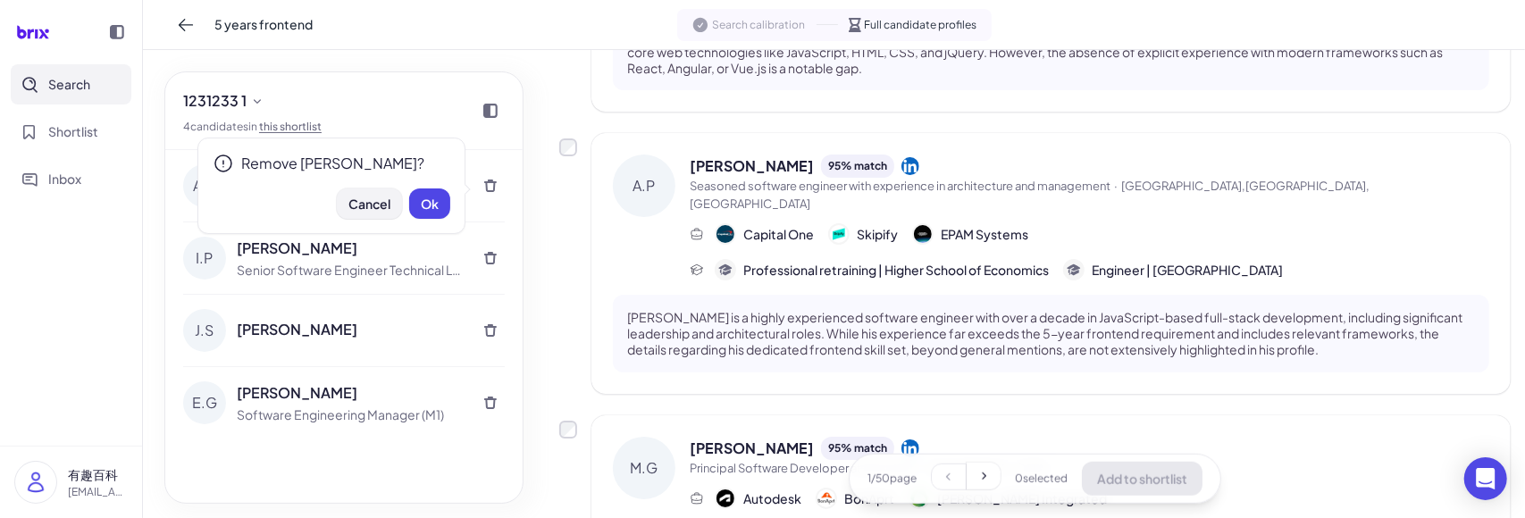
click at [382, 206] on span "Cancel" at bounding box center [370, 204] width 42 height 16
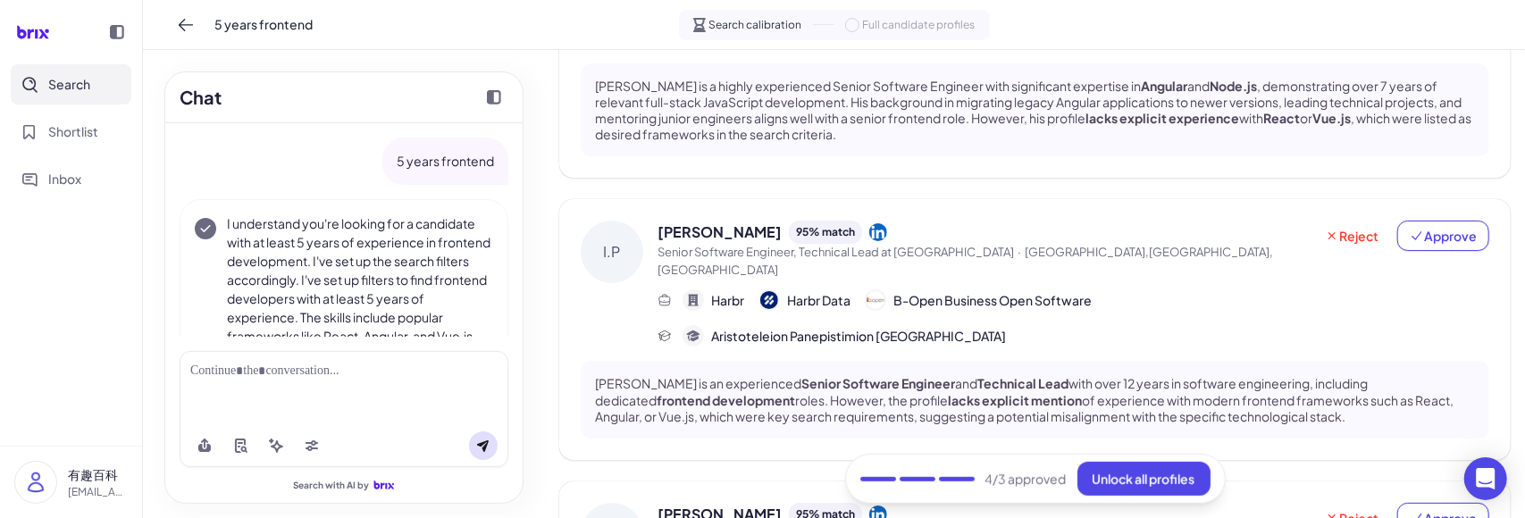
scroll to position [209, 0]
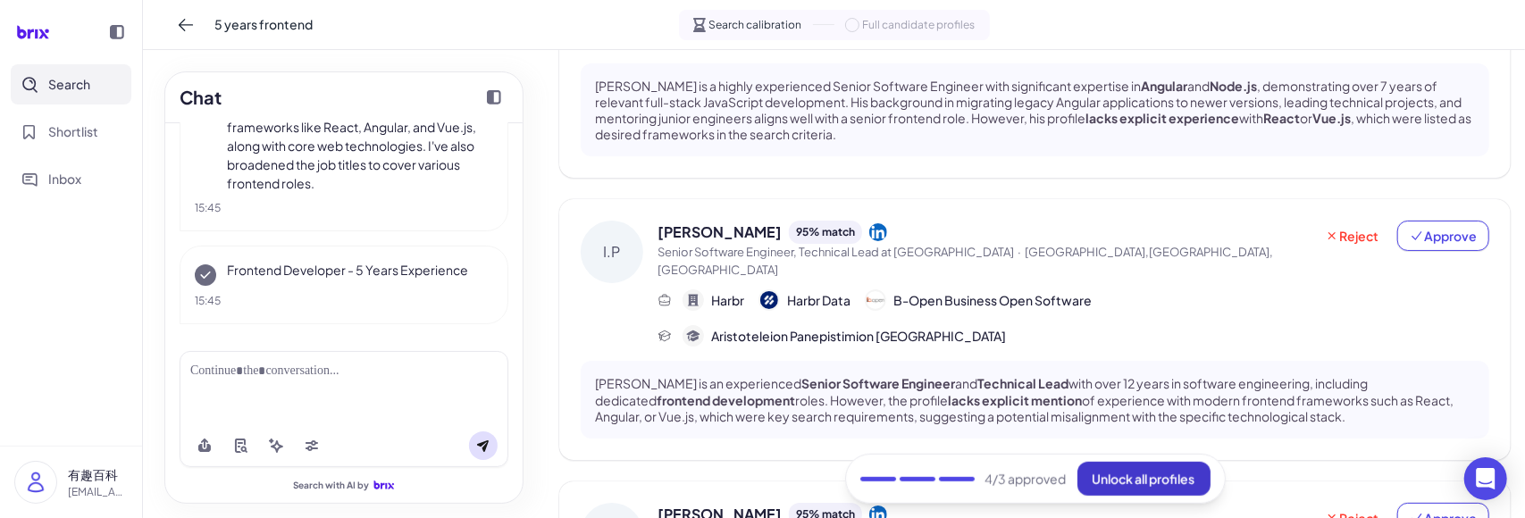
click at [1173, 470] on button "Unlock all profiles" at bounding box center [1144, 479] width 133 height 34
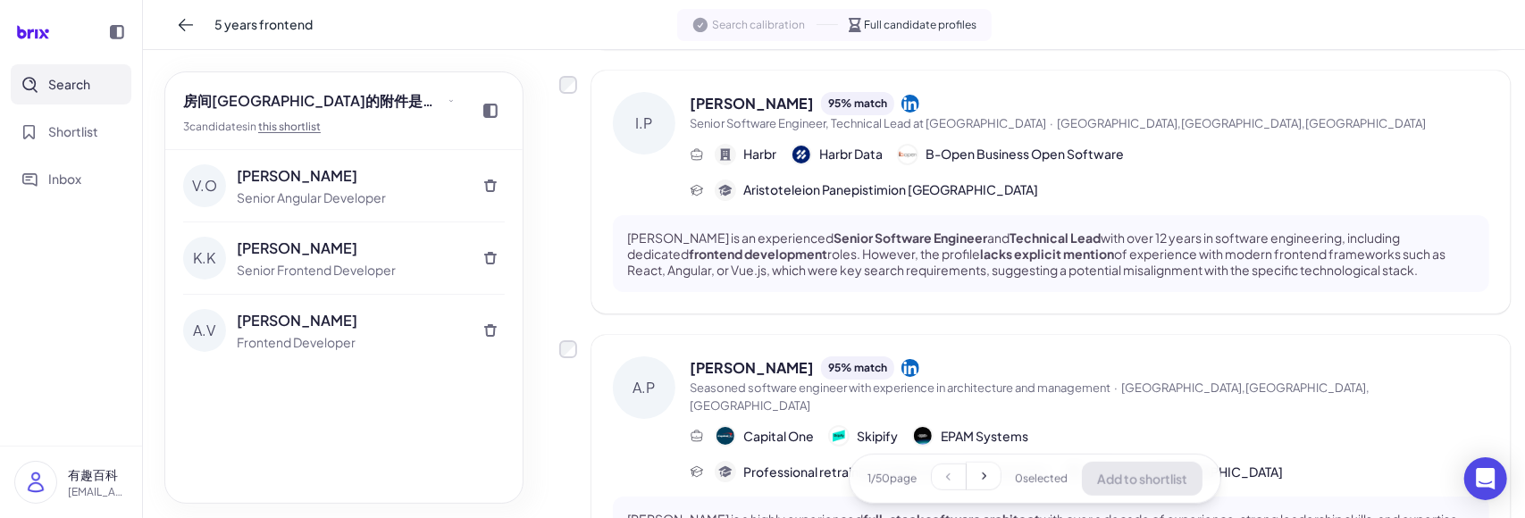
scroll to position [707, 0]
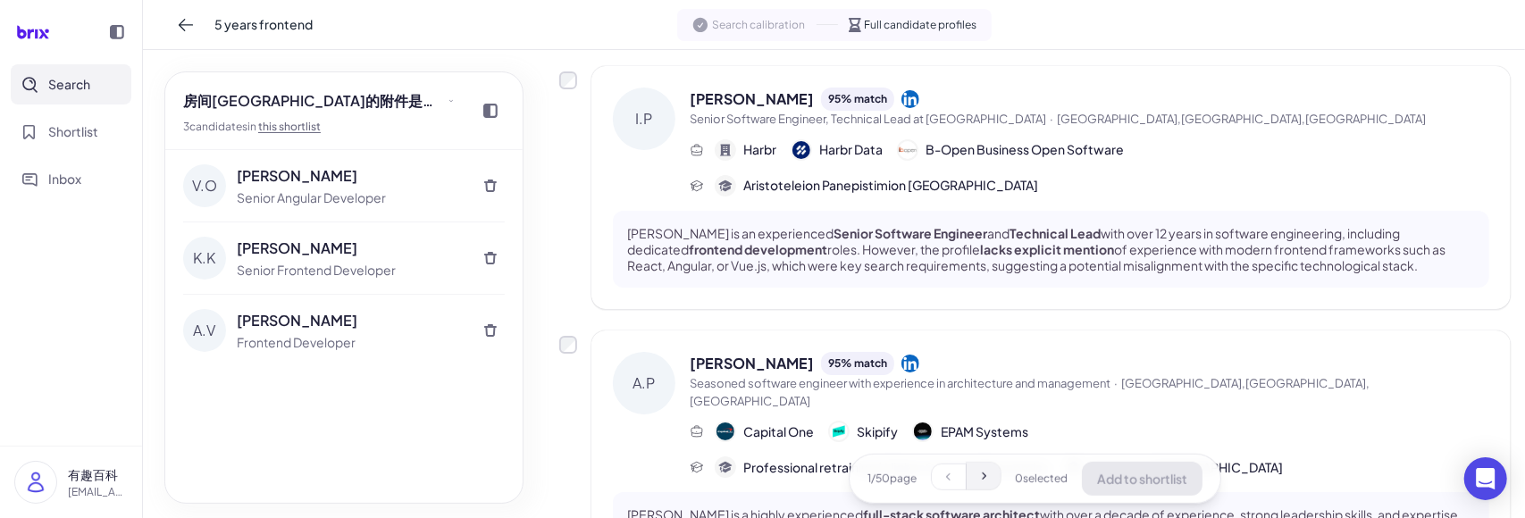
click at [977, 475] on icon at bounding box center [984, 476] width 14 height 14
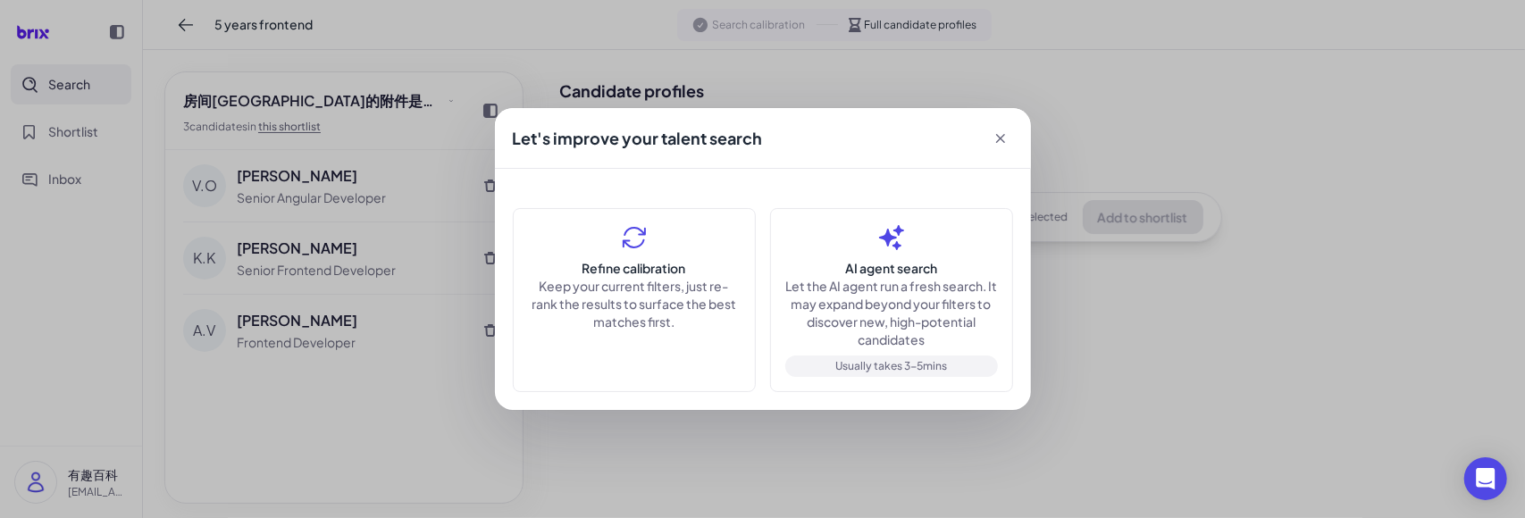
scroll to position [0, 0]
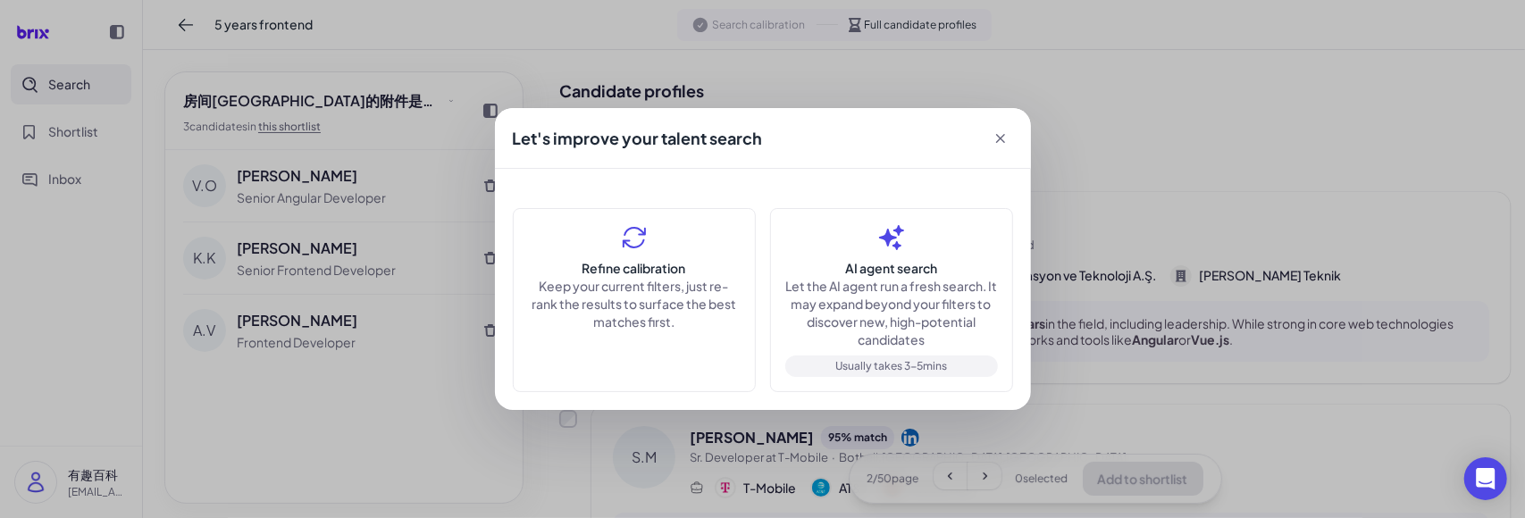
click at [1004, 142] on icon at bounding box center [1000, 138] width 9 height 9
click at [1000, 128] on div "Let's improve your talent search" at bounding box center [763, 138] width 536 height 61
click at [1006, 137] on icon at bounding box center [1001, 139] width 18 height 18
click at [1139, 219] on div "Let's improve your talent search Refine calibration Keep your current filters, …" at bounding box center [762, 259] width 1525 height 518
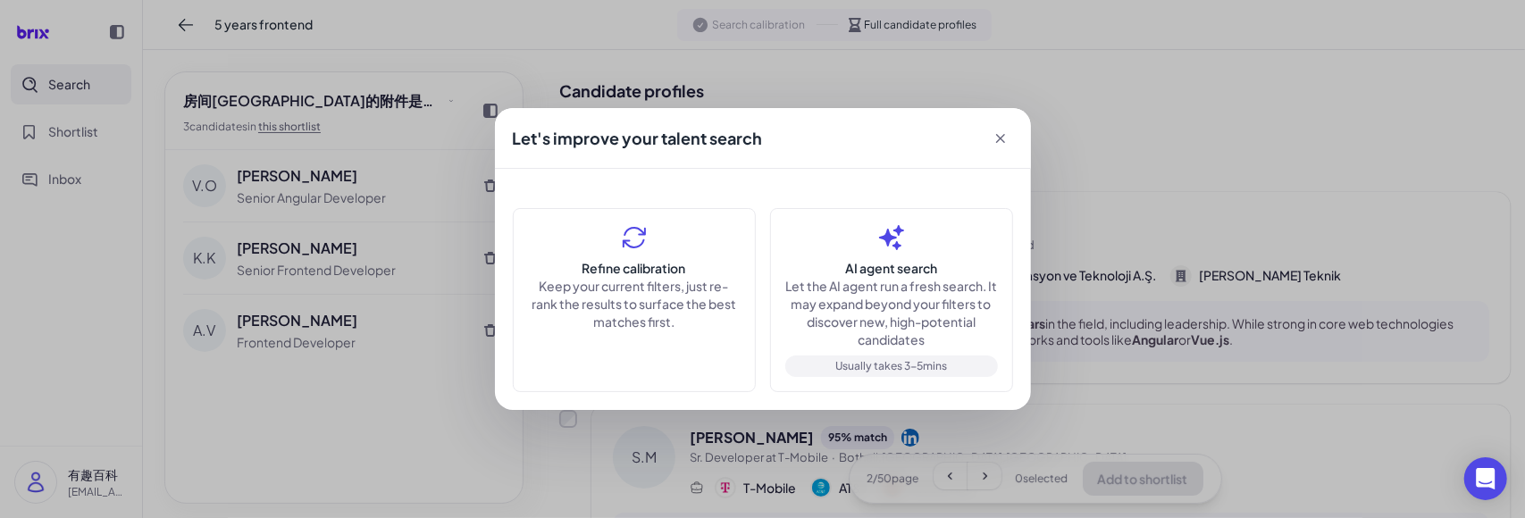
click at [999, 146] on icon at bounding box center [1001, 139] width 18 height 18
click at [340, 480] on div "Let's improve your talent search Refine calibration Keep your current filters, …" at bounding box center [762, 259] width 1525 height 518
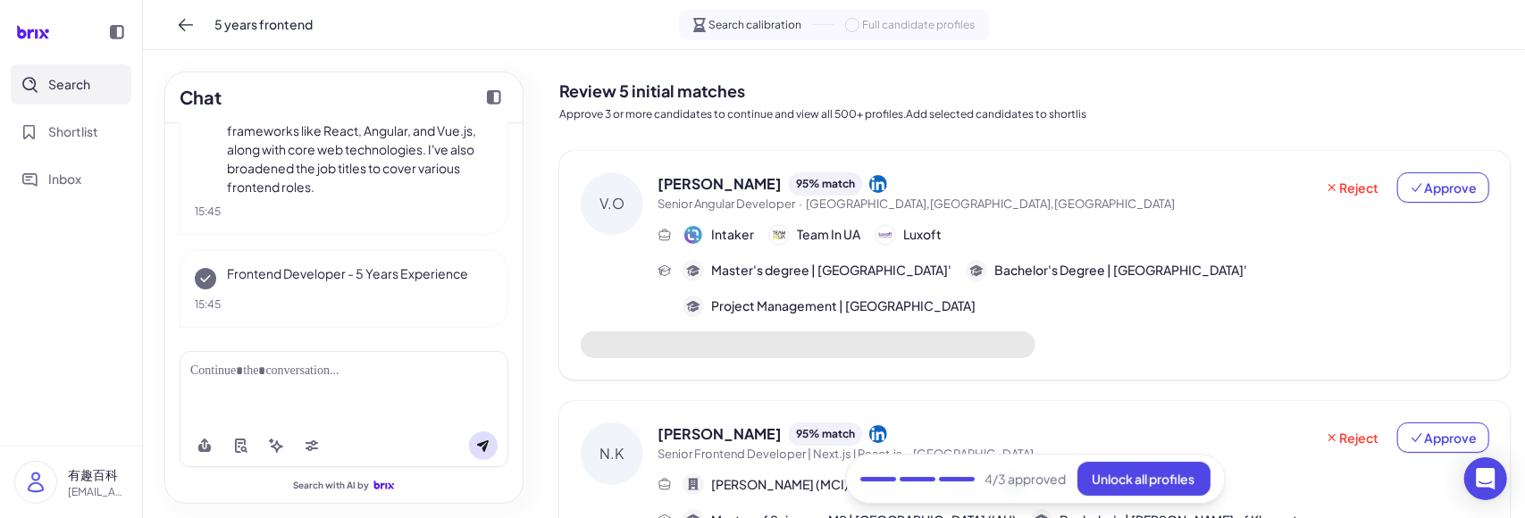
scroll to position [209, 0]
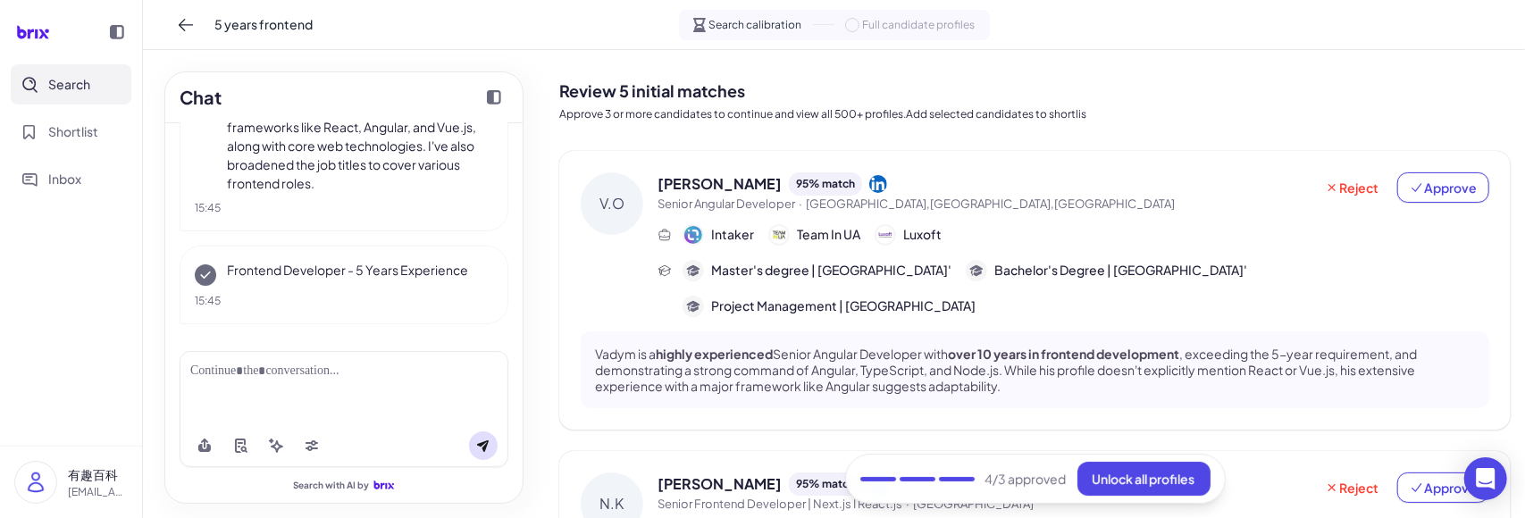
click at [622, 8] on div "5 years frontend Search calibration Full candidate profiles" at bounding box center [834, 25] width 1382 height 50
click at [1105, 468] on button "Unlock all profiles" at bounding box center [1144, 479] width 133 height 34
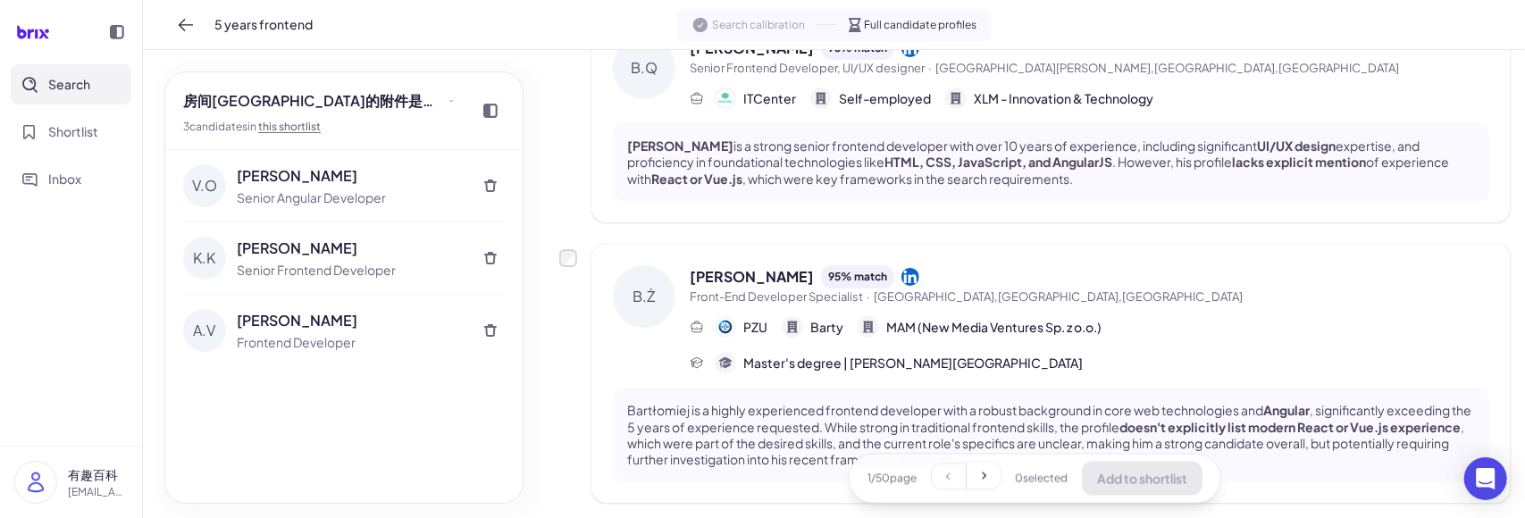
scroll to position [2418, 0]
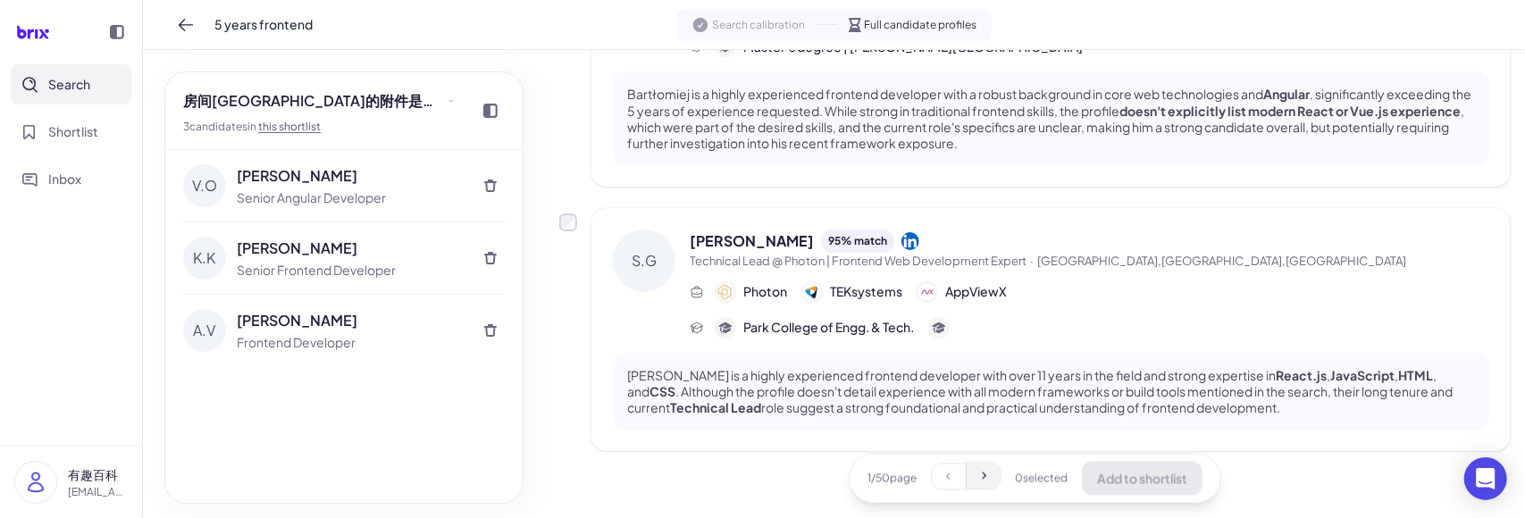
click at [971, 487] on button at bounding box center [984, 476] width 34 height 27
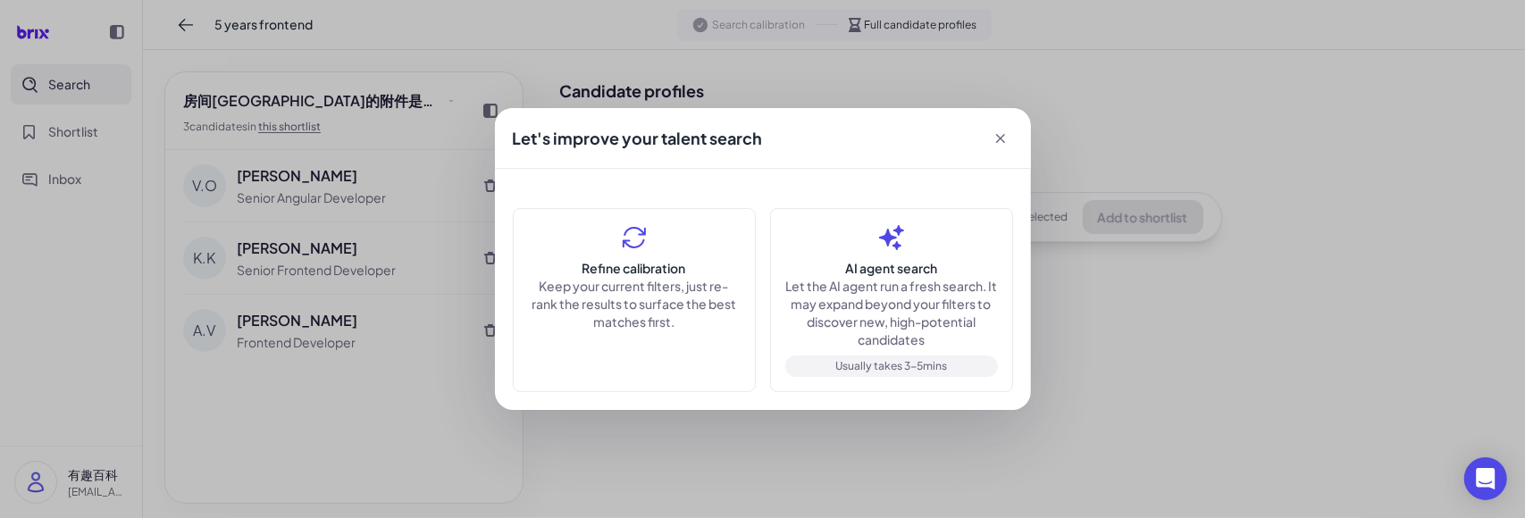
scroll to position [0, 0]
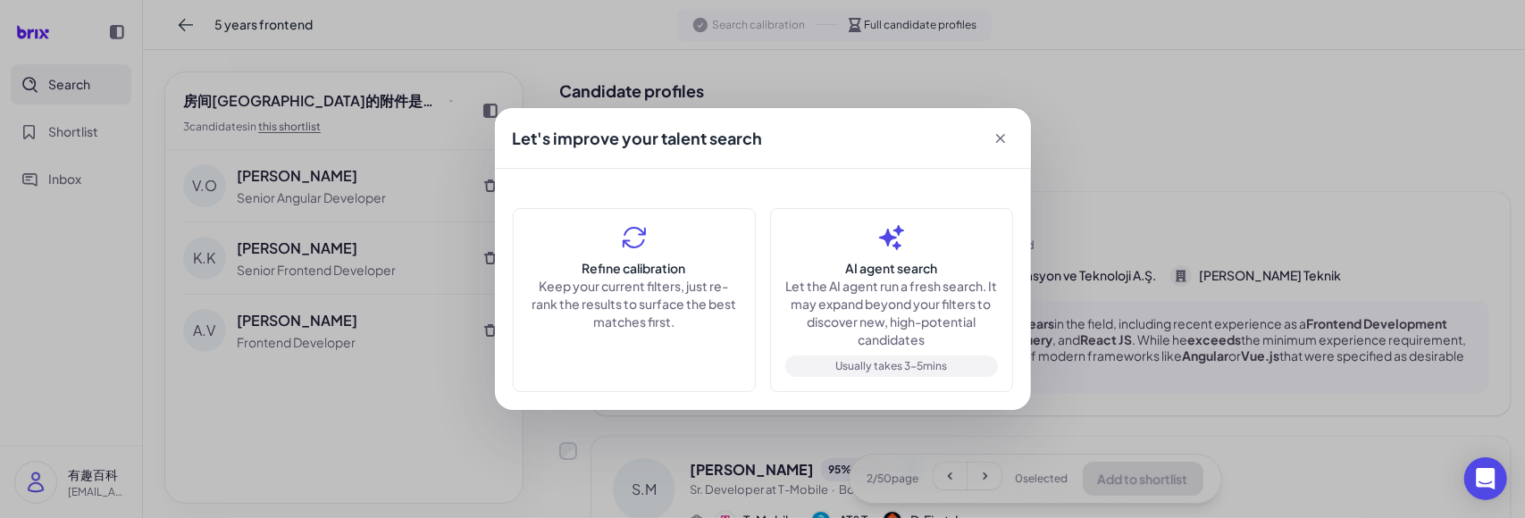
click at [999, 137] on icon at bounding box center [1001, 139] width 18 height 18
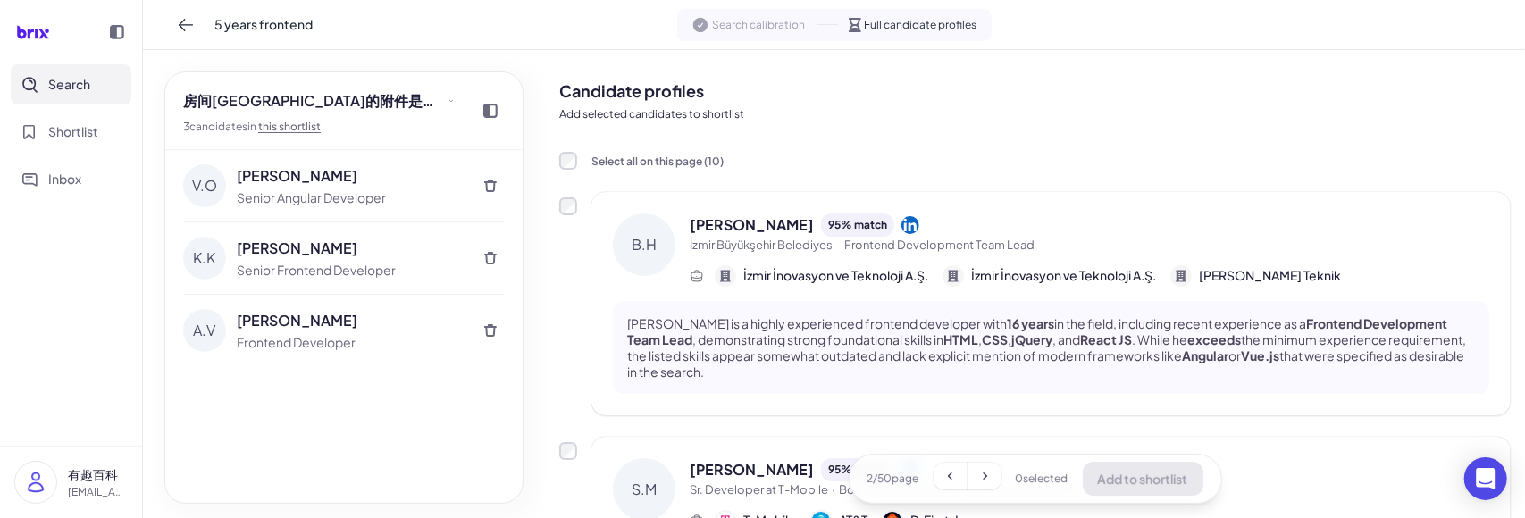
click at [997, 137] on icon at bounding box center [988, 144] width 17 height 17
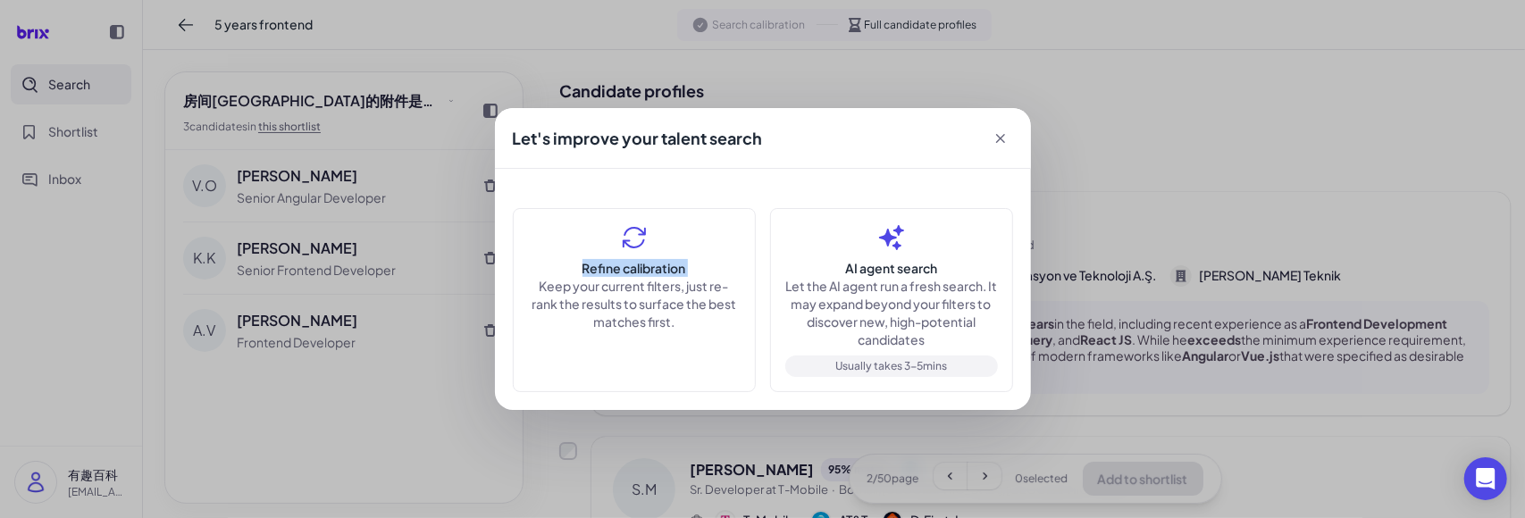
click at [999, 137] on icon at bounding box center [1001, 139] width 18 height 18
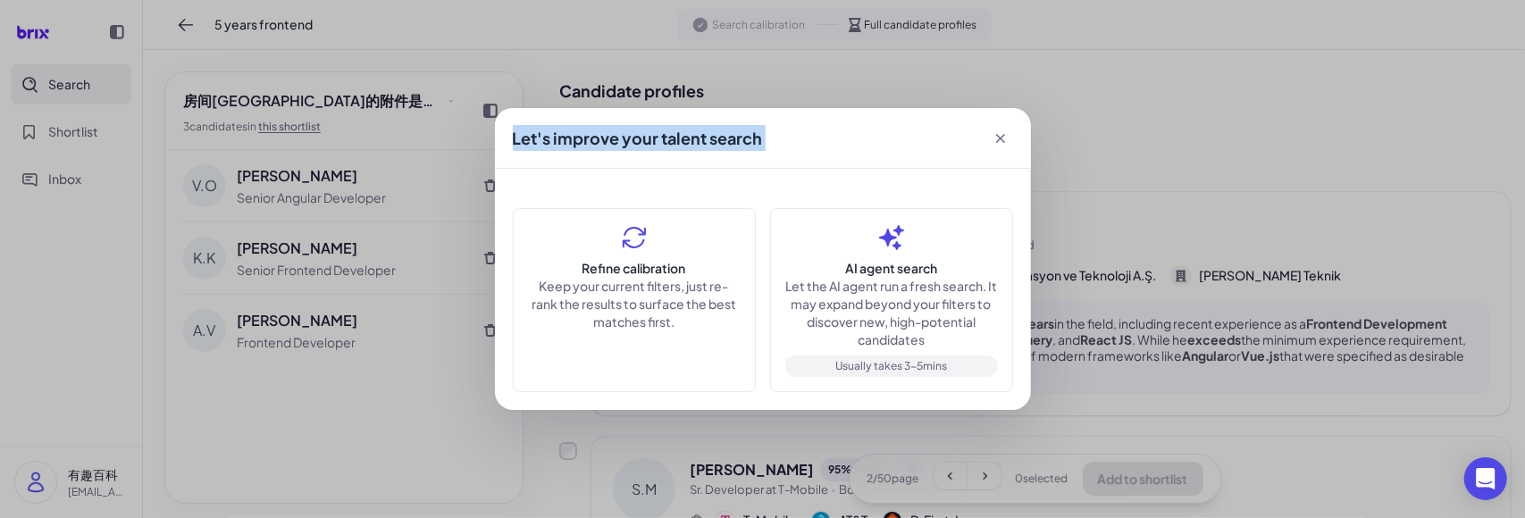
click at [999, 137] on icon at bounding box center [1001, 139] width 18 height 18
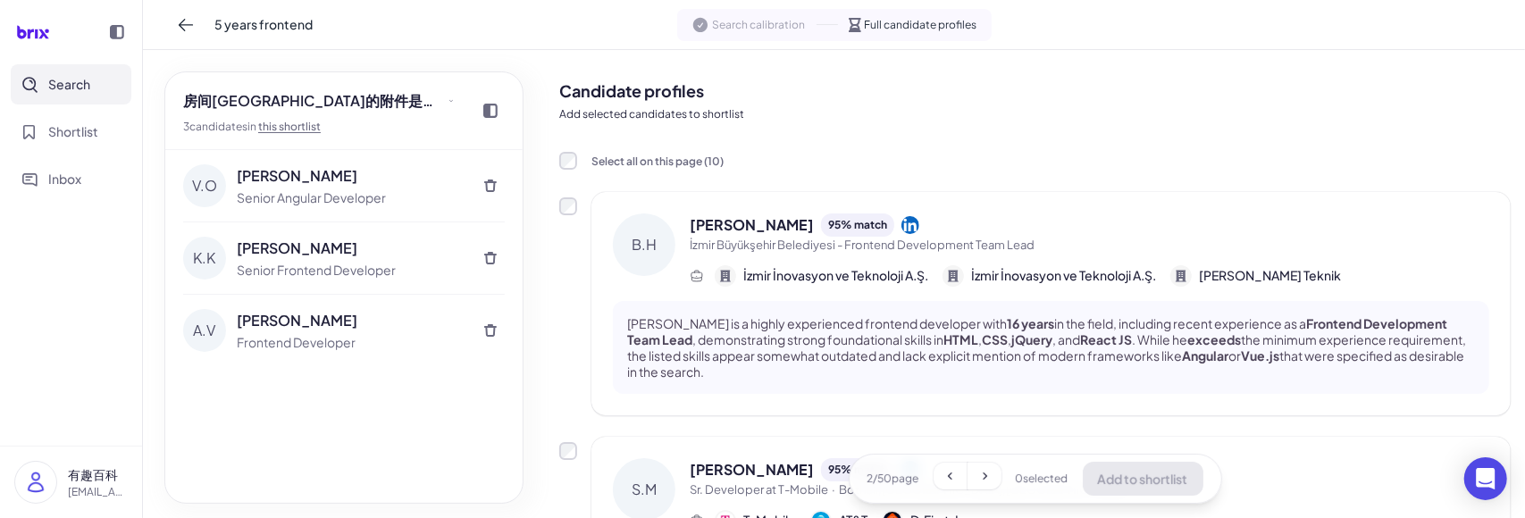
click at [997, 137] on icon at bounding box center [988, 144] width 17 height 17
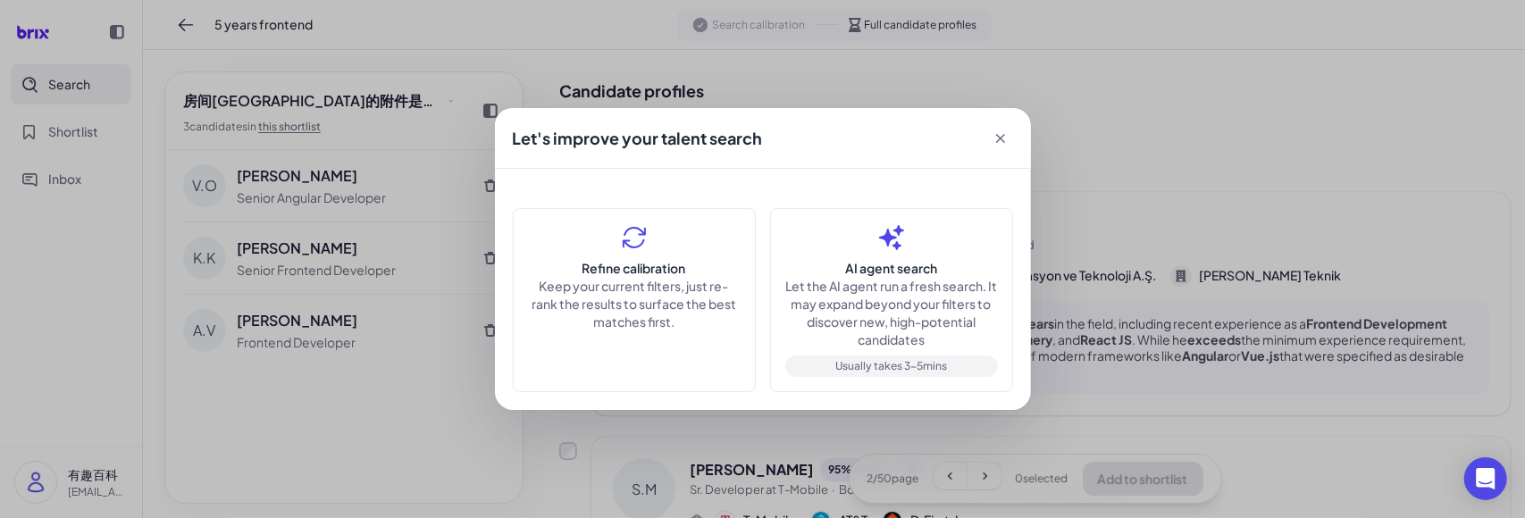
click at [999, 137] on icon at bounding box center [1001, 139] width 18 height 18
click at [1053, 192] on div "Let's improve your talent search Refine calibration Keep your current filters, …" at bounding box center [762, 259] width 1525 height 518
click at [1110, 200] on div "Let's improve your talent search Refine calibration Keep your current filters, …" at bounding box center [762, 259] width 1525 height 518
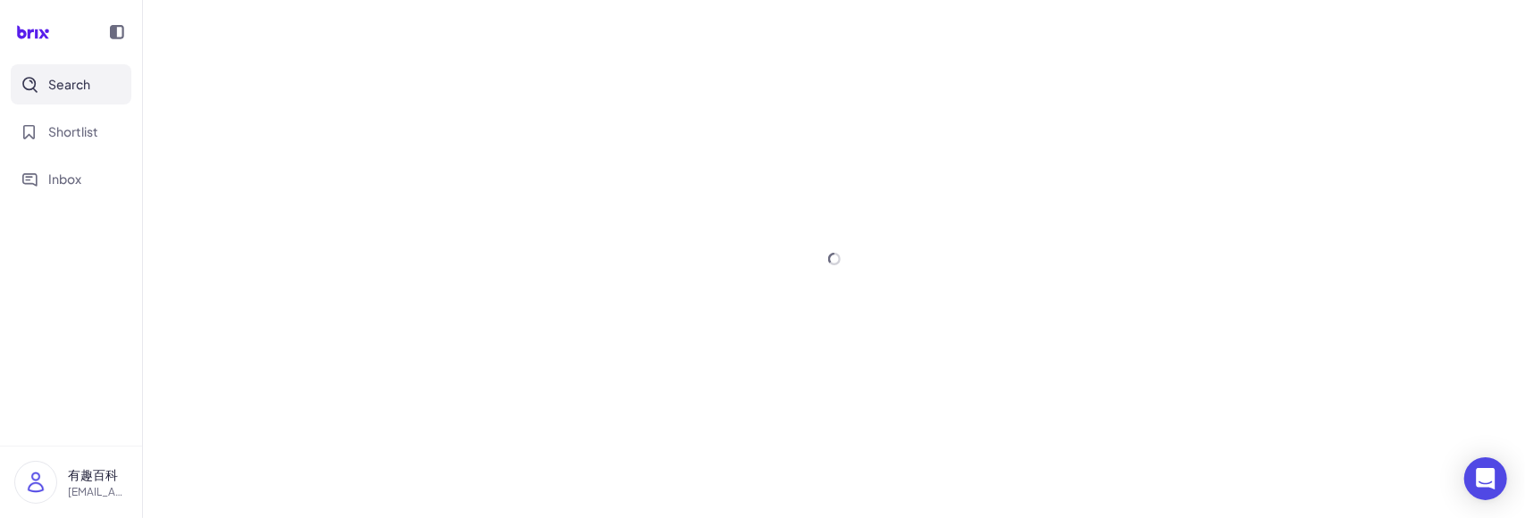
click at [445, 352] on div at bounding box center [834, 259] width 1382 height 518
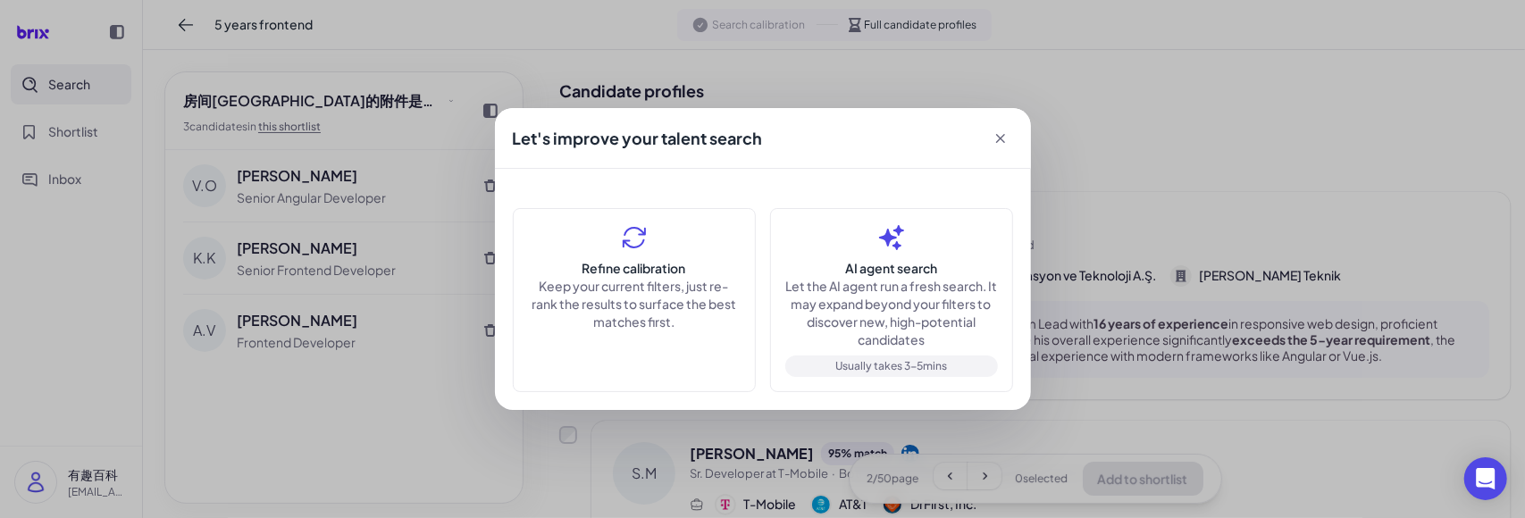
click at [1162, 307] on div "Let's improve your talent search Refine calibration Keep your current filters, …" at bounding box center [762, 259] width 1525 height 518
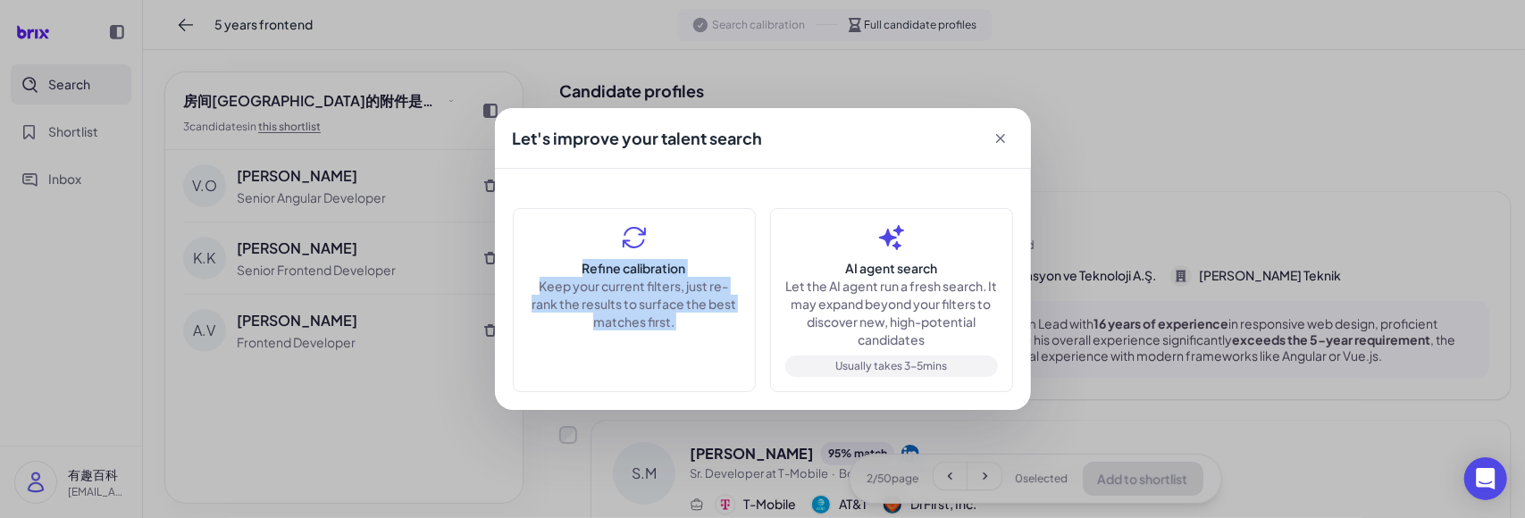
drag, startPoint x: 1050, startPoint y: 185, endPoint x: 1000, endPoint y: 139, distance: 68.3
click at [1000, 139] on div "Let's improve your talent search Refine calibration Keep your current filters, …" at bounding box center [762, 259] width 1525 height 518
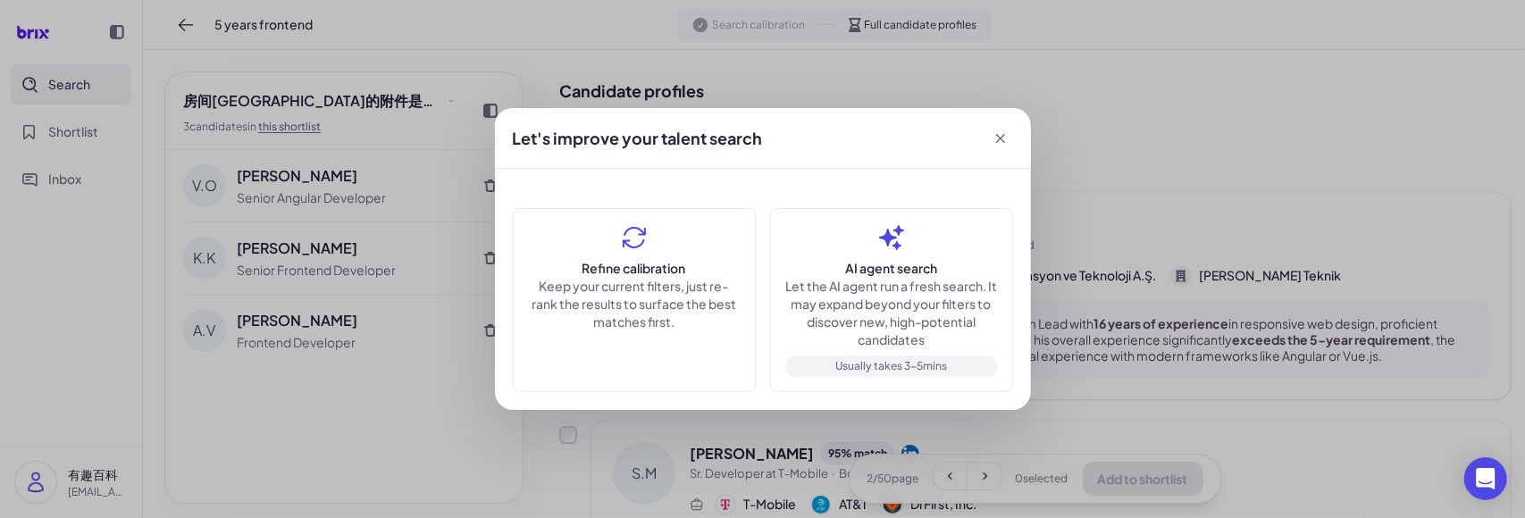
click at [1000, 139] on icon at bounding box center [1000, 138] width 9 height 9
click at [1006, 135] on icon at bounding box center [1001, 139] width 18 height 18
click at [995, 131] on icon at bounding box center [1001, 139] width 18 height 18
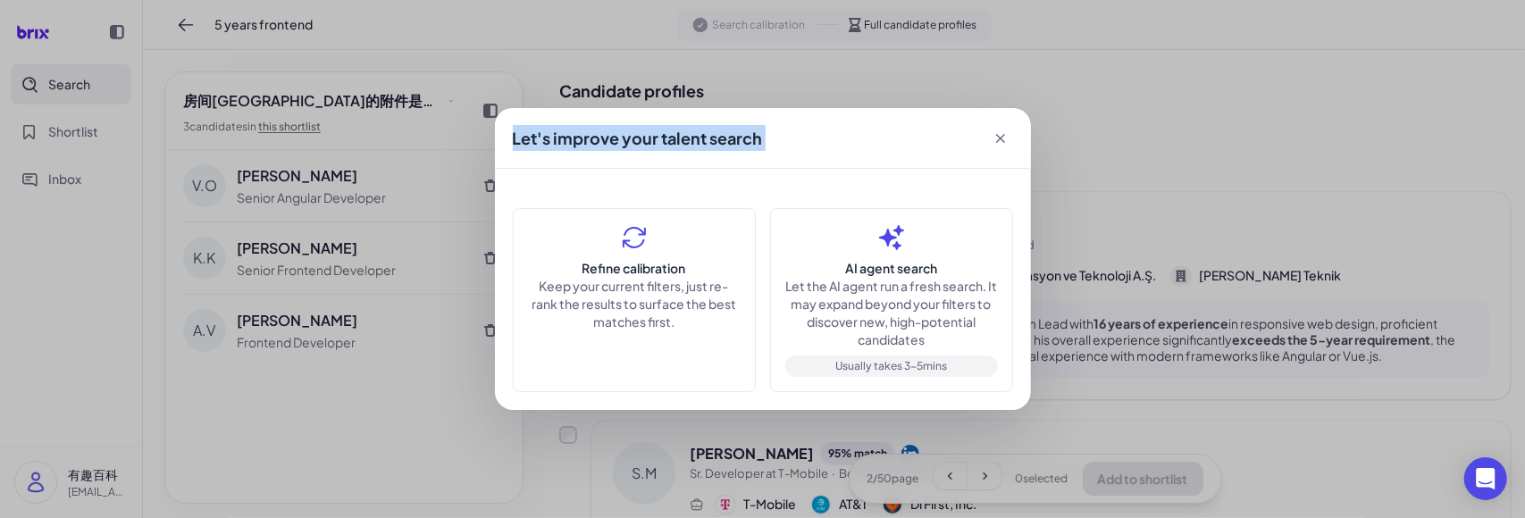
click at [995, 131] on icon at bounding box center [1001, 139] width 18 height 18
click at [929, 141] on div "Let's improve your talent search" at bounding box center [763, 138] width 536 height 61
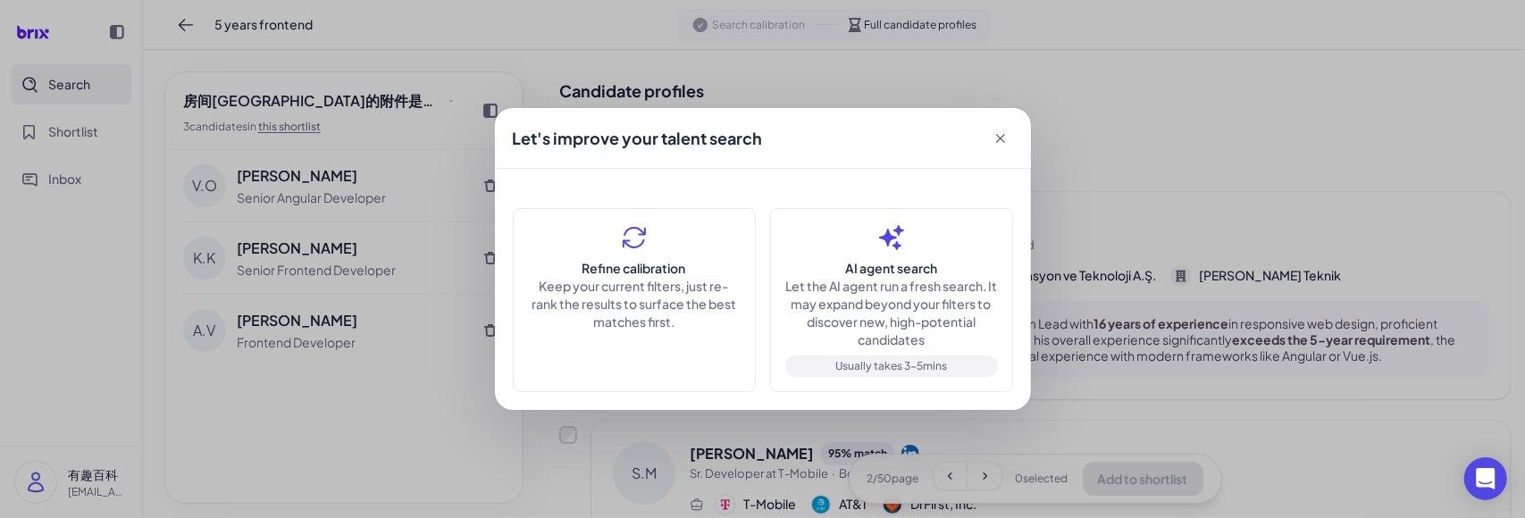
click at [1184, 218] on div "Let's improve your talent search Refine calibration Keep your current filters, …" at bounding box center [762, 259] width 1525 height 518
click at [1008, 130] on icon at bounding box center [1001, 139] width 18 height 18
click at [1140, 131] on div "Let's improve your talent search Refine calibration Keep your current filters, …" at bounding box center [762, 259] width 1525 height 518
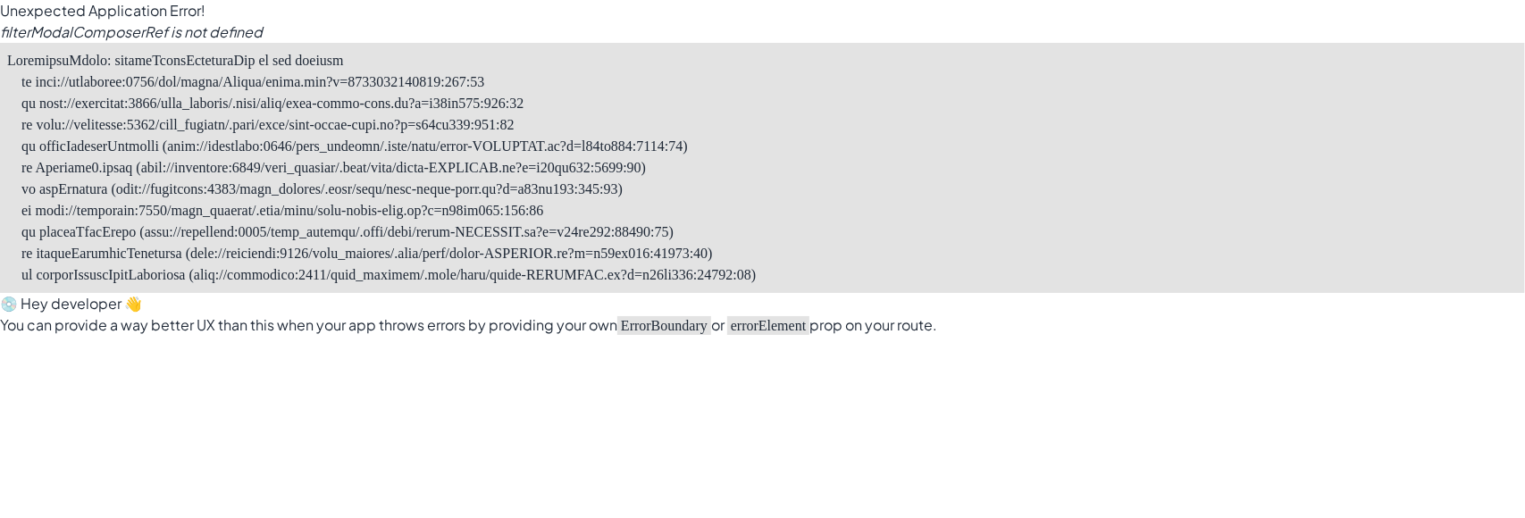
click at [181, 71] on pre at bounding box center [762, 168] width 1525 height 250
copy pre "filterModalComposerRef"
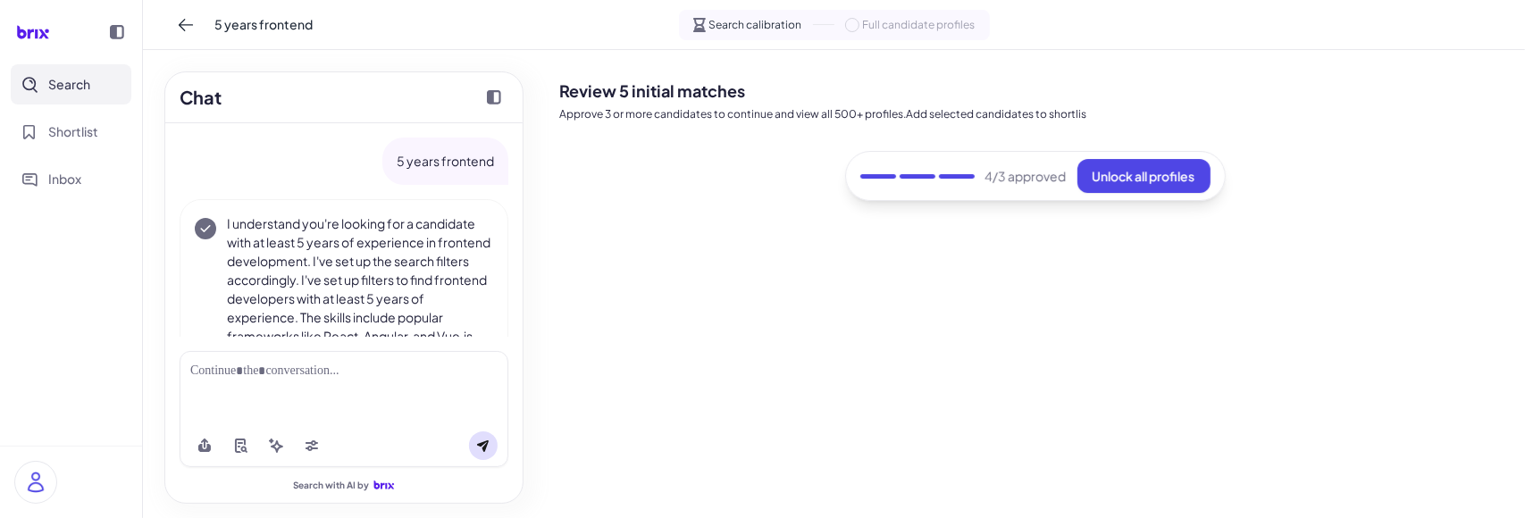
scroll to position [209, 0]
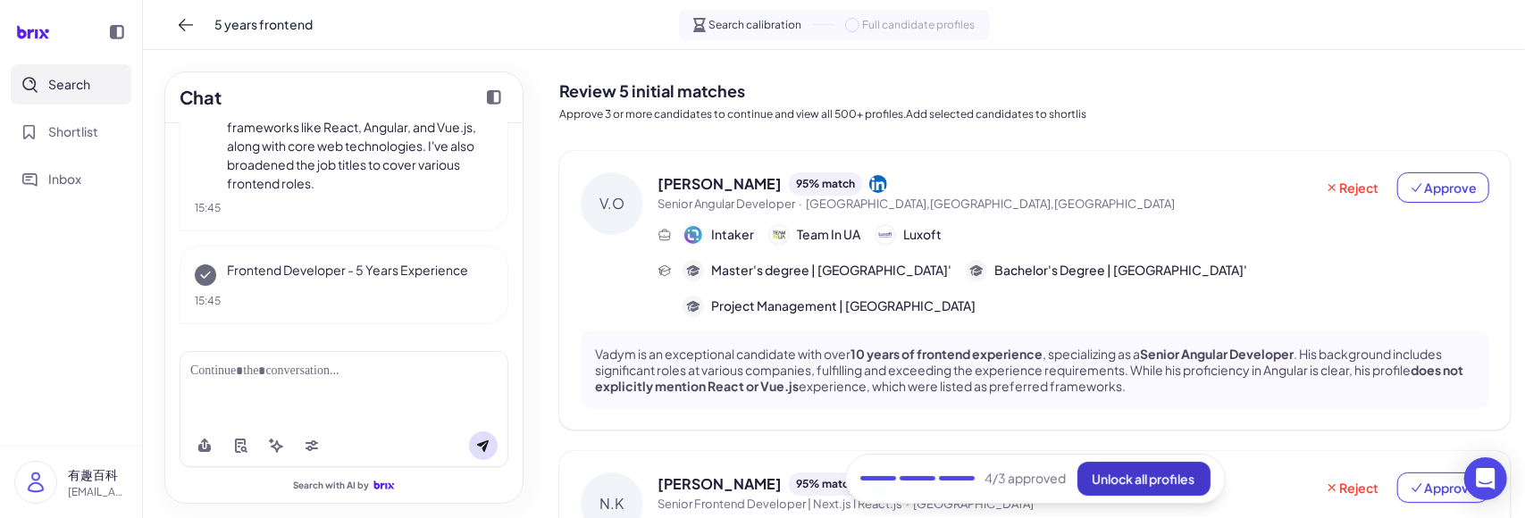
click at [1141, 494] on button "Unlock all profiles" at bounding box center [1144, 479] width 133 height 34
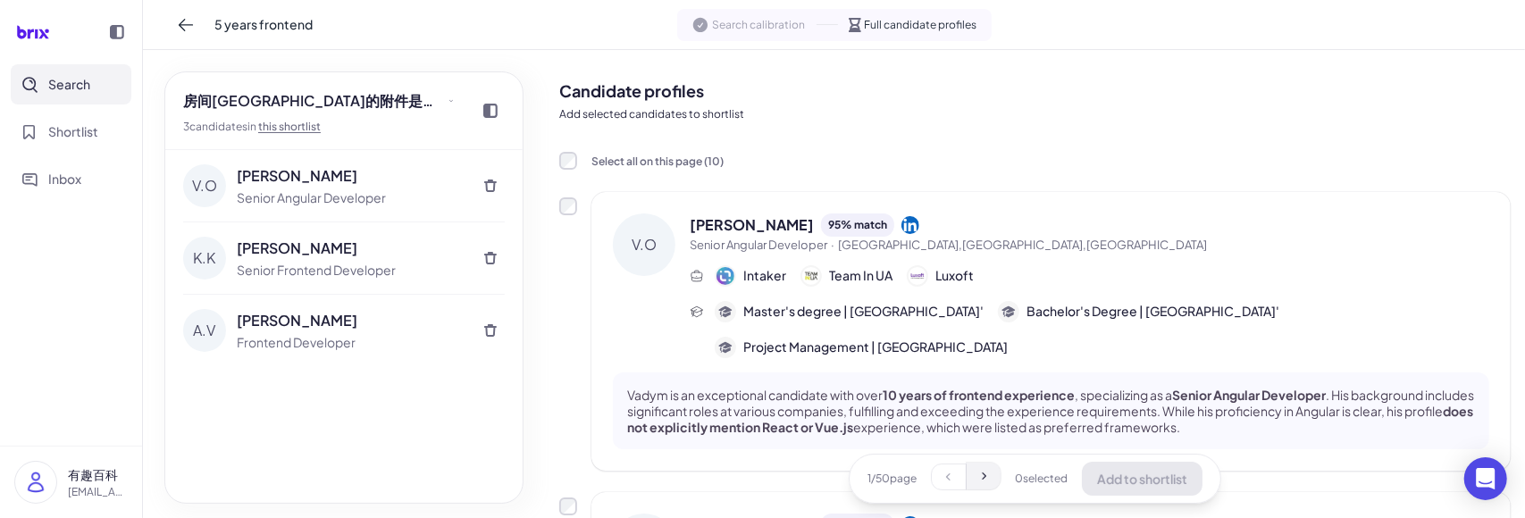
click at [985, 476] on icon at bounding box center [984, 476] width 14 height 14
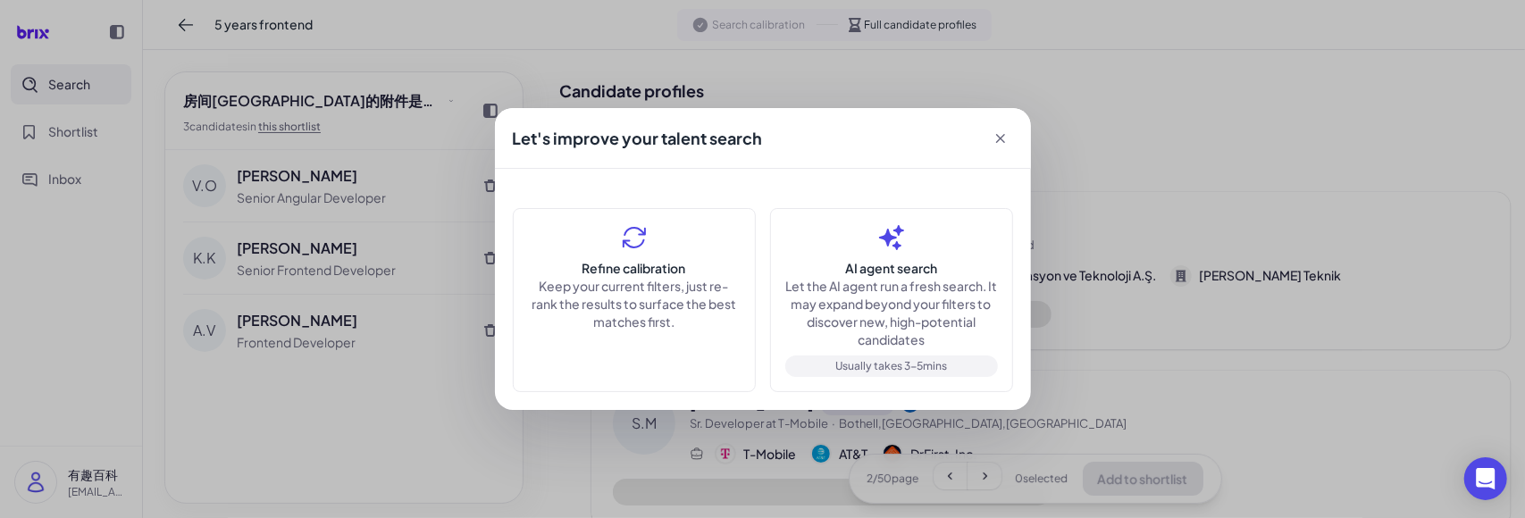
click at [1151, 192] on div "Let's improve your talent search Refine calibration Keep your current filters, …" at bounding box center [762, 259] width 1525 height 518
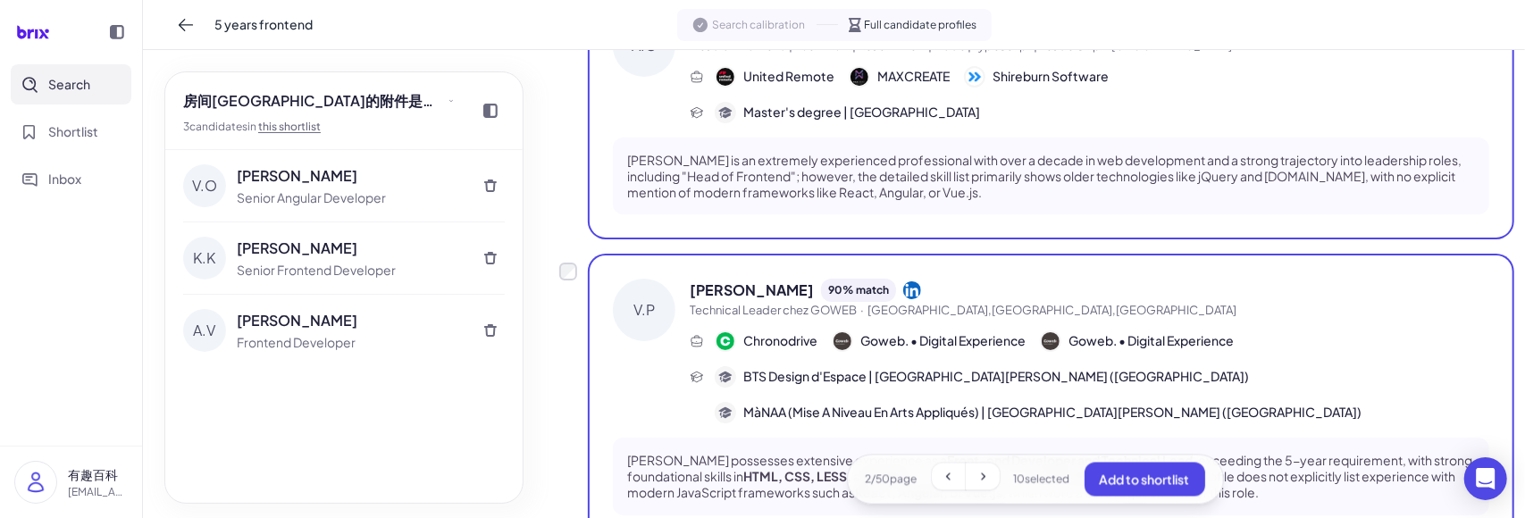
scroll to position [2359, 0]
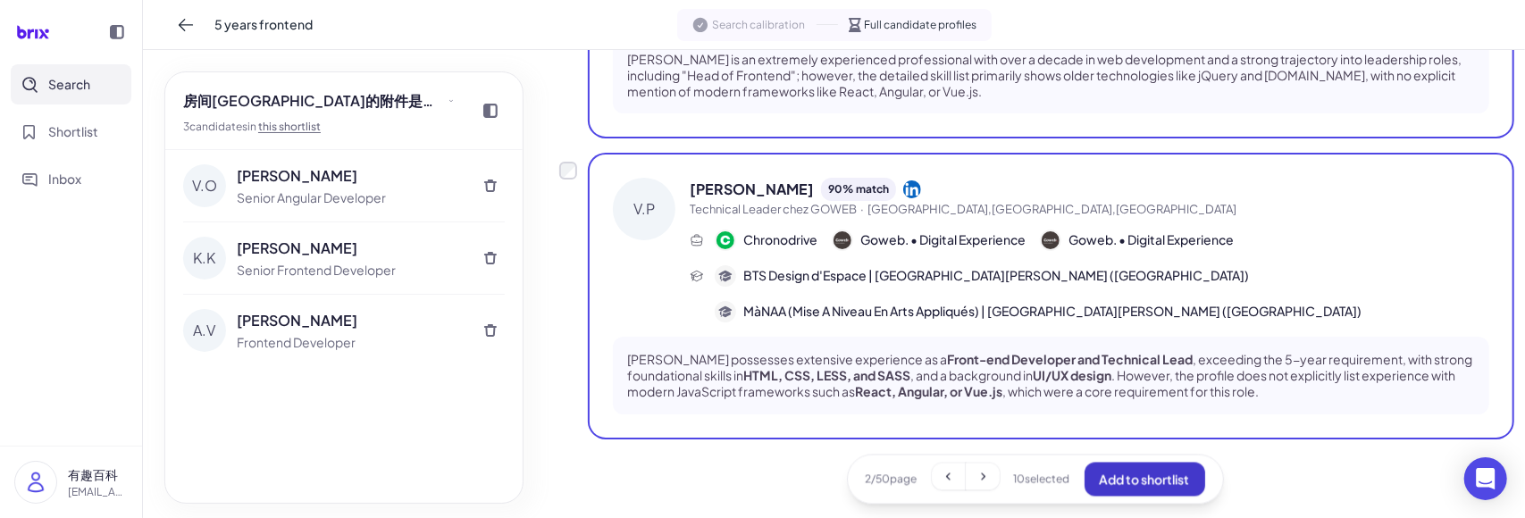
click at [1105, 483] on span "Add to shortlist" at bounding box center [1145, 479] width 90 height 16
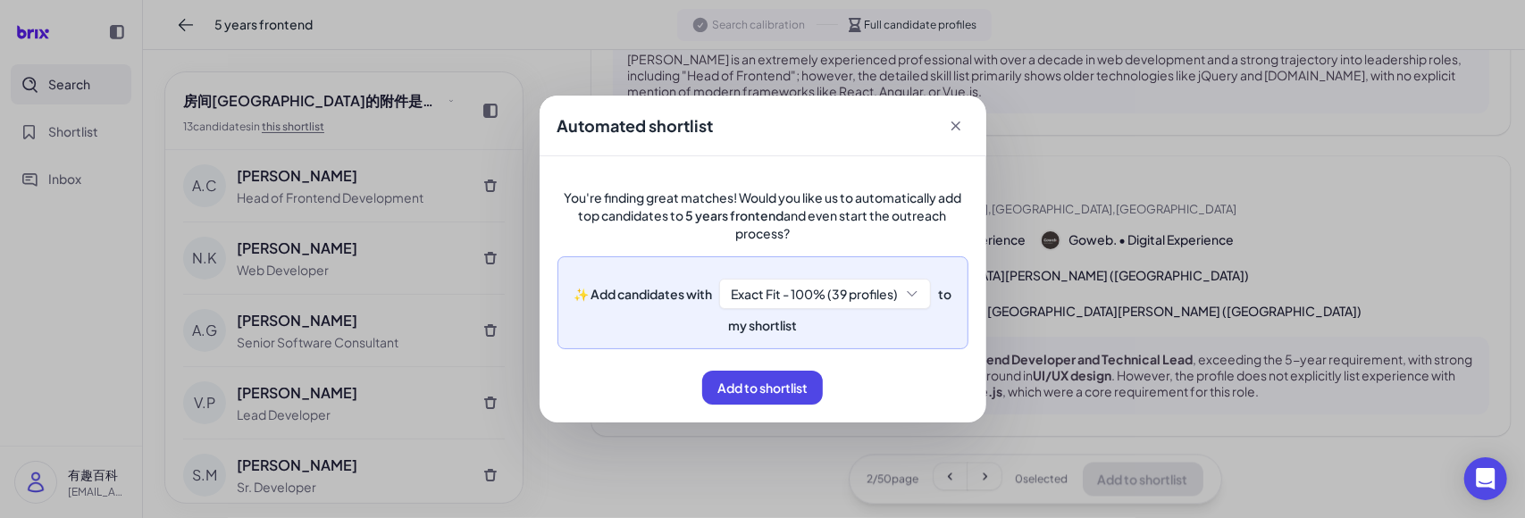
click at [958, 126] on icon at bounding box center [956, 126] width 18 height 18
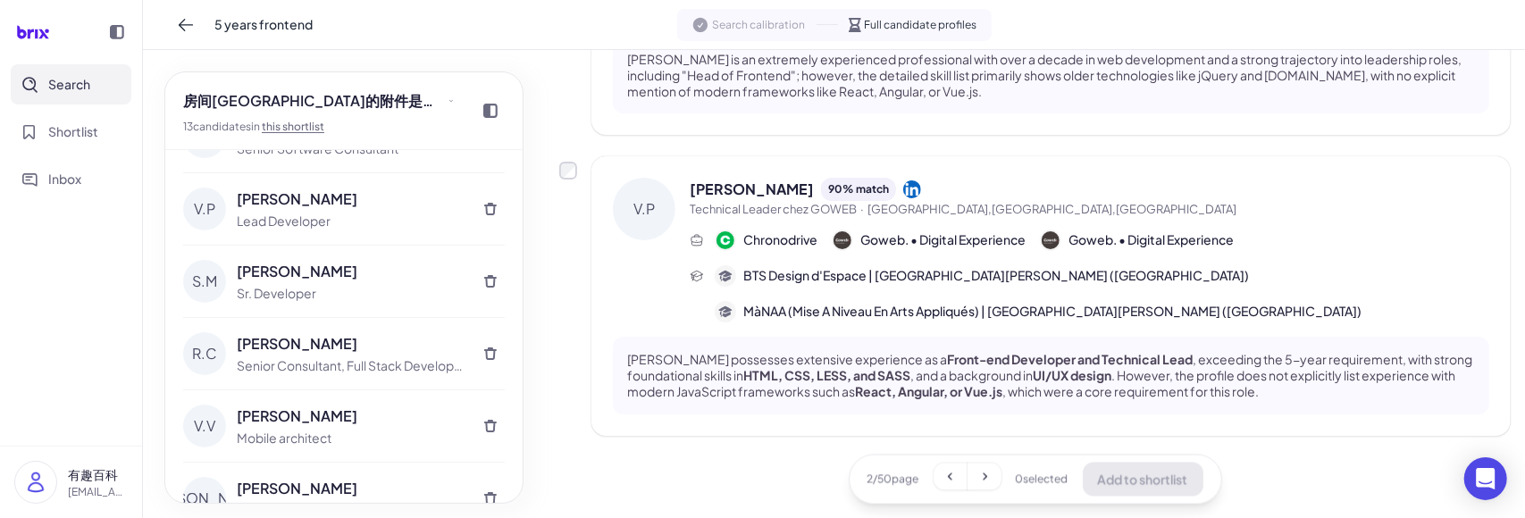
scroll to position [0, 0]
